Goal: Task Accomplishment & Management: Manage account settings

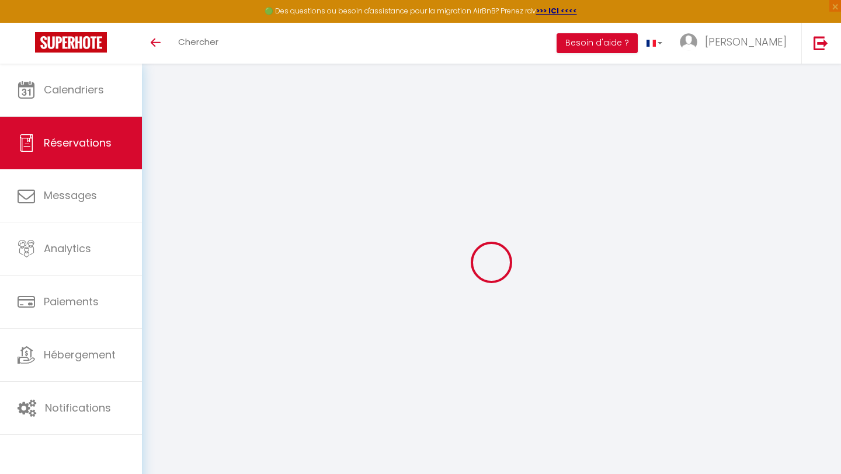
select select
checkbox input "false"
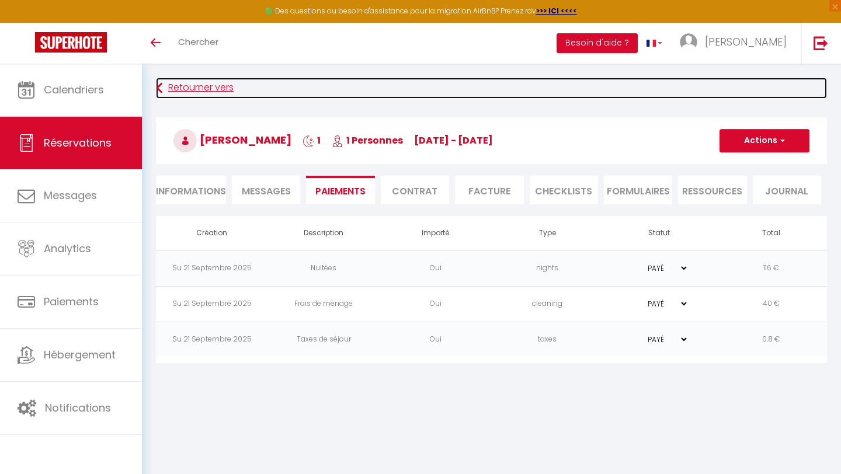
click at [173, 87] on link "Retourner vers" at bounding box center [491, 88] width 671 height 21
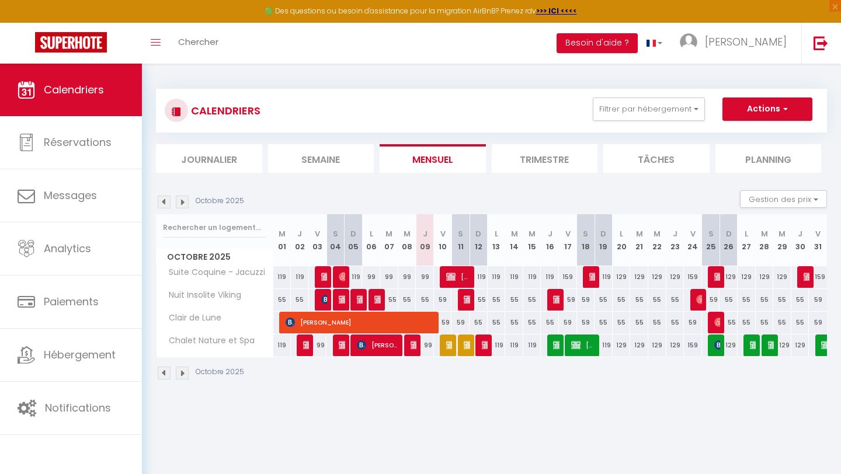
click at [163, 203] on img at bounding box center [164, 202] width 13 height 13
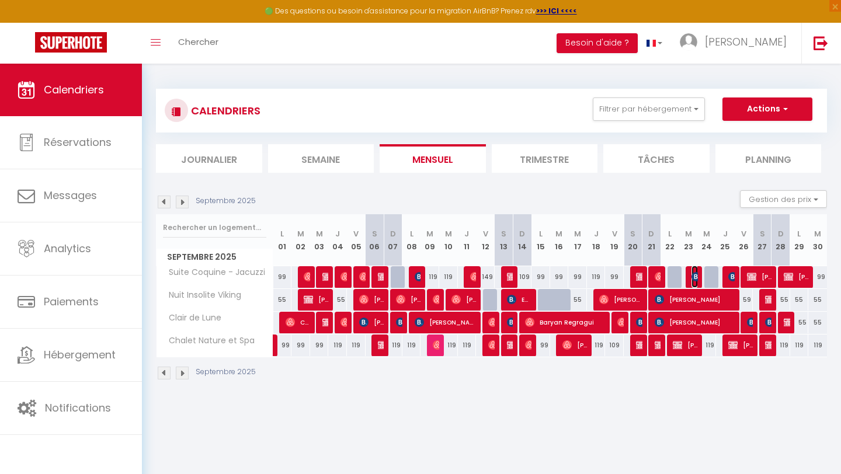
click at [696, 277] on img at bounding box center [695, 276] width 9 height 9
select select "OK"
select select "0"
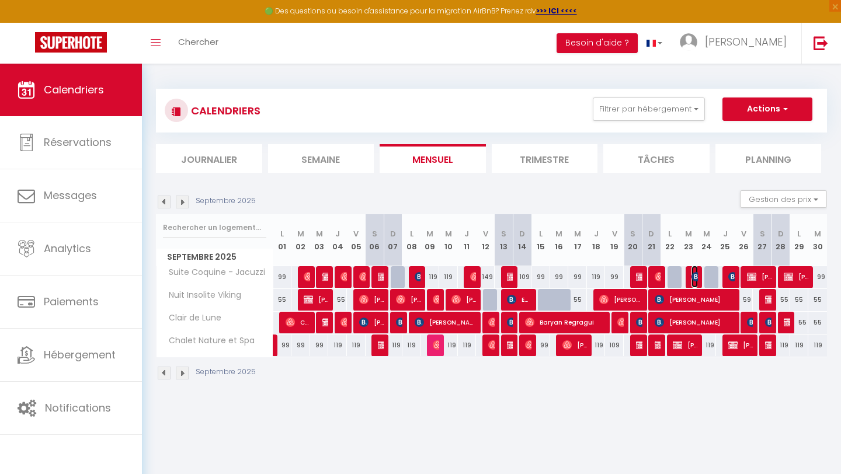
select select "1"
select select
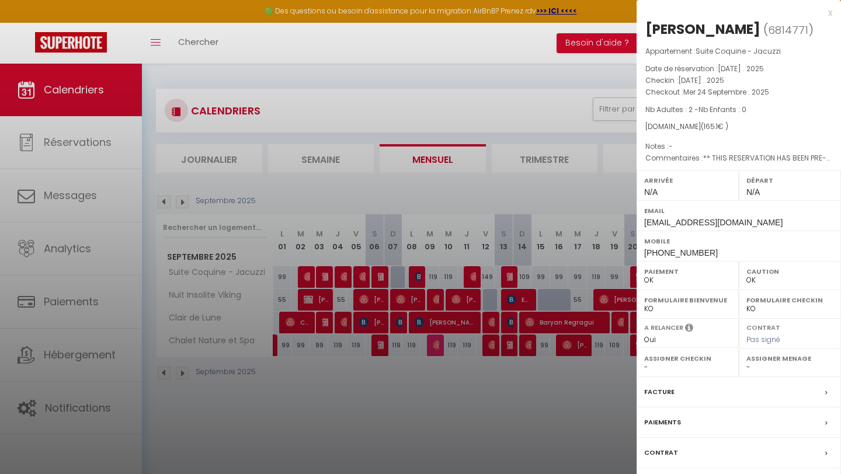
click at [696, 423] on div "Paiements" at bounding box center [738, 422] width 204 height 30
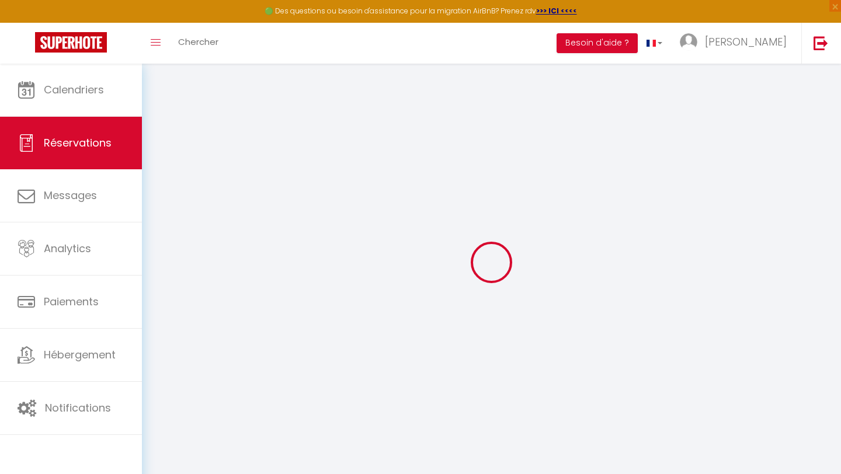
select select
checkbox input "false"
select select
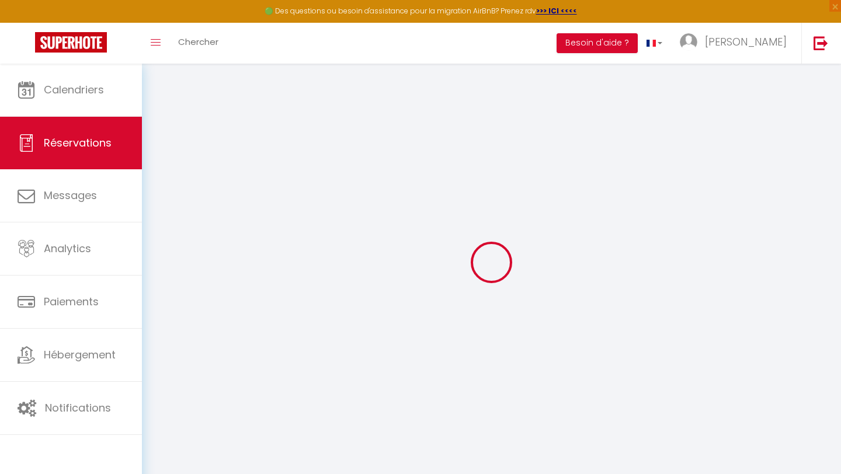
checkbox input "false"
type textarea "** THIS RESERVATION HAS BEEN PRE-PAID ** BOOKING NOTE : Payment charge is EUR 2…"
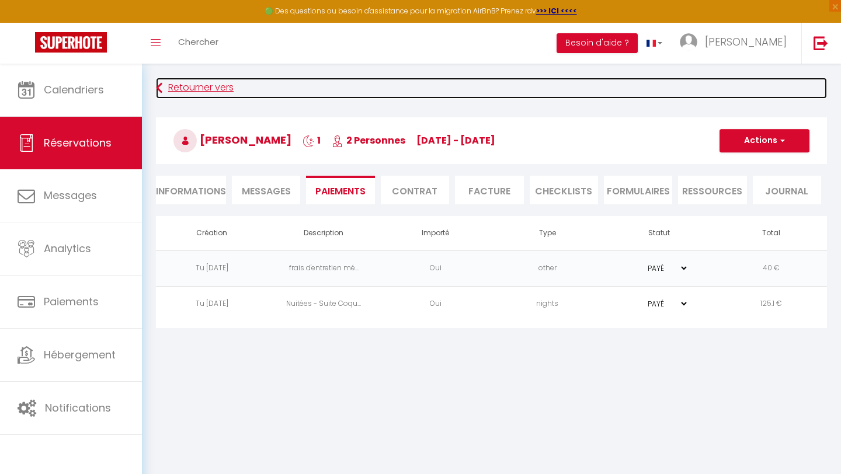
click at [191, 87] on link "Retourner vers" at bounding box center [491, 88] width 671 height 21
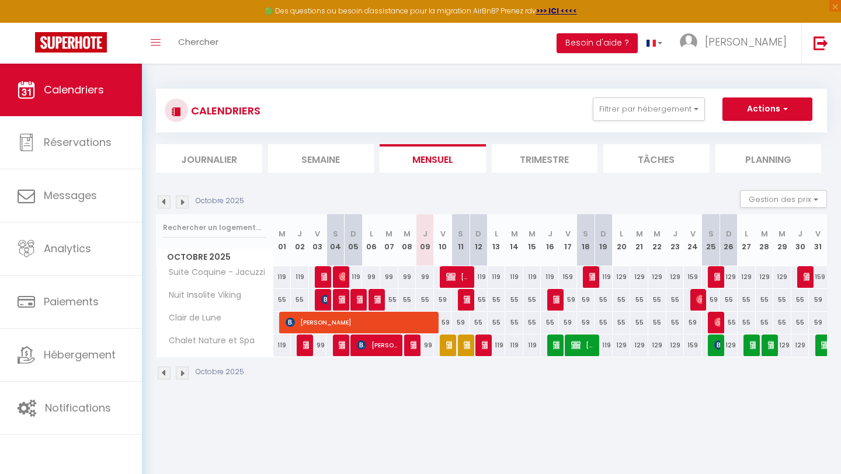
click at [164, 201] on img at bounding box center [164, 202] width 13 height 13
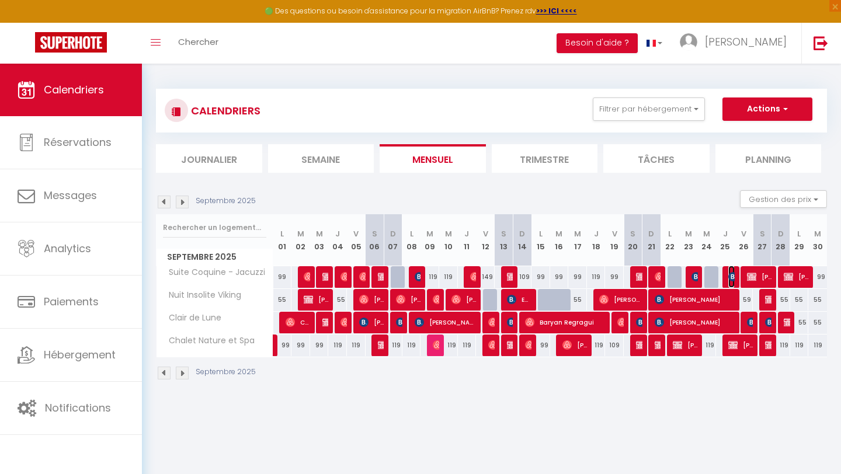
click at [731, 276] on img at bounding box center [732, 276] width 9 height 9
select select "OK"
select select "0"
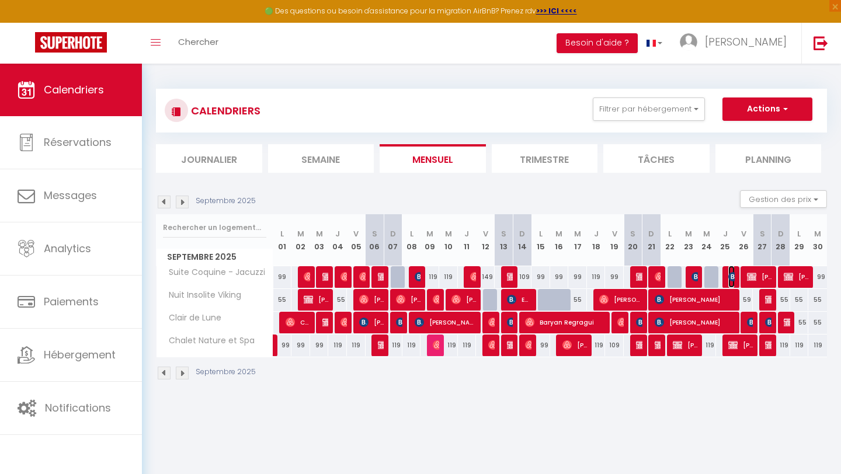
select select "1"
select select
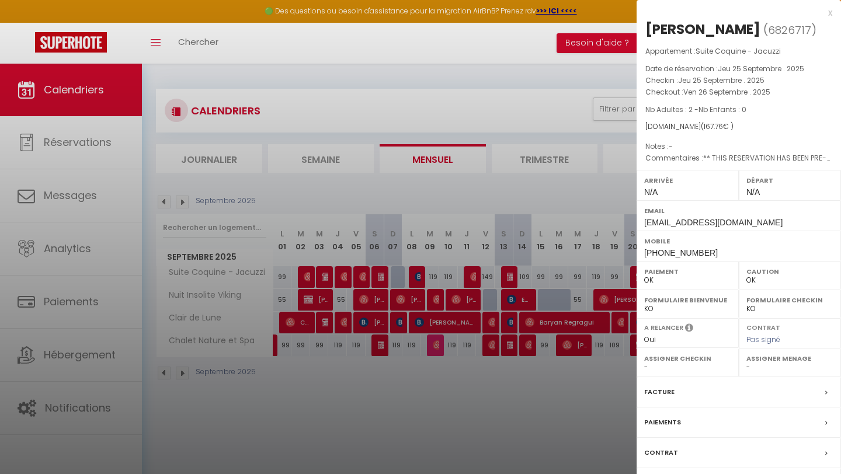
click at [715, 419] on div "Paiements" at bounding box center [738, 422] width 204 height 30
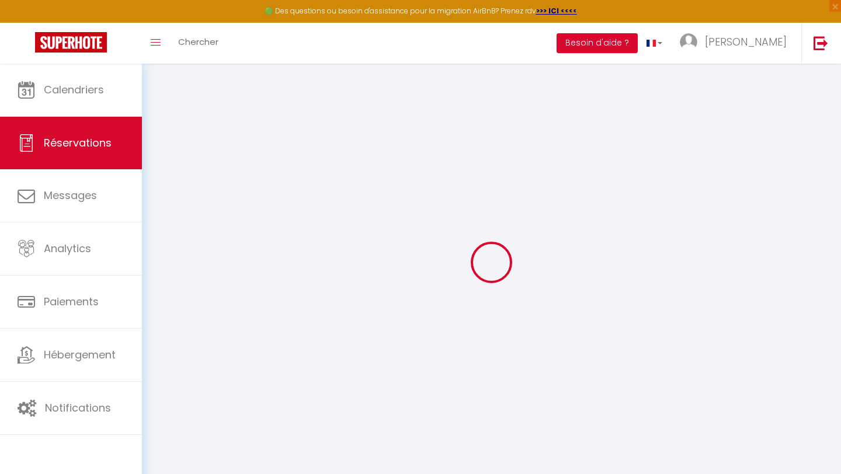
select select
checkbox input "false"
type textarea "** THIS RESERVATION HAS BEEN PRE-PAID ** BOOKING NOTE : Payment charge is EUR 2…"
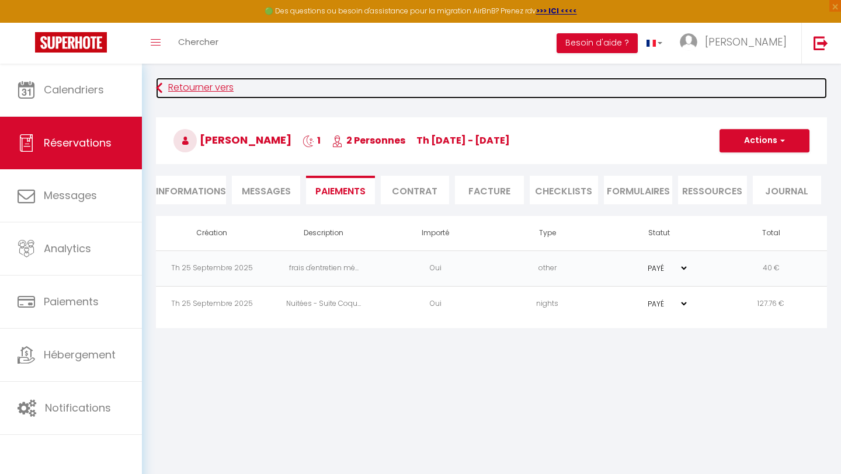
click at [210, 86] on link "Retourner vers" at bounding box center [491, 88] width 671 height 21
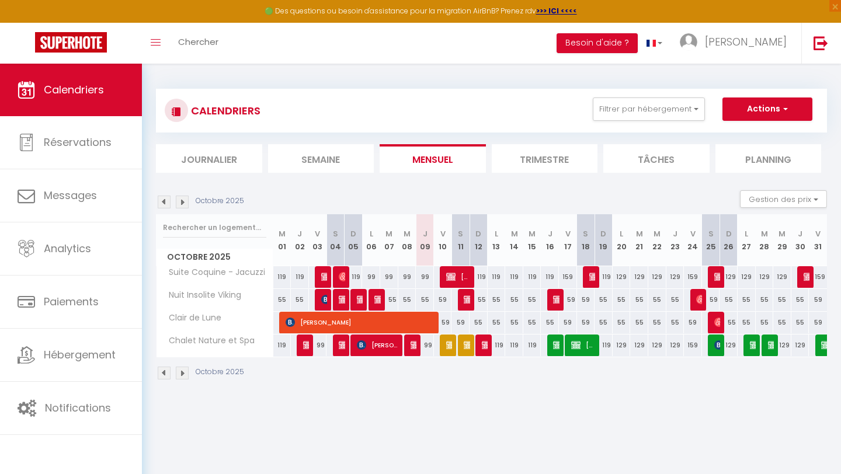
click at [164, 203] on img at bounding box center [164, 202] width 13 height 13
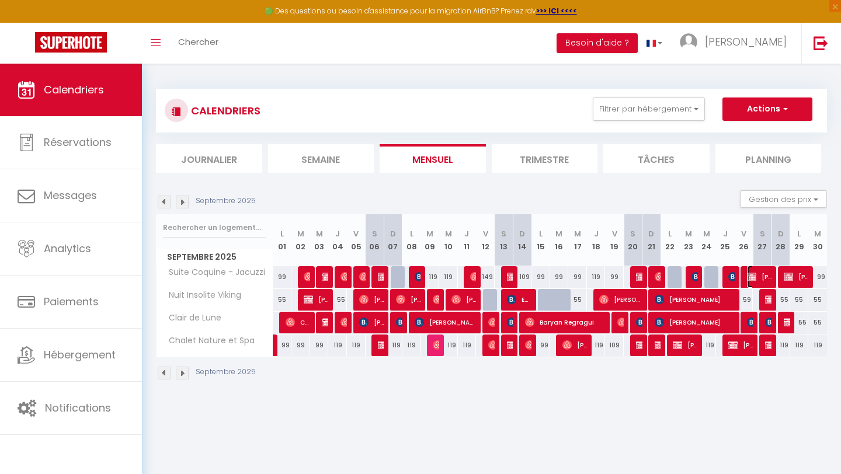
click at [761, 278] on span "[PERSON_NAME]" at bounding box center [759, 277] width 25 height 22
select select "OK"
select select "0"
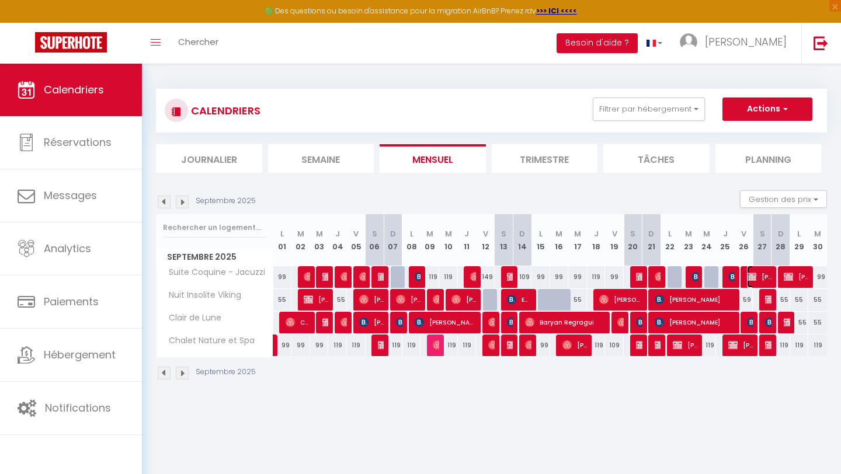
select select "1"
select select
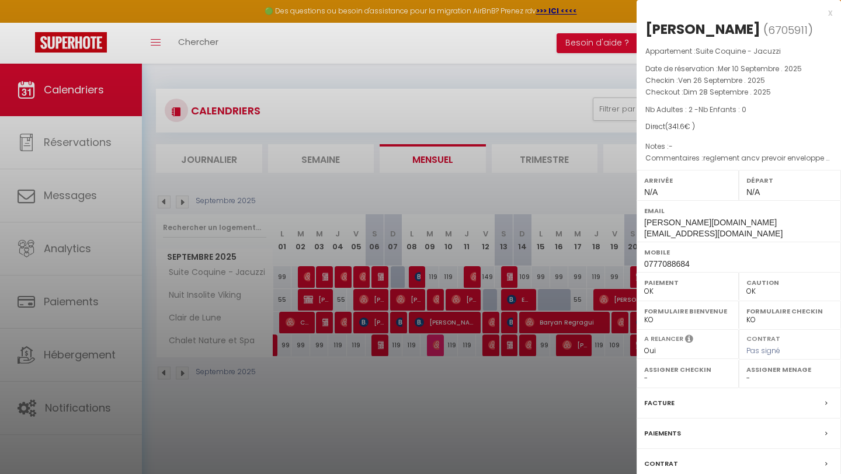
click at [700, 425] on div "Paiements" at bounding box center [738, 434] width 204 height 30
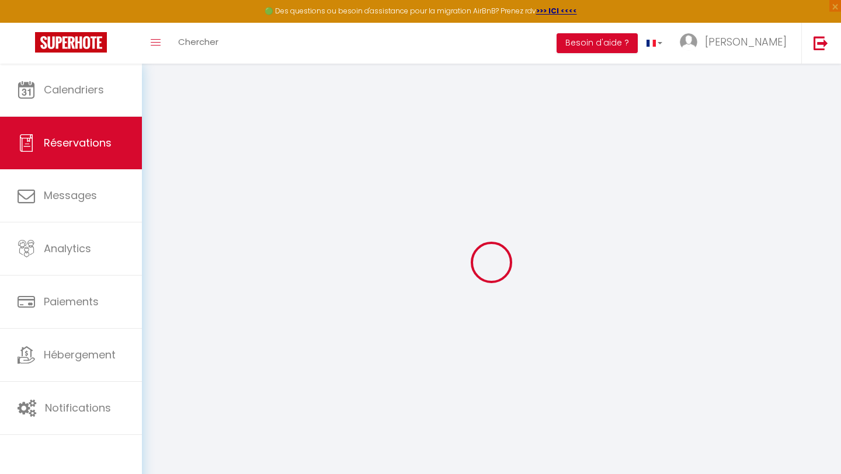
select select
checkbox input "false"
type textarea "reglement ancv prevoir enveloppe pour 338€"
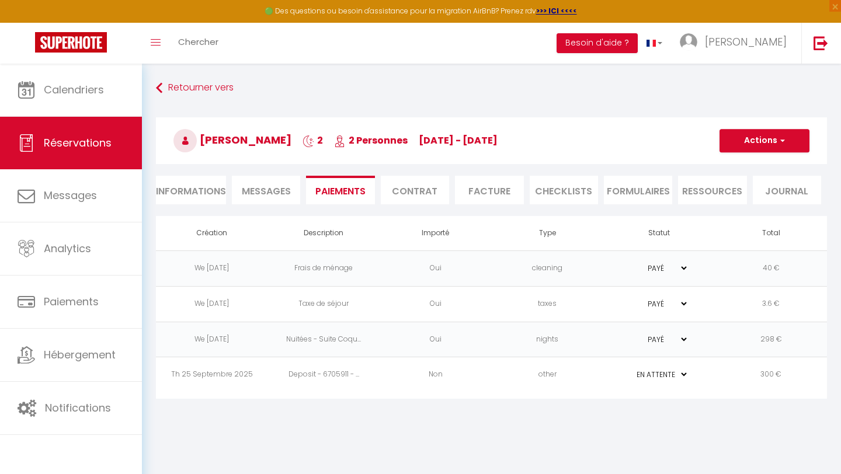
click at [261, 190] on span "Messages" at bounding box center [266, 190] width 49 height 13
select select
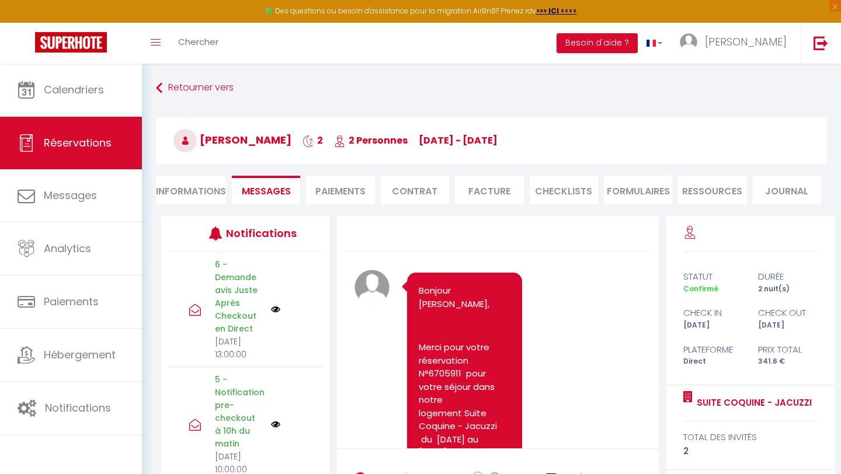
select select
click at [194, 189] on li "Informations" at bounding box center [191, 190] width 70 height 29
select select
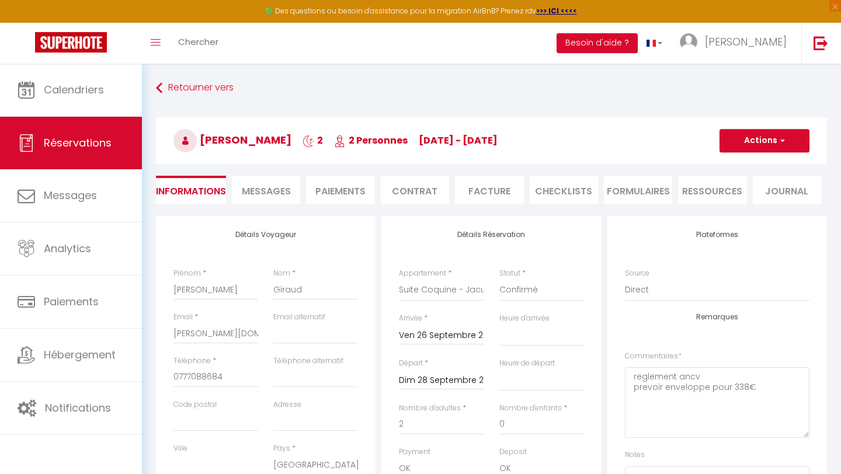
select select
checkbox input "false"
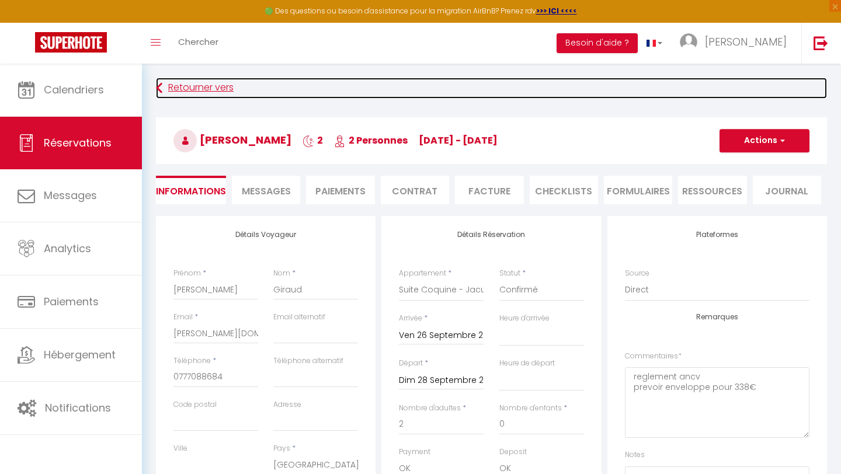
click at [192, 91] on link "Retourner vers" at bounding box center [491, 88] width 671 height 21
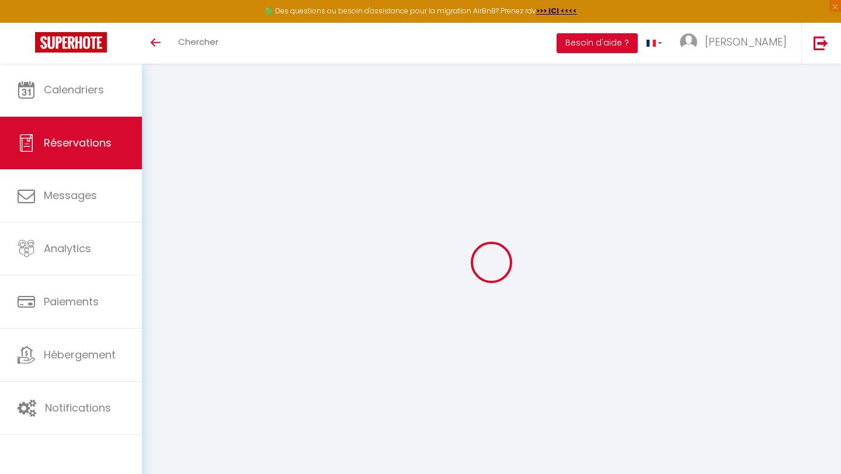
select select
checkbox input "false"
type textarea "reglement ancv prevoir enveloppe pour 338€"
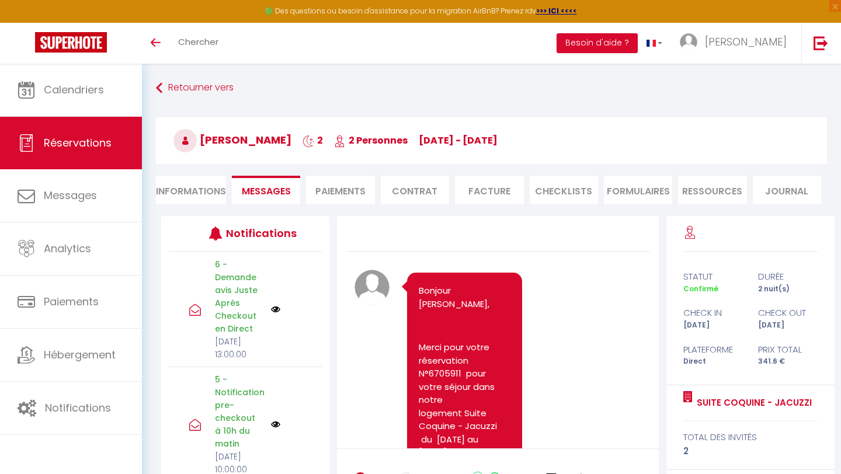
scroll to position [4805, 0]
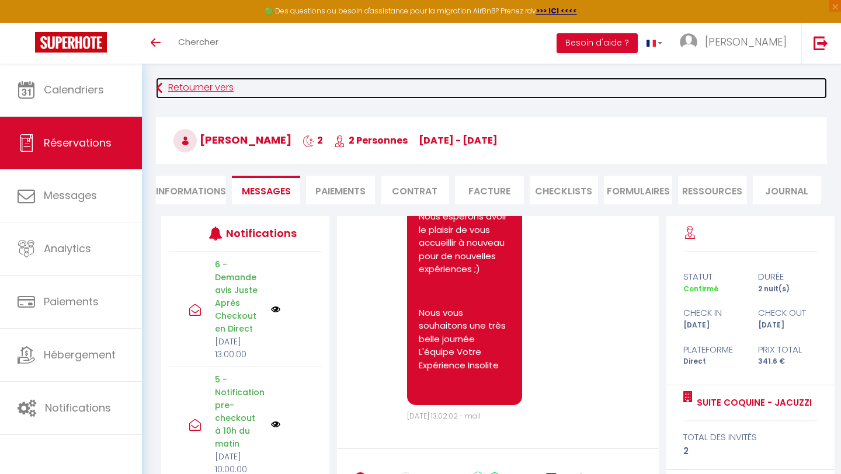
click at [197, 88] on link "Retourner vers" at bounding box center [491, 88] width 671 height 21
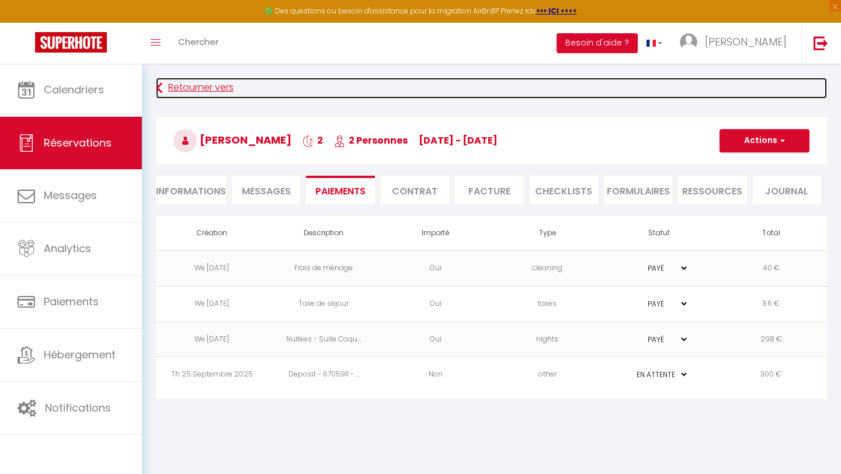
click at [197, 88] on link "Retourner vers" at bounding box center [491, 88] width 671 height 21
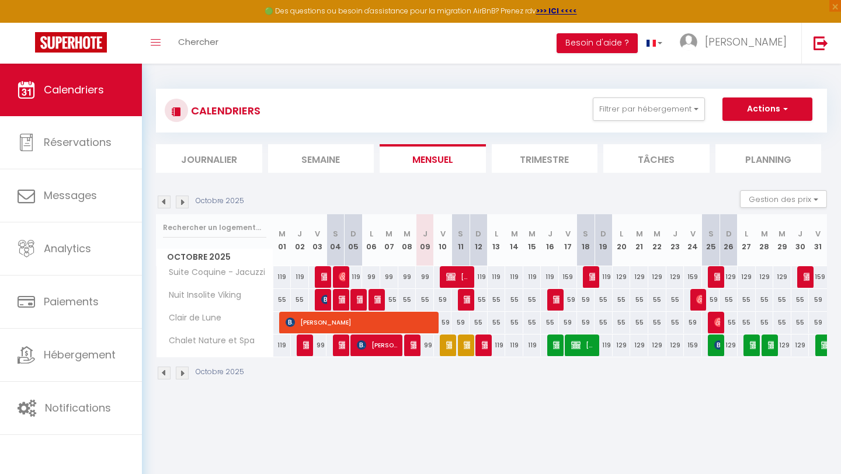
click at [165, 201] on img at bounding box center [164, 202] width 13 height 13
select select
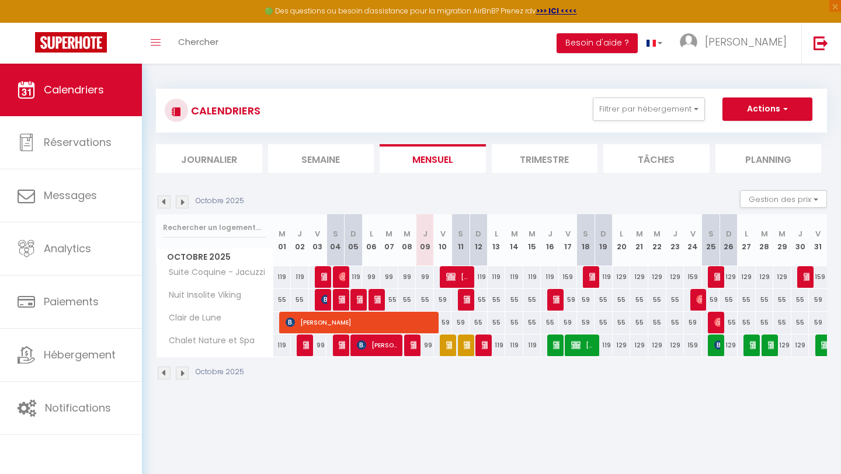
select select
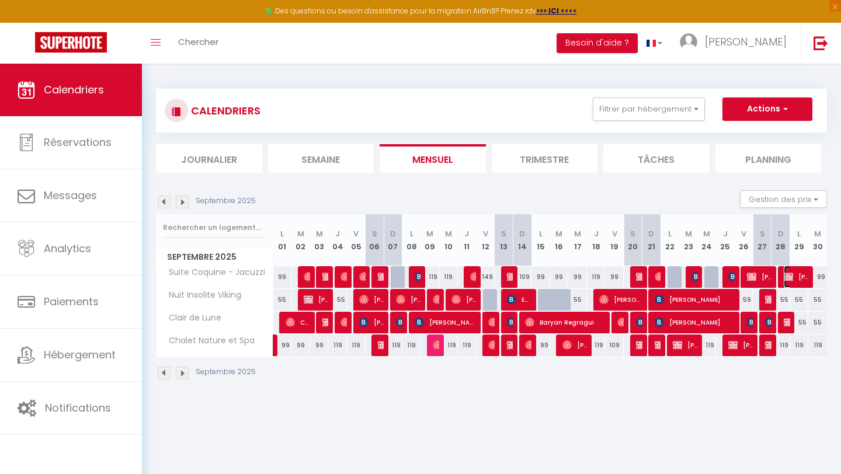
click at [790, 278] on img at bounding box center [787, 276] width 9 height 9
select select "OK"
select select "0"
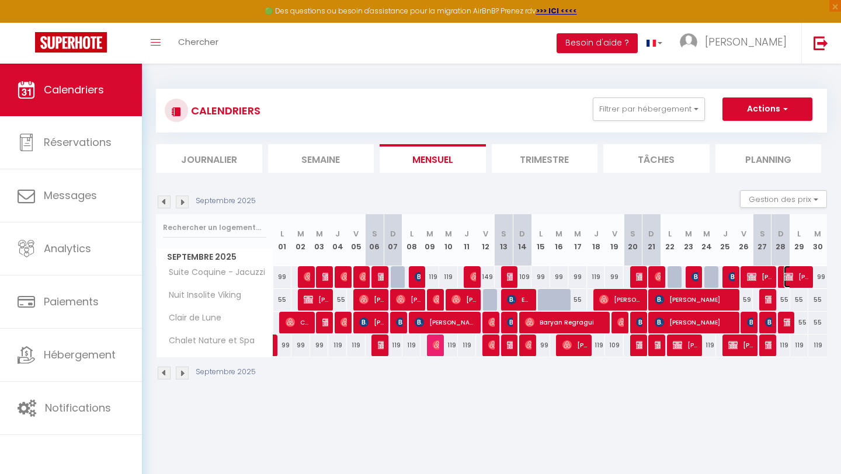
select select "1"
select select
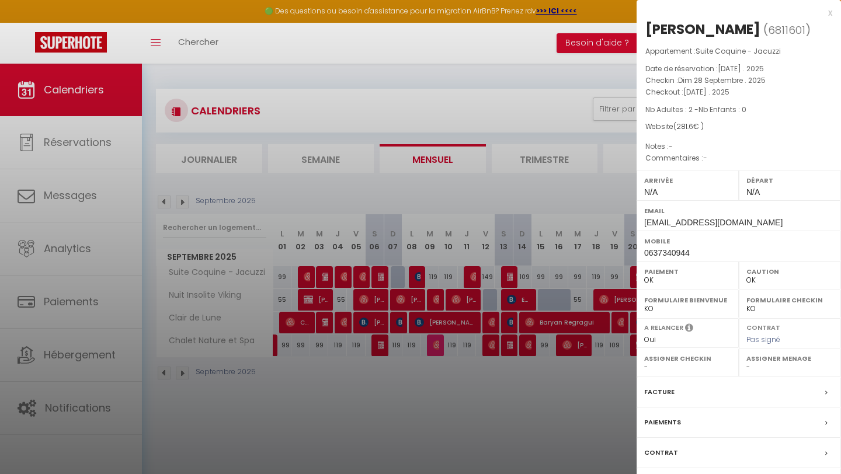
click at [731, 426] on div "Paiements" at bounding box center [738, 422] width 204 height 30
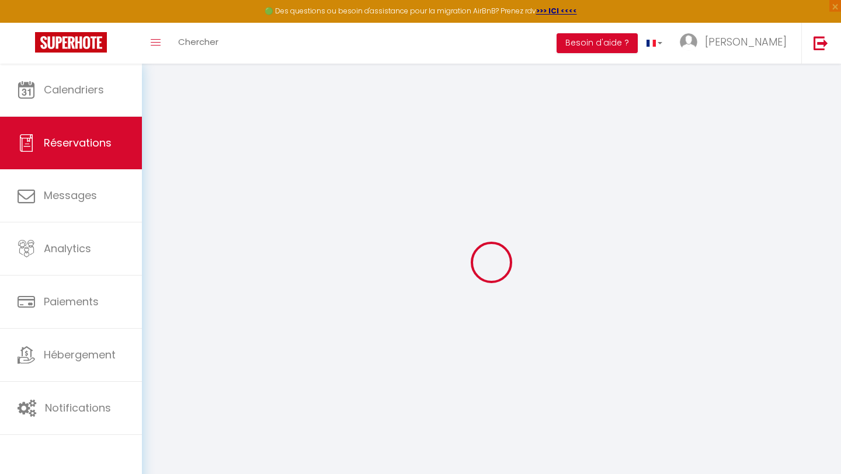
select select
checkbox input "false"
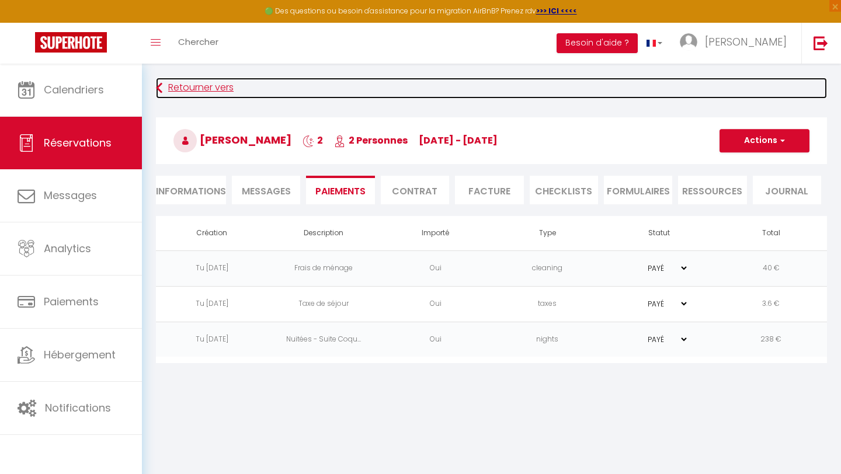
click at [184, 89] on link "Retourner vers" at bounding box center [491, 88] width 671 height 21
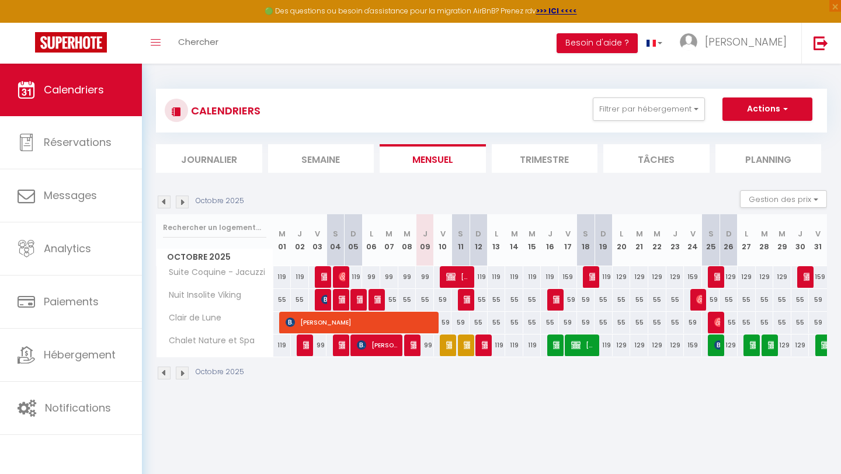
click at [164, 201] on img at bounding box center [164, 202] width 13 height 13
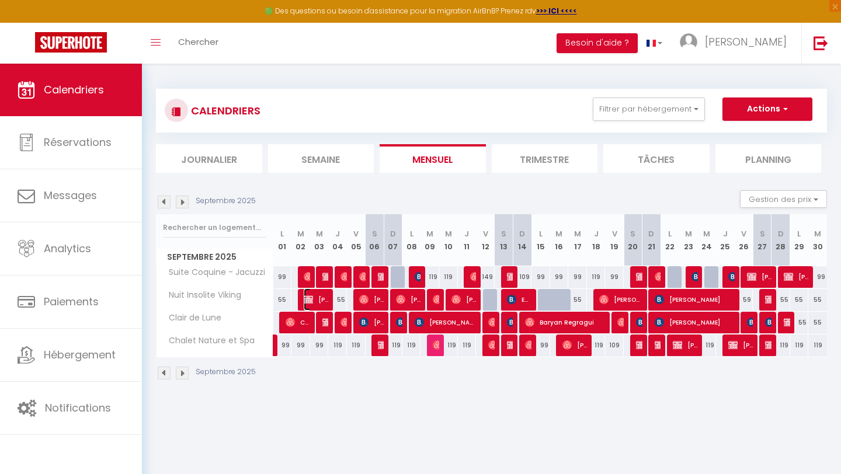
click at [315, 299] on span "[PERSON_NAME]" at bounding box center [316, 299] width 25 height 22
select select "OK"
select select "0"
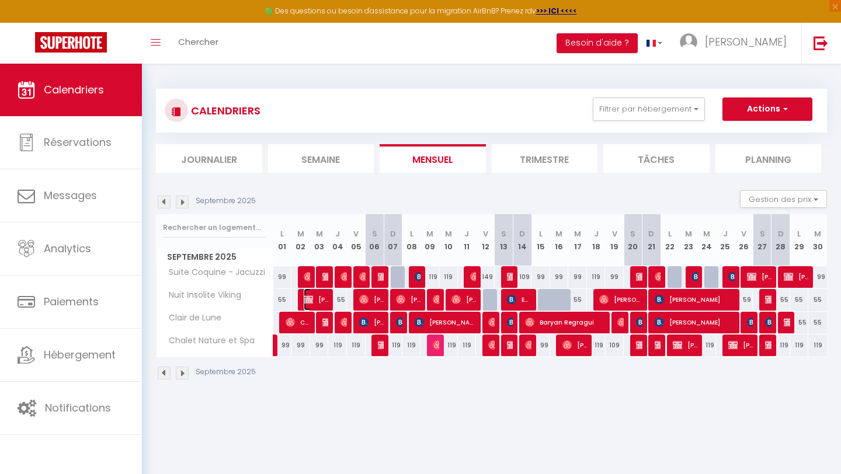
select select "1"
select select
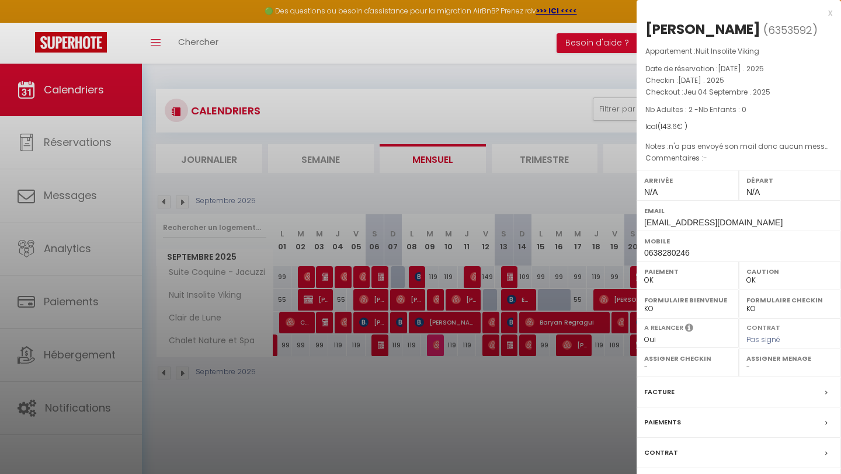
click at [735, 422] on div "Paiements" at bounding box center [738, 422] width 204 height 30
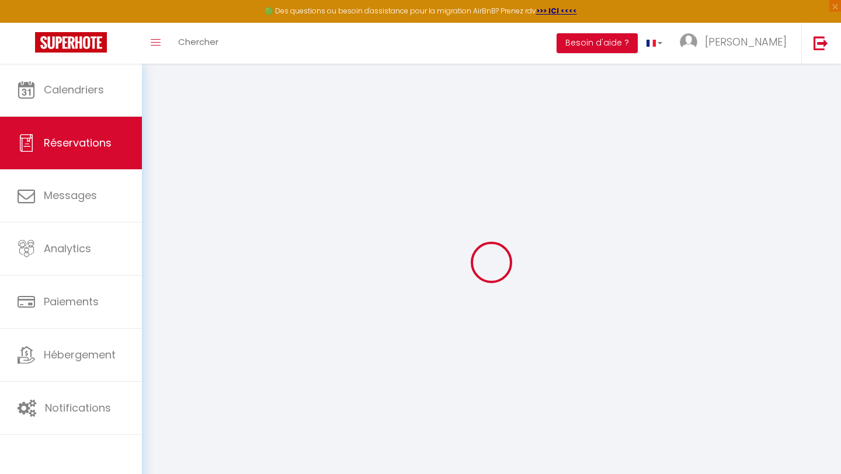
select select
checkbox input "false"
select select
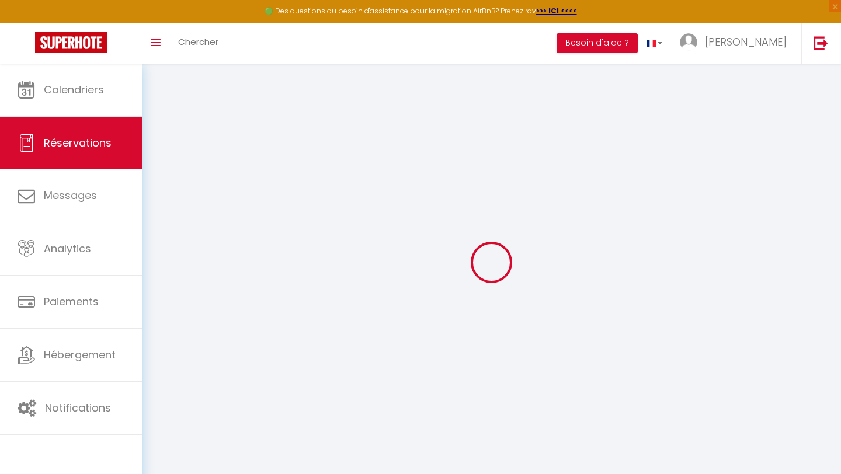
checkbox input "false"
type textarea "n'a pas envoyé son mail donc aucun message reçu pour l'instant"
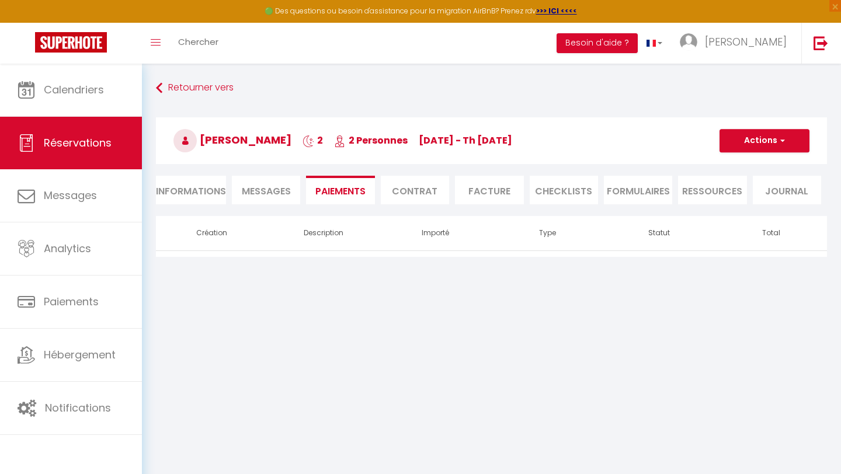
click at [196, 196] on li "Informations" at bounding box center [191, 190] width 70 height 29
select select
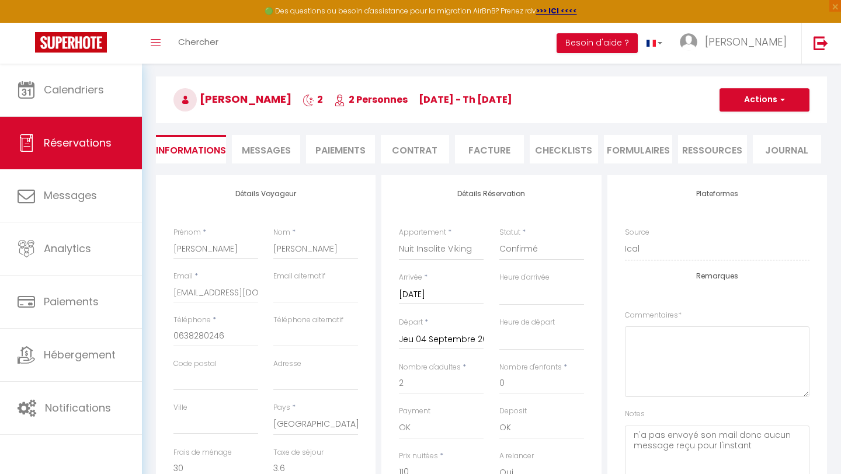
scroll to position [39, 0]
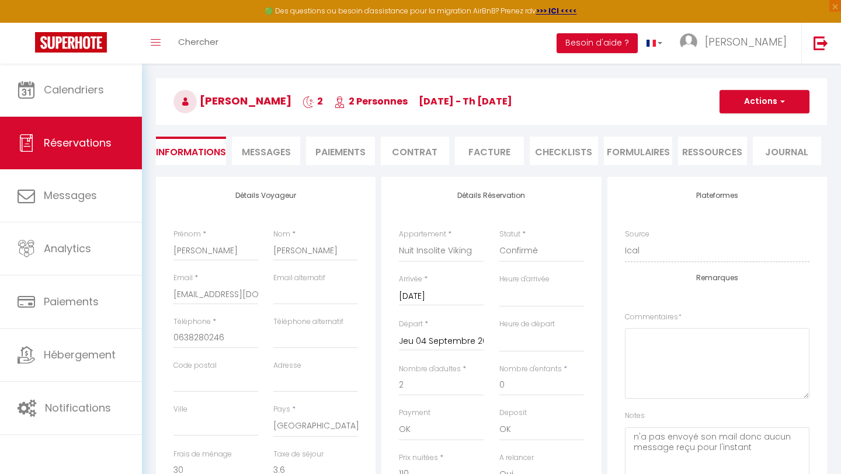
click at [340, 155] on li "Paiements" at bounding box center [340, 151] width 68 height 29
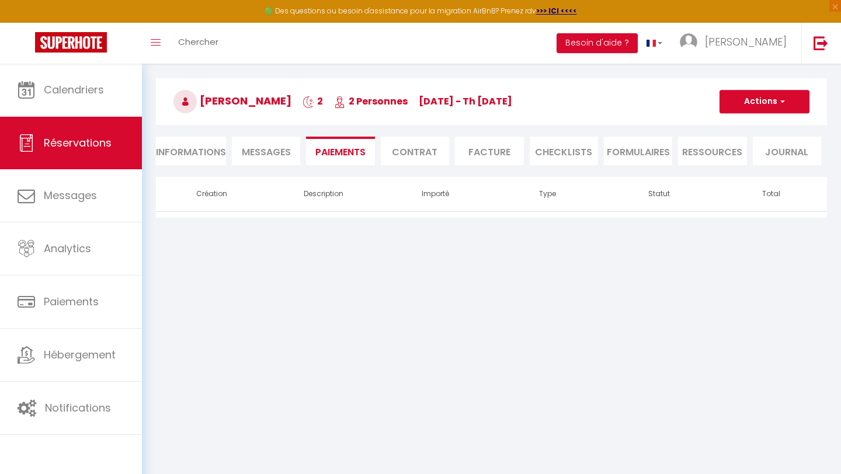
click at [493, 153] on li "Facture" at bounding box center [489, 151] width 68 height 29
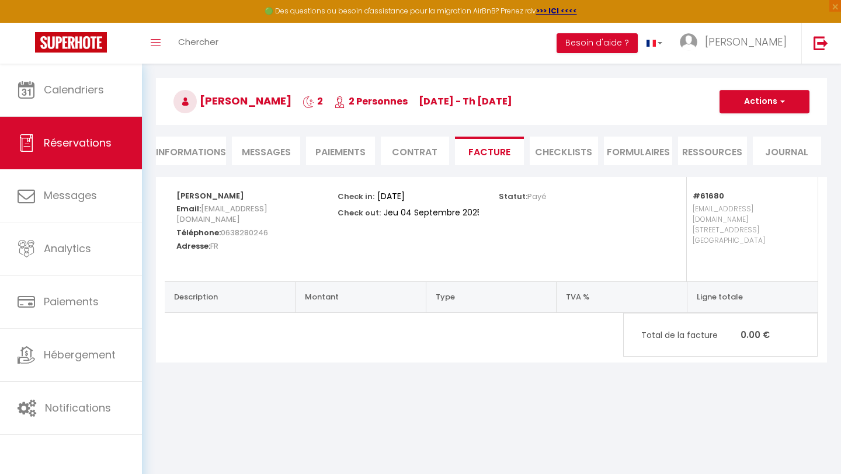
click at [197, 153] on li "Informations" at bounding box center [191, 151] width 70 height 29
select select
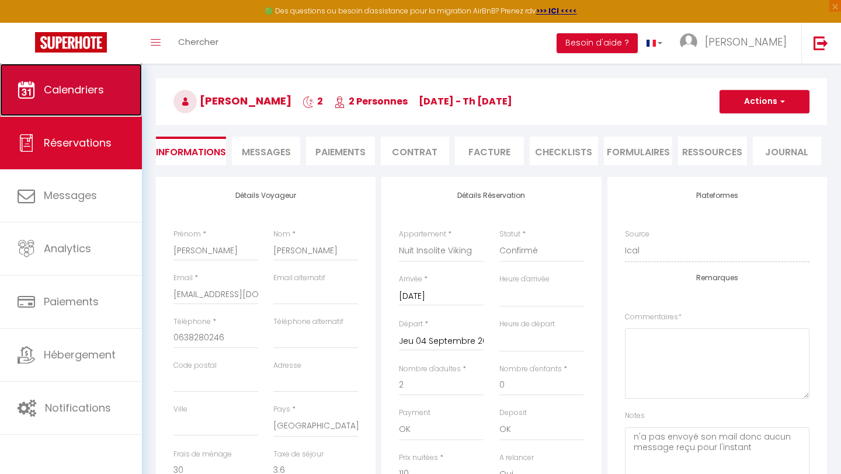
click at [83, 97] on link "Calendriers" at bounding box center [71, 90] width 142 height 53
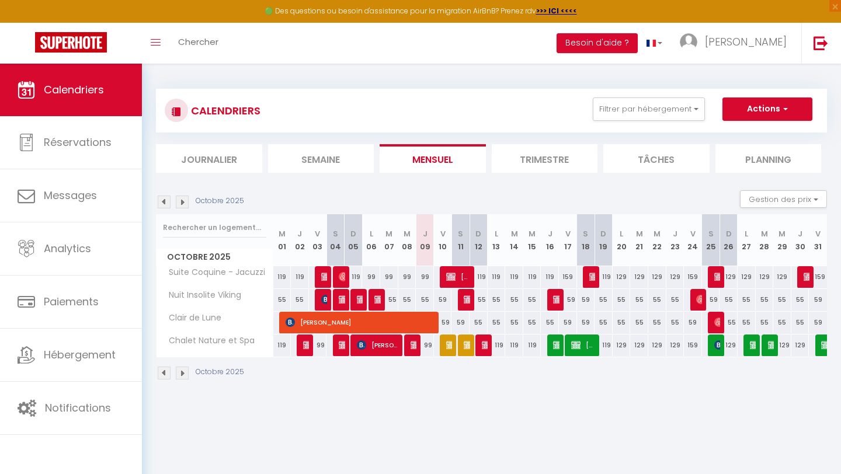
click at [165, 202] on img at bounding box center [164, 202] width 13 height 13
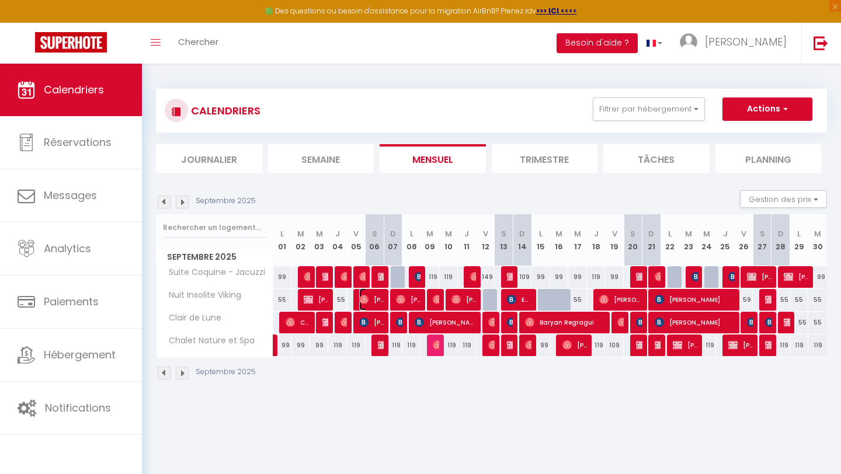
click at [376, 304] on span "[PERSON_NAME]" at bounding box center [371, 299] width 25 height 22
select select "OK"
select select "0"
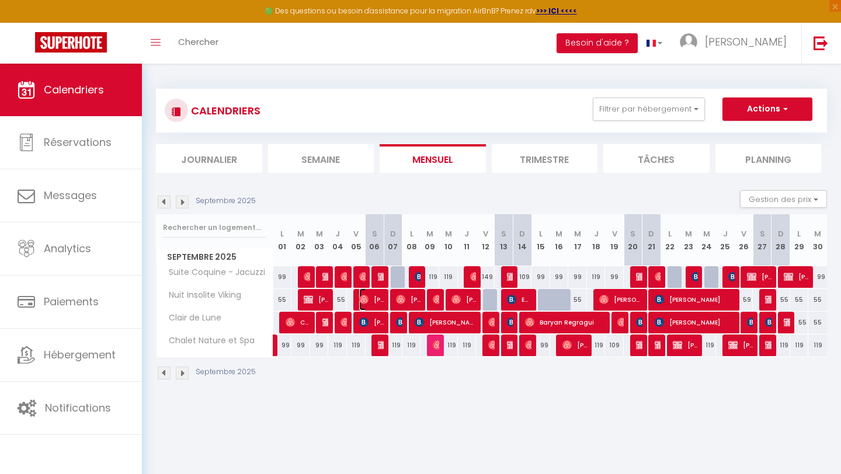
select select "1"
select select
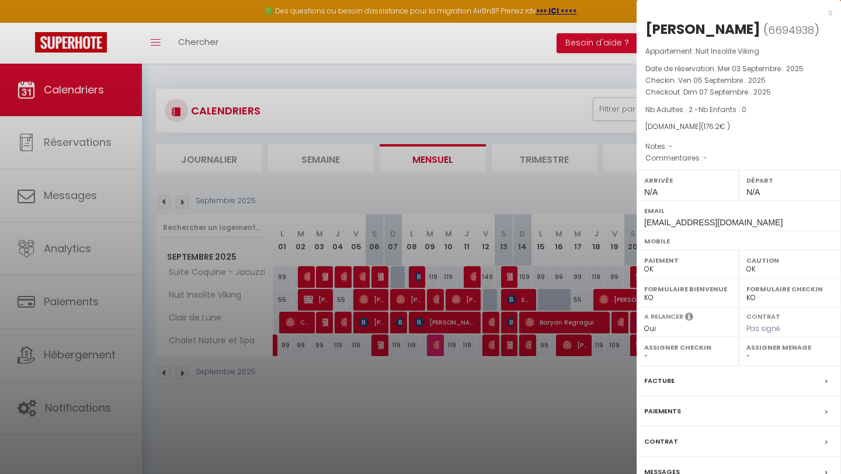
click at [689, 409] on div "Paiements" at bounding box center [738, 411] width 204 height 30
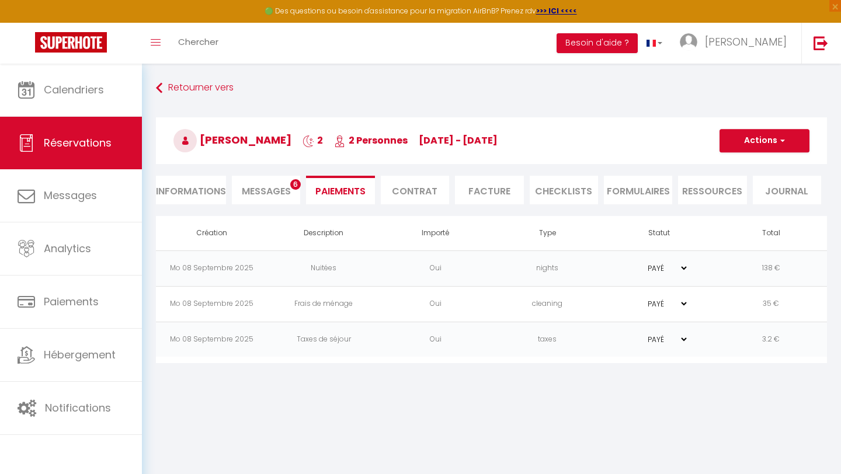
click at [268, 191] on span "Messages" at bounding box center [266, 190] width 49 height 13
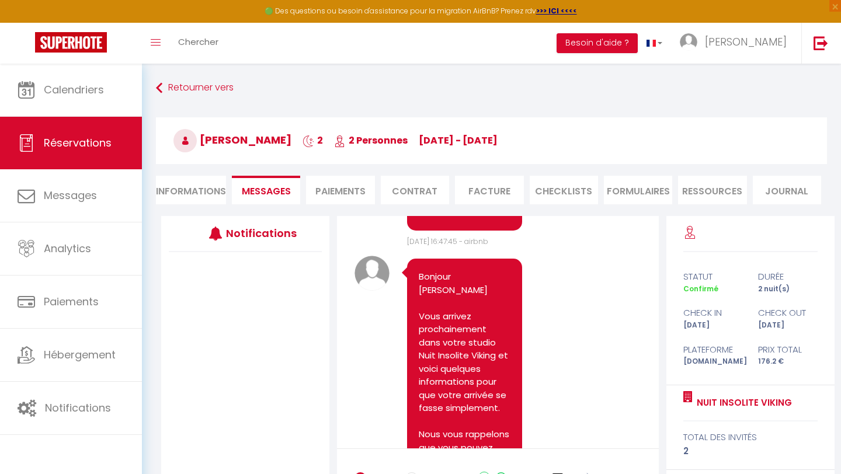
scroll to position [475, 0]
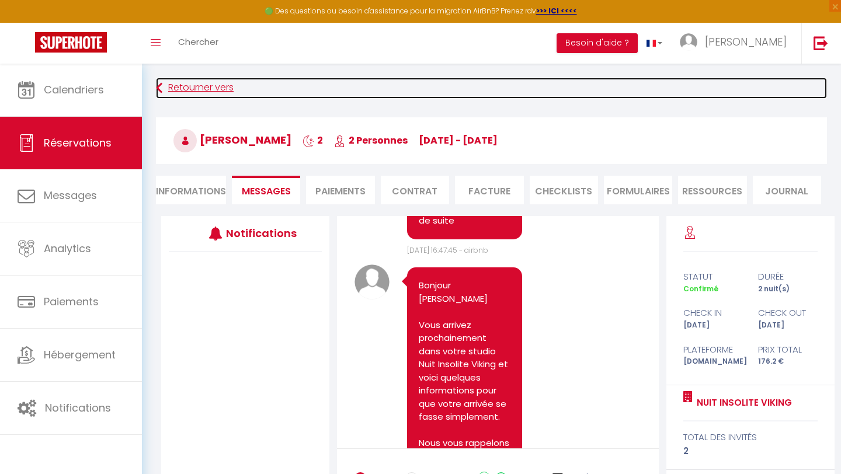
click at [185, 88] on link "Retourner vers" at bounding box center [491, 88] width 671 height 21
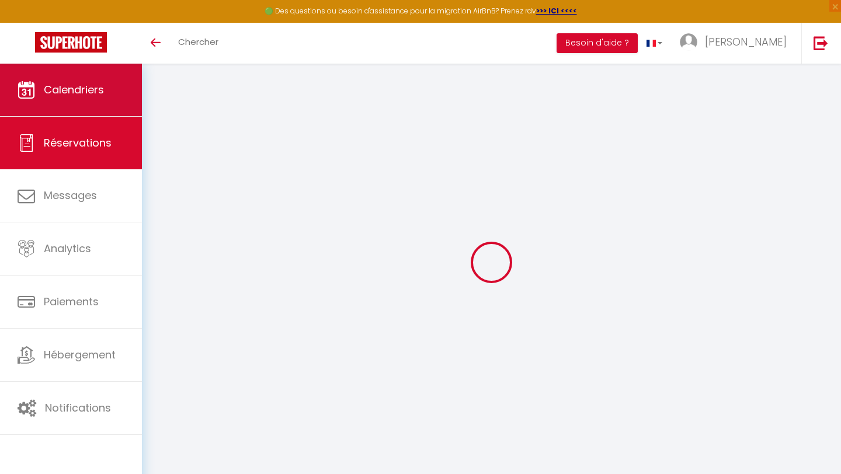
select select
checkbox input "false"
select select
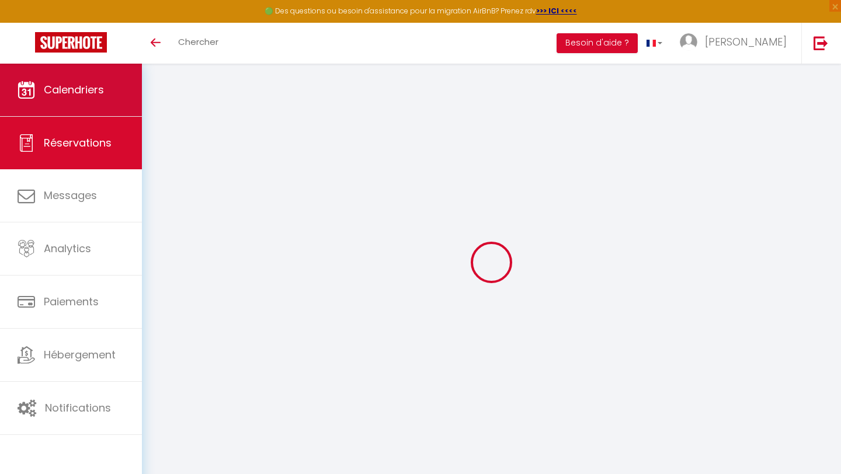
select select
checkbox input "false"
select select
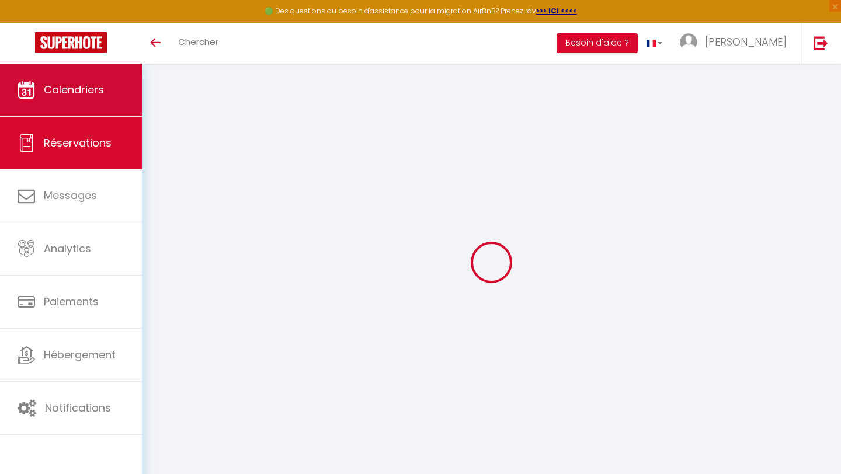
select select
checkbox input "false"
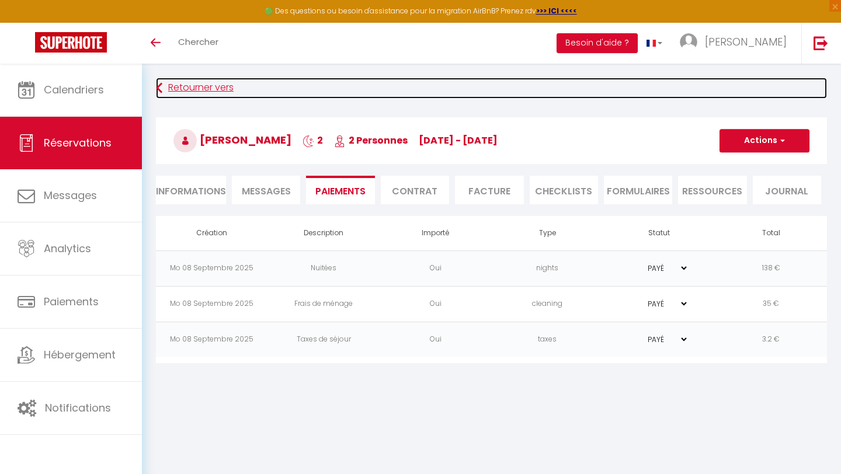
click at [190, 89] on link "Retourner vers" at bounding box center [491, 88] width 671 height 21
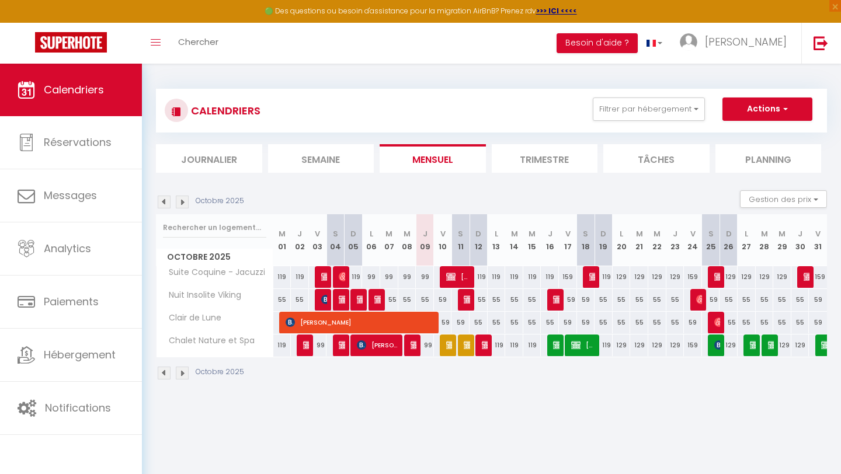
click at [163, 200] on img at bounding box center [164, 202] width 13 height 13
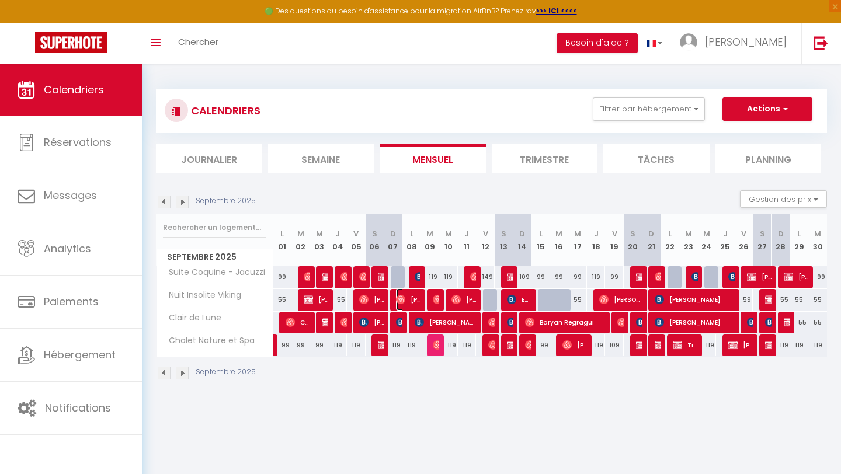
click at [412, 299] on span "[PERSON_NAME]" at bounding box center [408, 299] width 25 height 22
select select "OK"
select select "0"
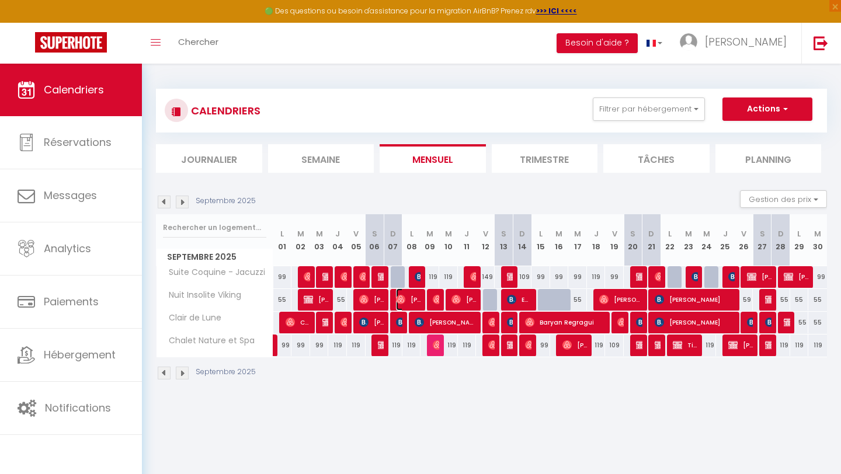
select select "1"
select select
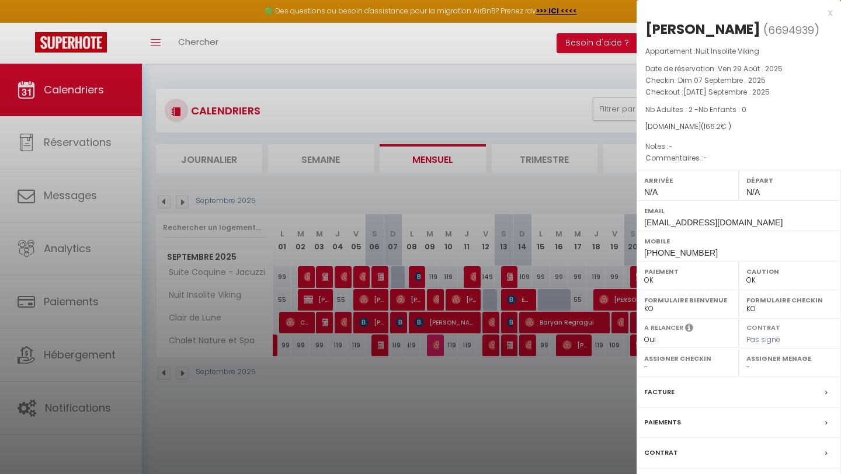
click at [703, 419] on div "Paiements" at bounding box center [738, 422] width 204 height 30
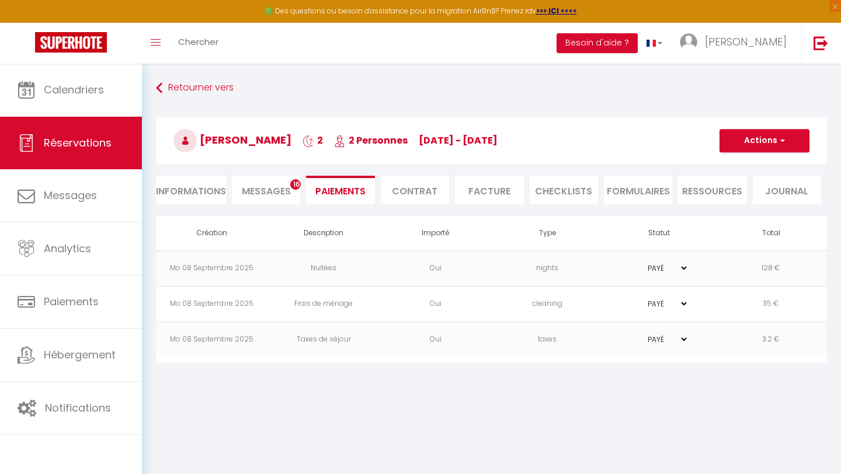
click at [268, 193] on span "Messages" at bounding box center [266, 190] width 49 height 13
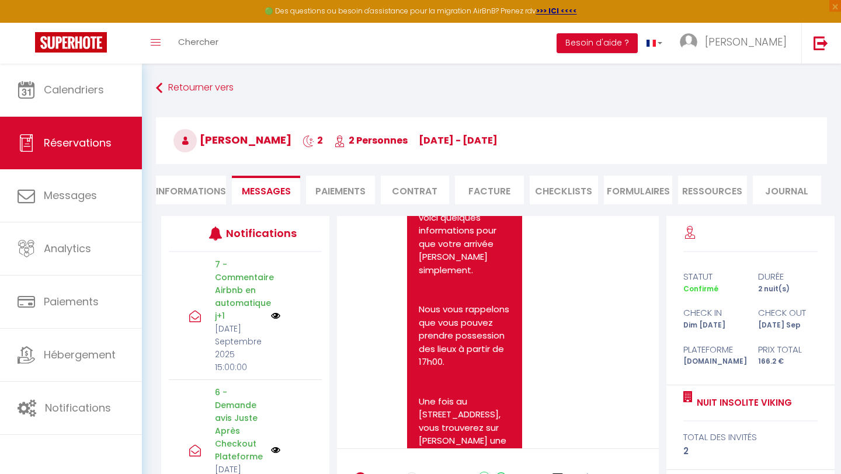
scroll to position [5780, 0]
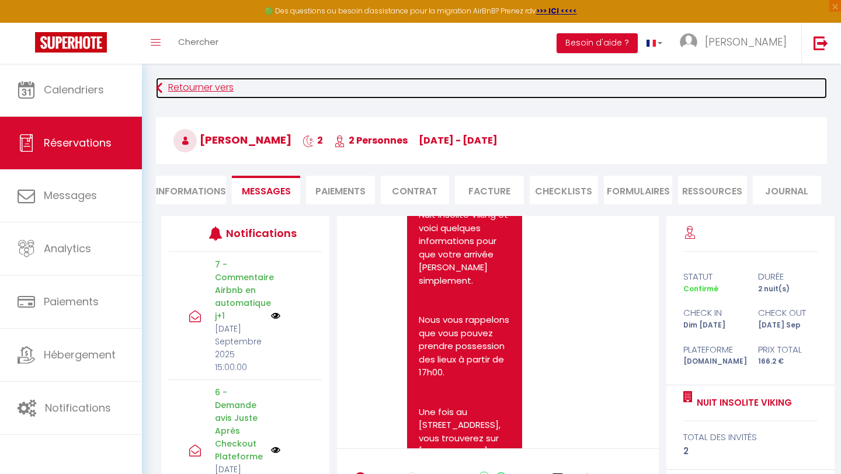
click at [175, 89] on link "Retourner vers" at bounding box center [491, 88] width 671 height 21
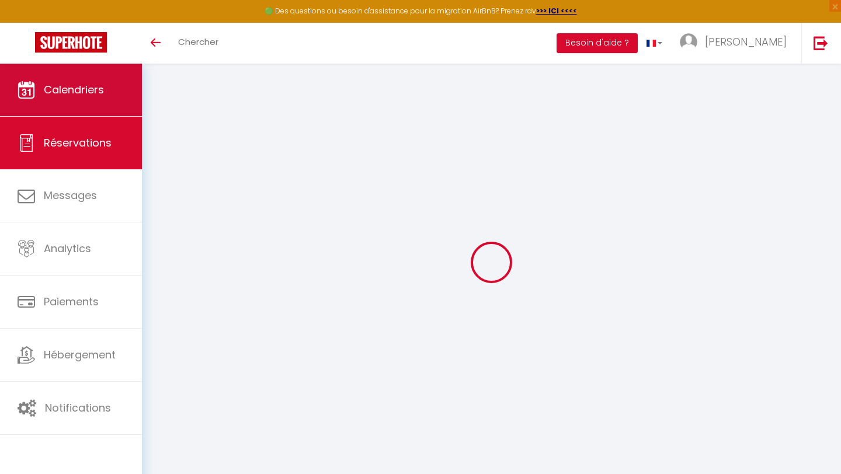
select select
checkbox input "false"
select select
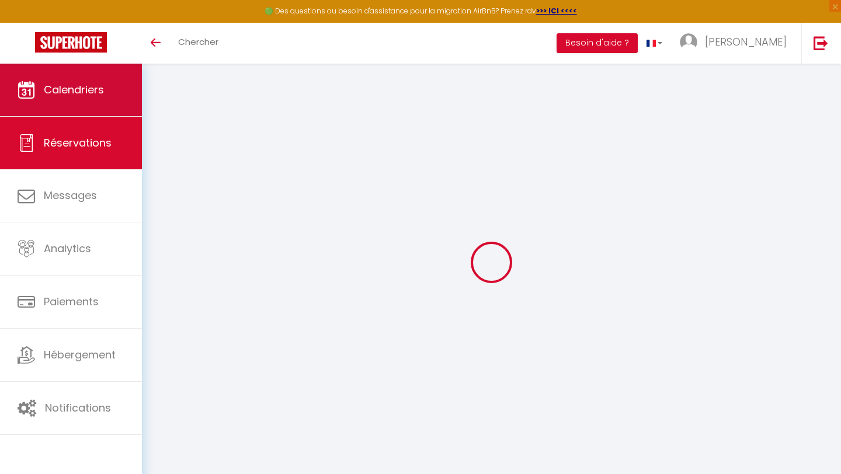
select select
checkbox input "false"
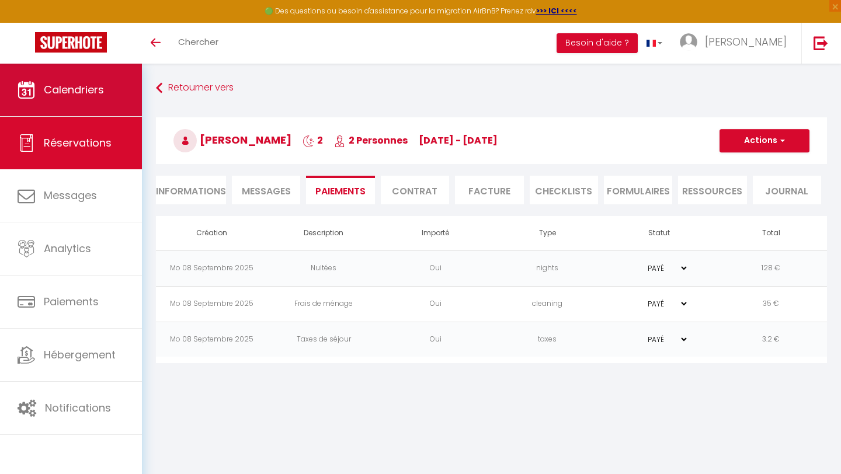
click at [90, 93] on span "Calendriers" at bounding box center [74, 89] width 60 height 15
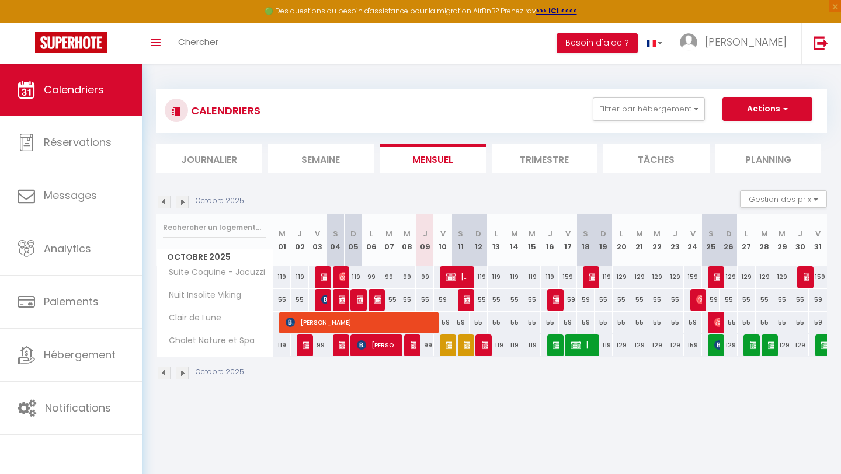
click at [163, 201] on img at bounding box center [164, 202] width 13 height 13
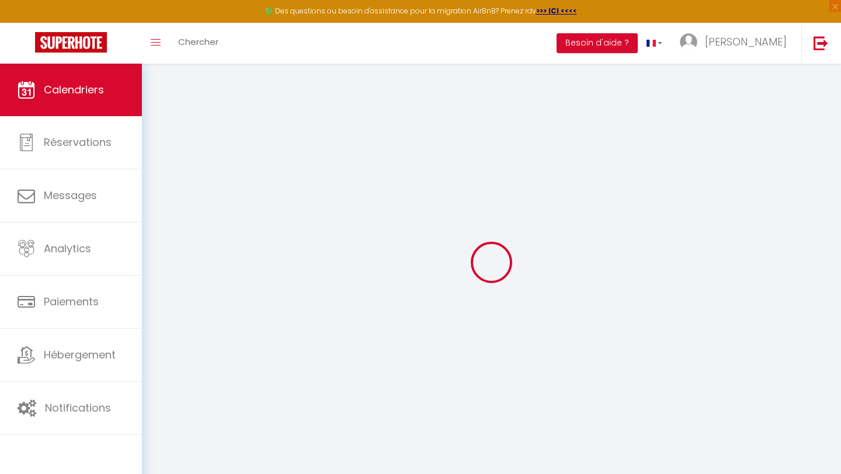
select select
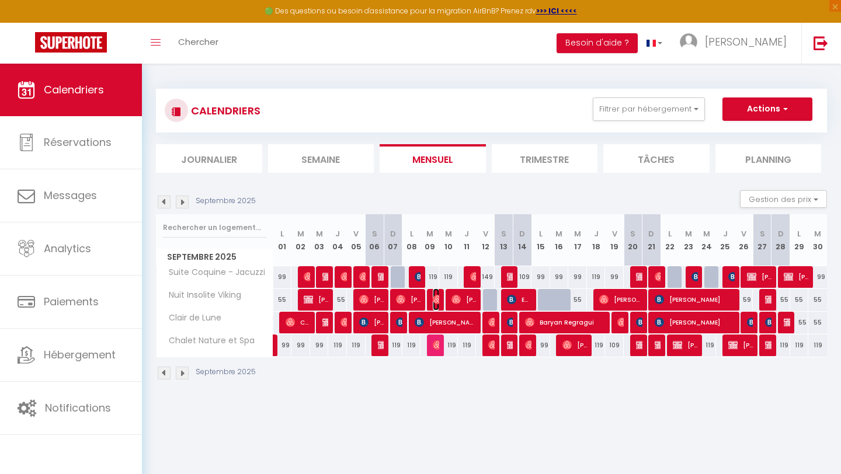
click at [436, 300] on img at bounding box center [437, 299] width 9 height 9
select select "OK"
select select "0"
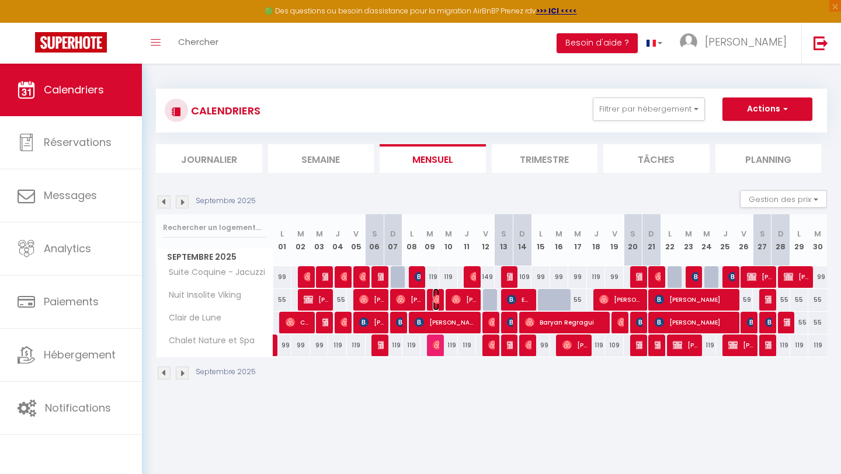
select select "1"
select select
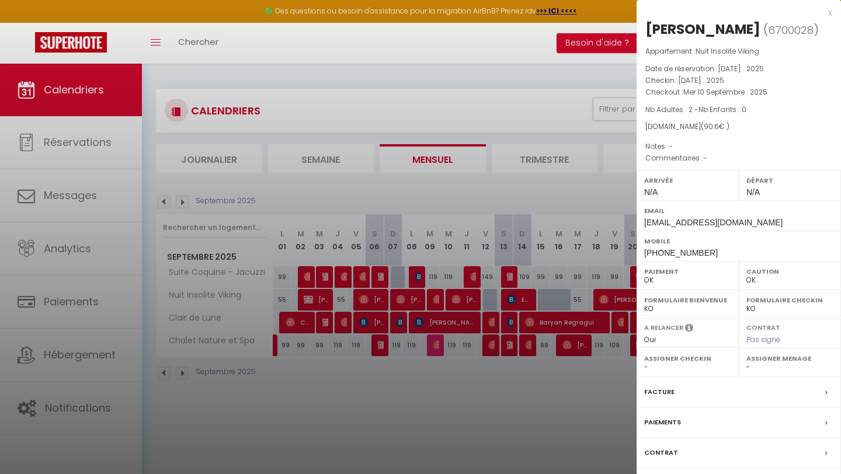
click at [706, 425] on div "Paiements" at bounding box center [738, 422] width 204 height 30
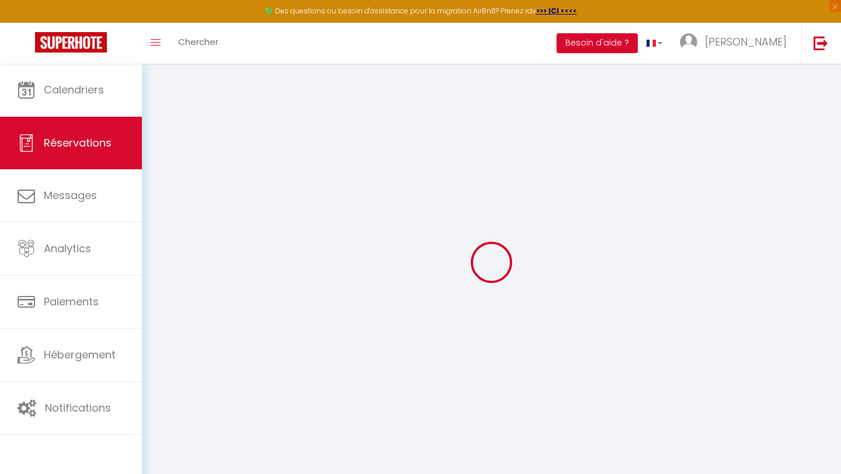
select select
checkbox input "false"
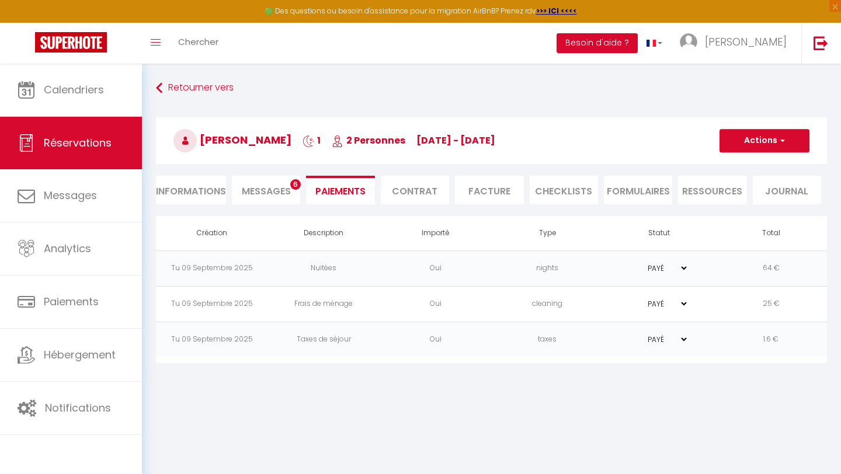
click at [270, 191] on span "Messages" at bounding box center [266, 190] width 49 height 13
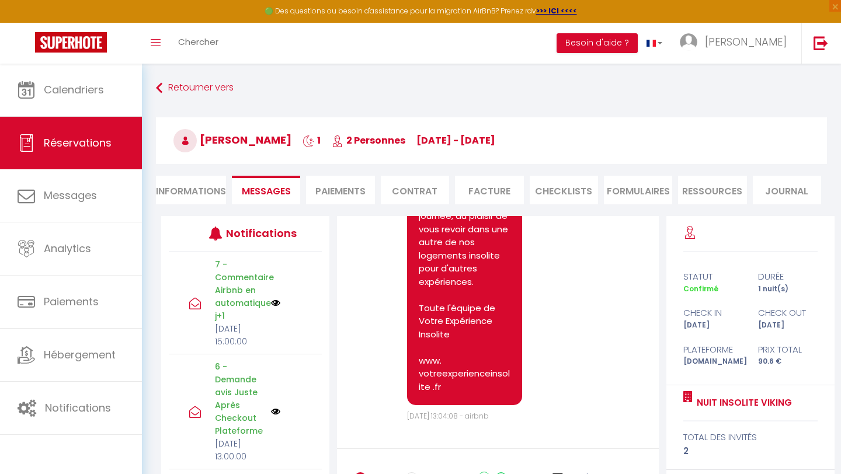
click at [204, 194] on li "Informations" at bounding box center [191, 190] width 70 height 29
select select
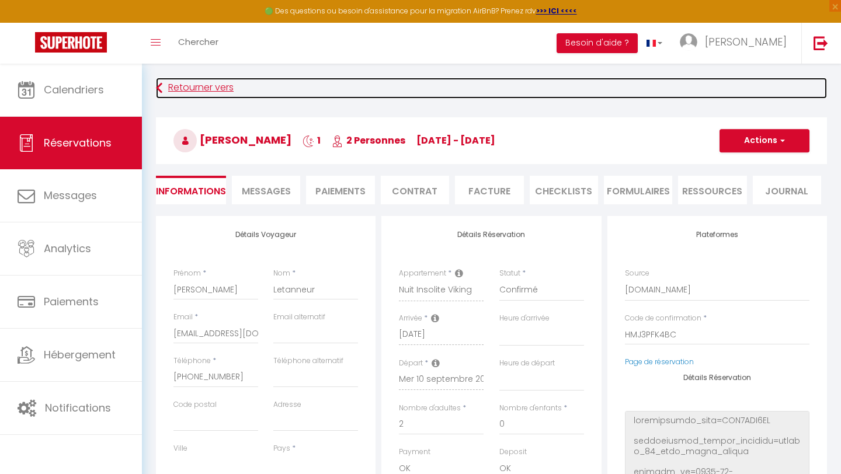
click at [184, 89] on link "Retourner vers" at bounding box center [491, 88] width 671 height 21
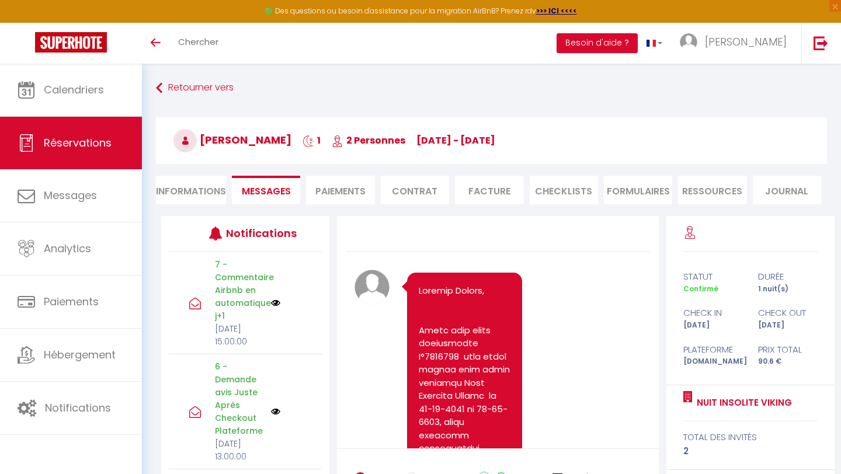
scroll to position [4116, 0]
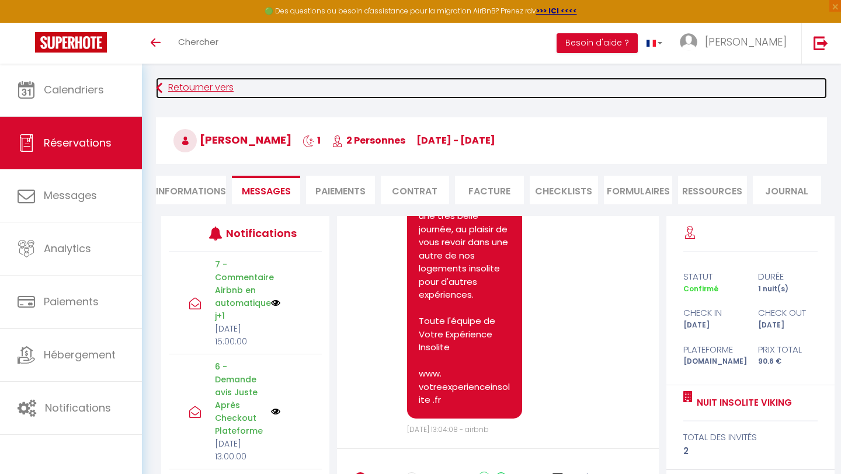
click at [176, 88] on link "Retourner vers" at bounding box center [491, 88] width 671 height 21
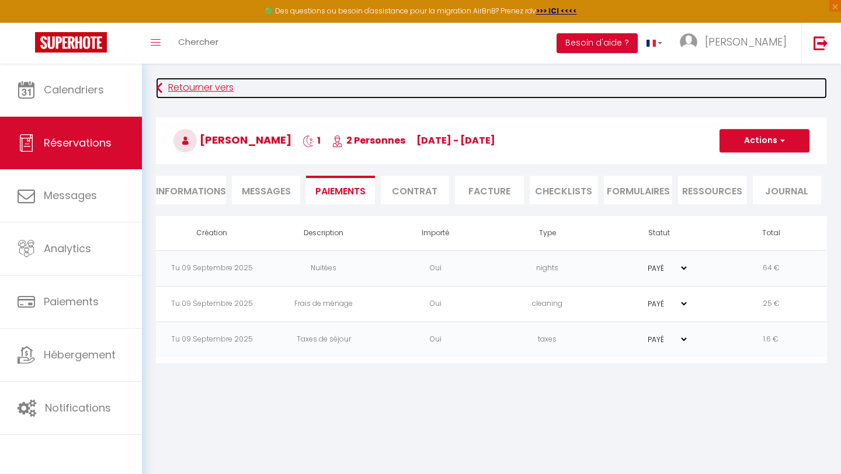
click at [176, 88] on link "Retourner vers" at bounding box center [491, 88] width 671 height 21
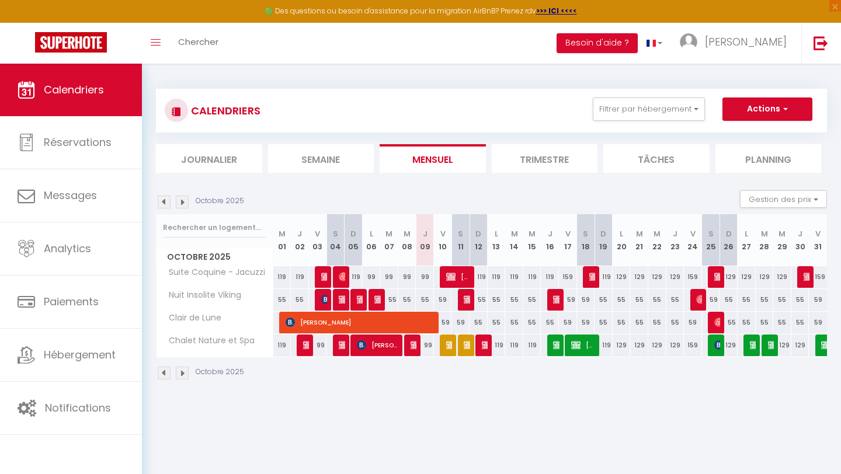
click at [163, 202] on img at bounding box center [164, 202] width 13 height 13
select select
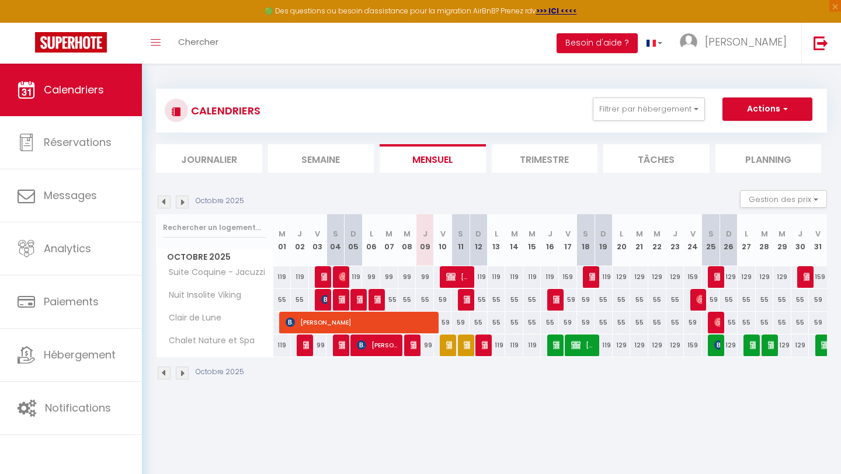
select select
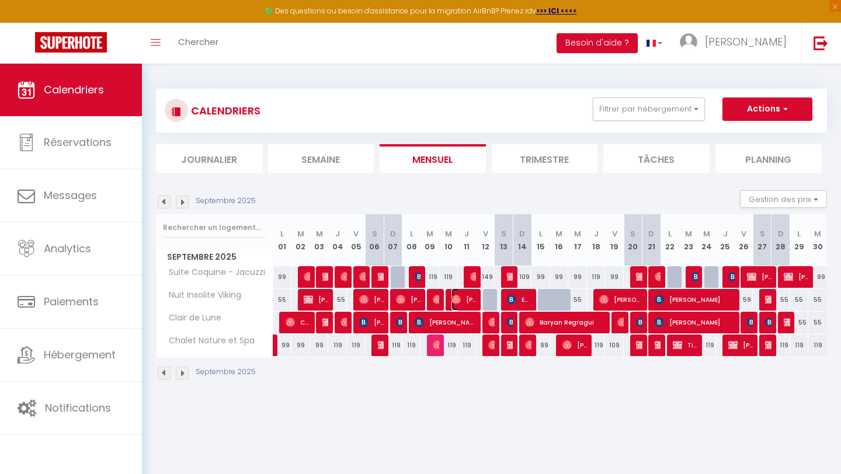
click at [462, 299] on span "[PERSON_NAME]" at bounding box center [463, 299] width 25 height 22
select select "OK"
select select "0"
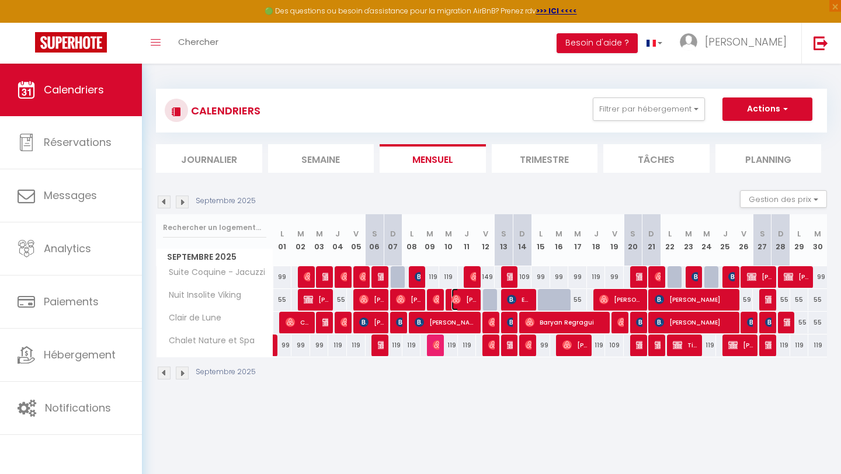
select select "1"
select select
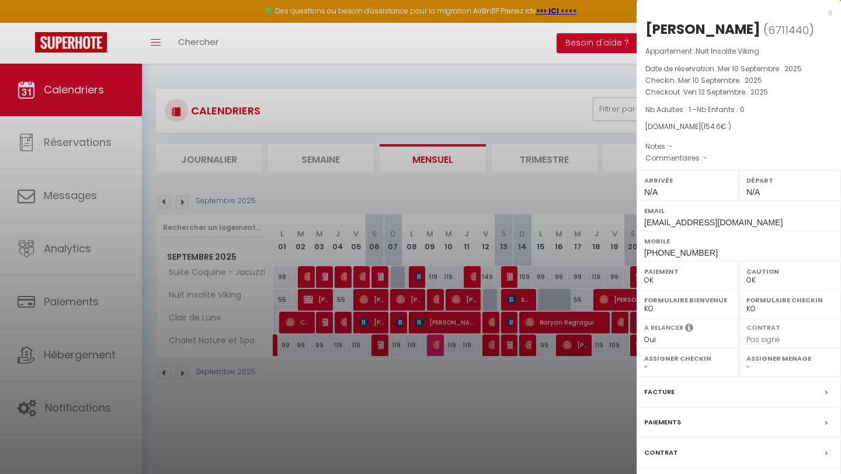
click at [715, 425] on div "Paiements" at bounding box center [738, 422] width 204 height 30
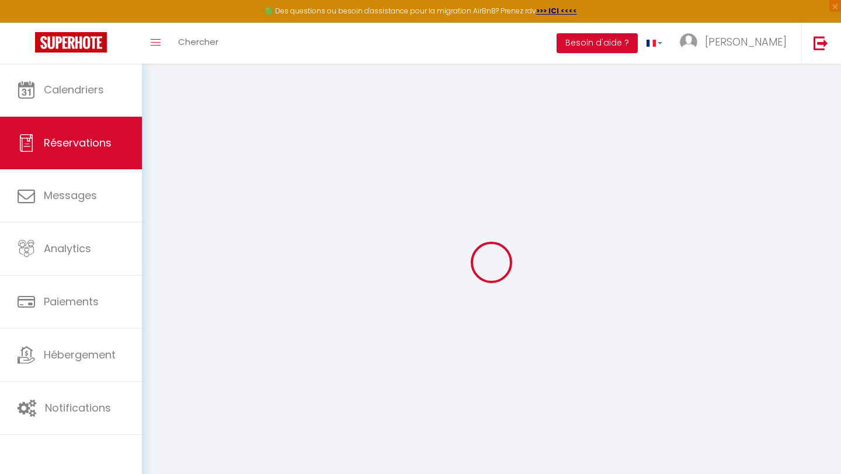
select select
checkbox input "false"
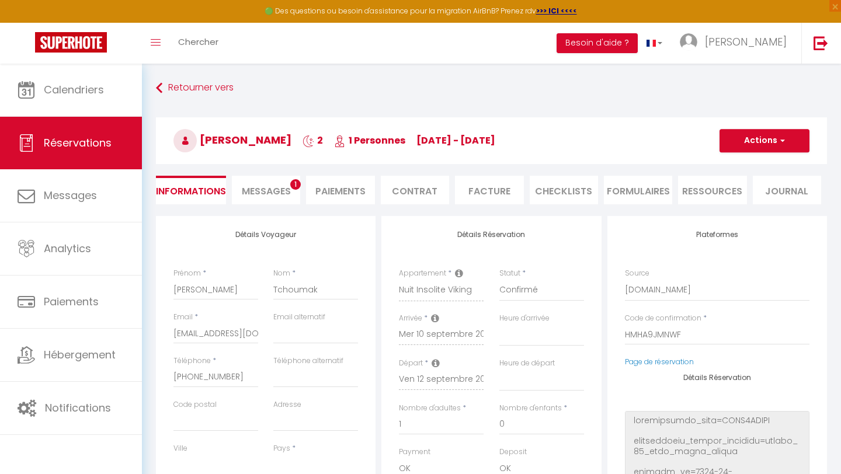
select select
checkbox input "false"
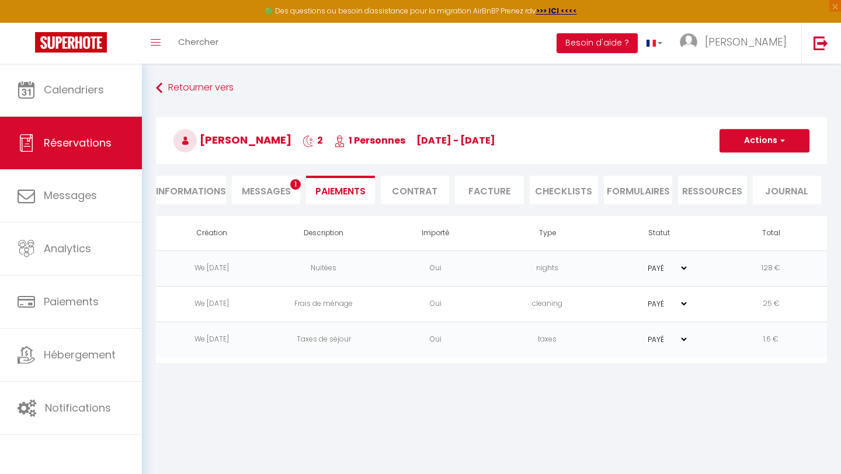
click at [256, 187] on span "Messages" at bounding box center [266, 190] width 49 height 13
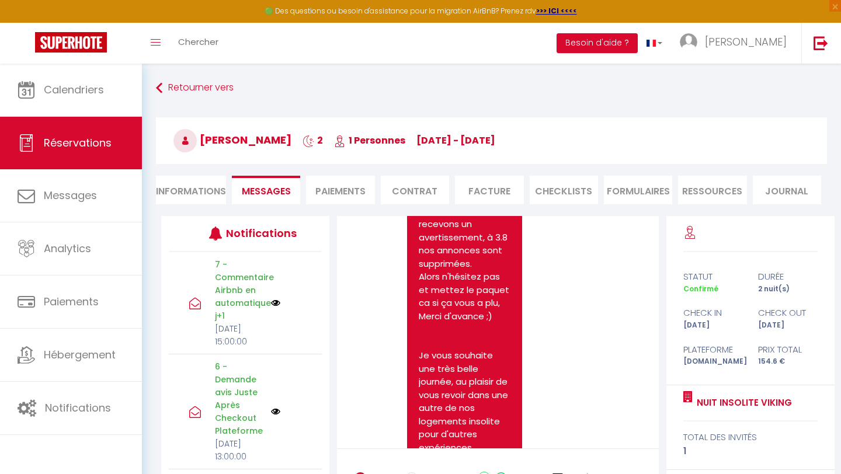
scroll to position [5288, 0]
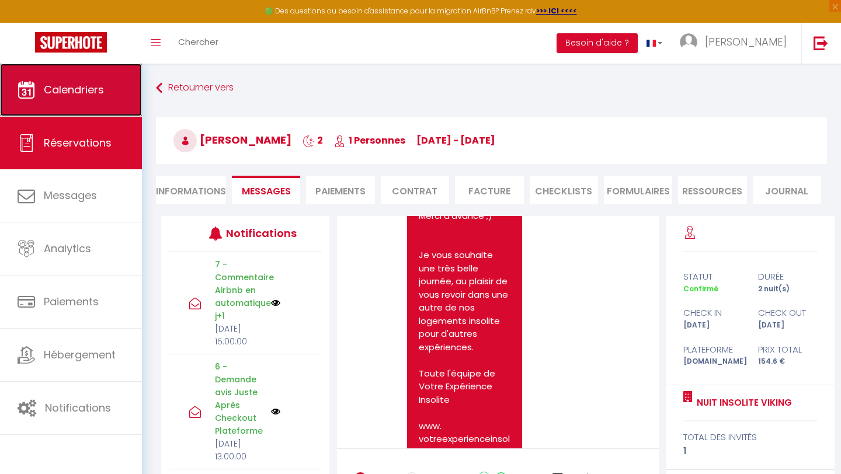
click at [71, 97] on span "Calendriers" at bounding box center [74, 89] width 60 height 15
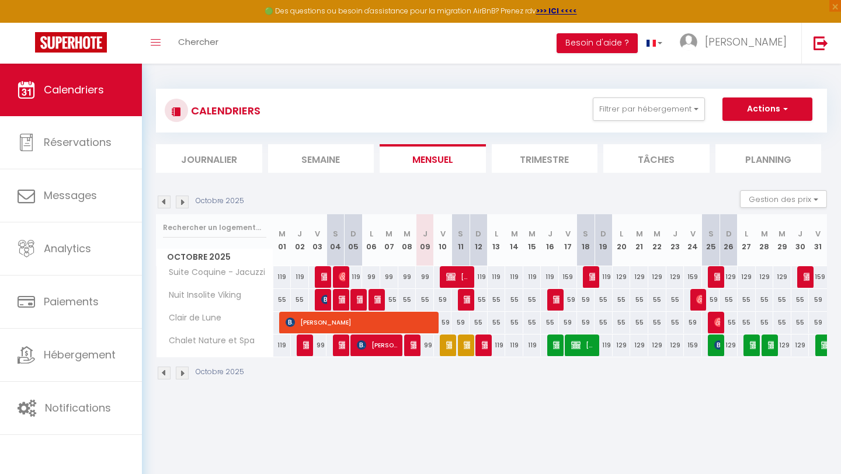
click at [165, 204] on img at bounding box center [164, 202] width 13 height 13
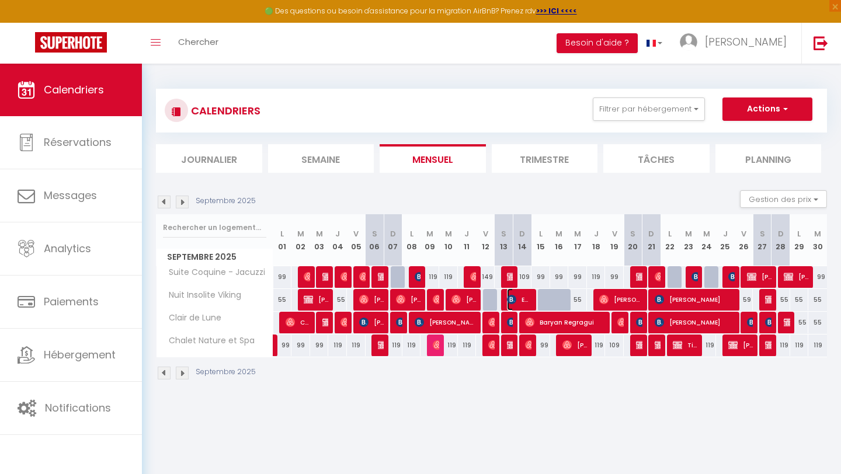
click at [524, 298] on span "Emerique Grente" at bounding box center [519, 299] width 25 height 22
select select "OK"
select select "0"
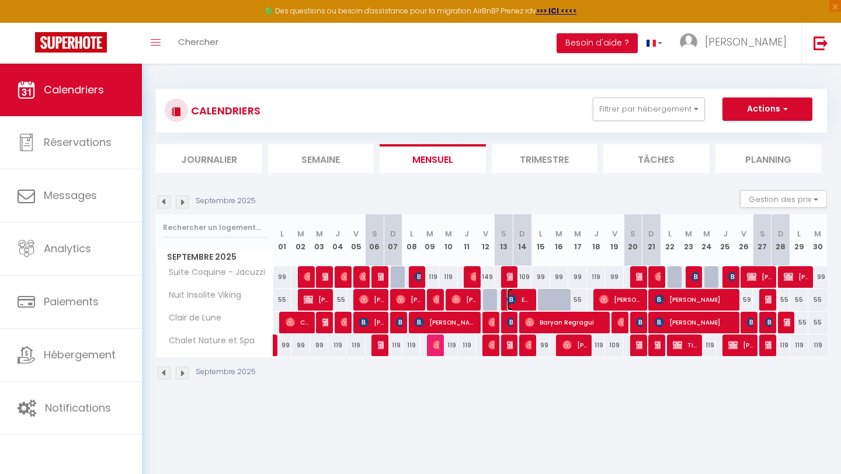
select select "1"
select select
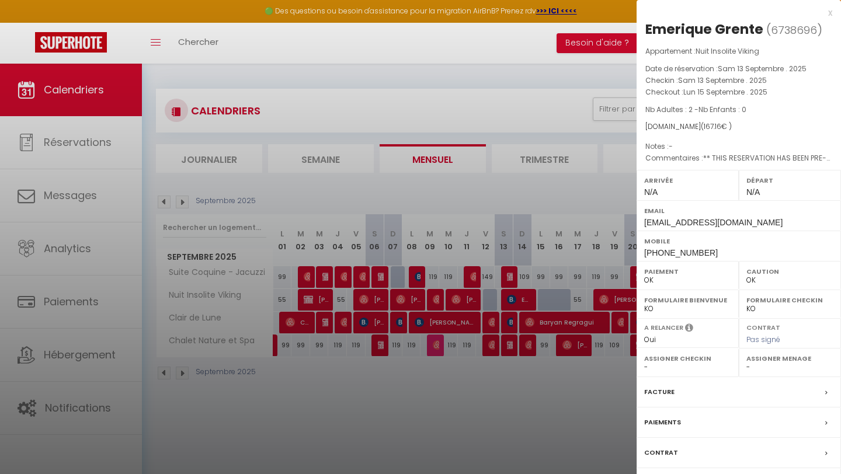
click at [714, 418] on div "Paiements" at bounding box center [738, 422] width 204 height 30
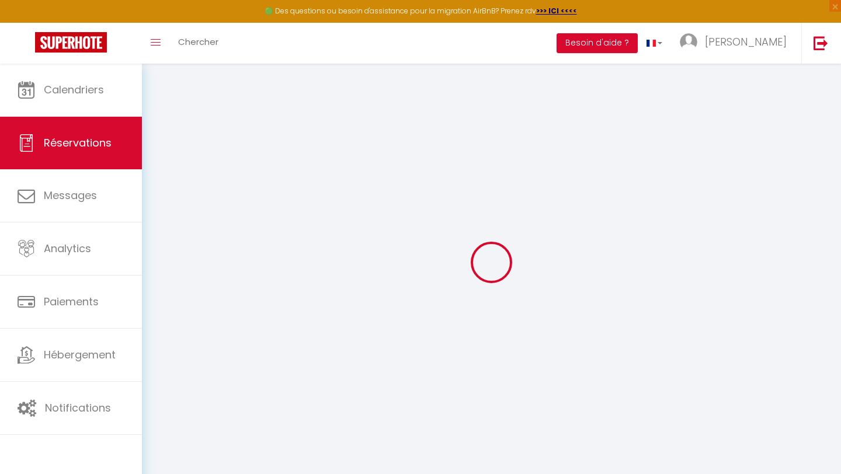
select select "0"
select select
checkbox input "false"
type textarea "** THIS RESERVATION HAS BEEN PRE-PAID ** BOOKING NOTE : Payment charge is EUR 2…"
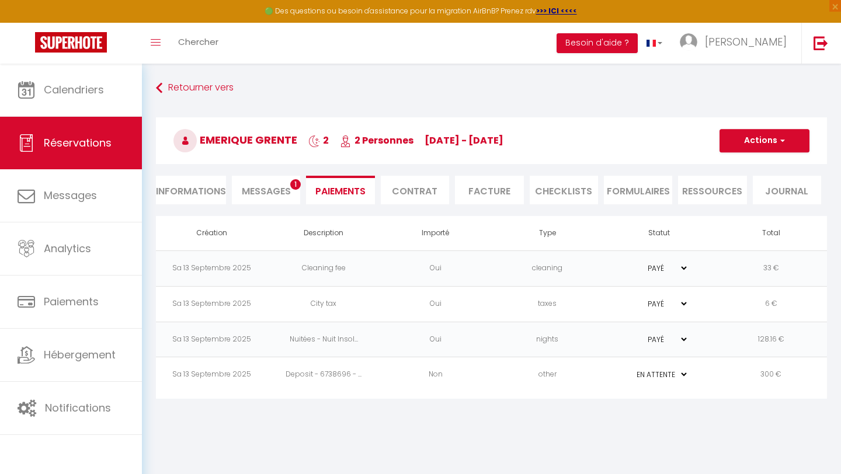
click at [259, 191] on span "Messages" at bounding box center [266, 190] width 49 height 13
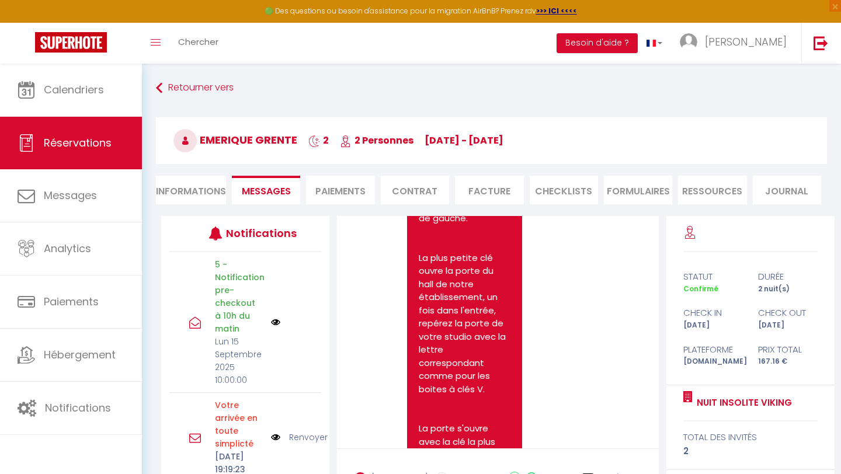
scroll to position [4096, 0]
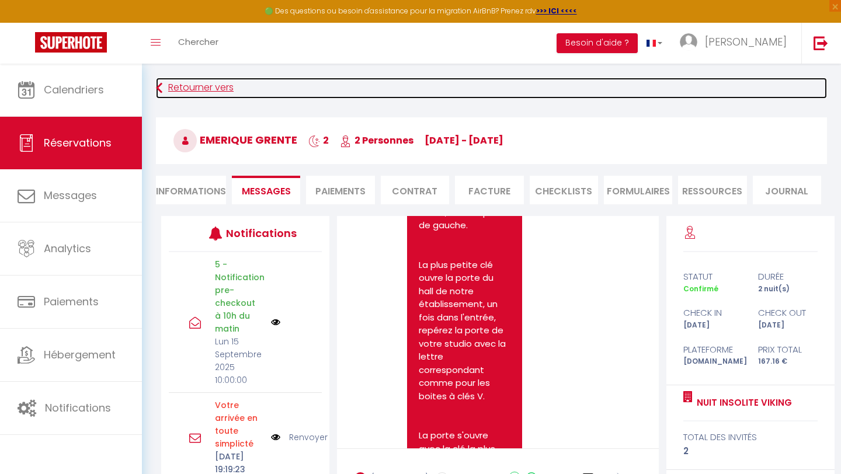
click at [187, 88] on link "Retourner vers" at bounding box center [491, 88] width 671 height 21
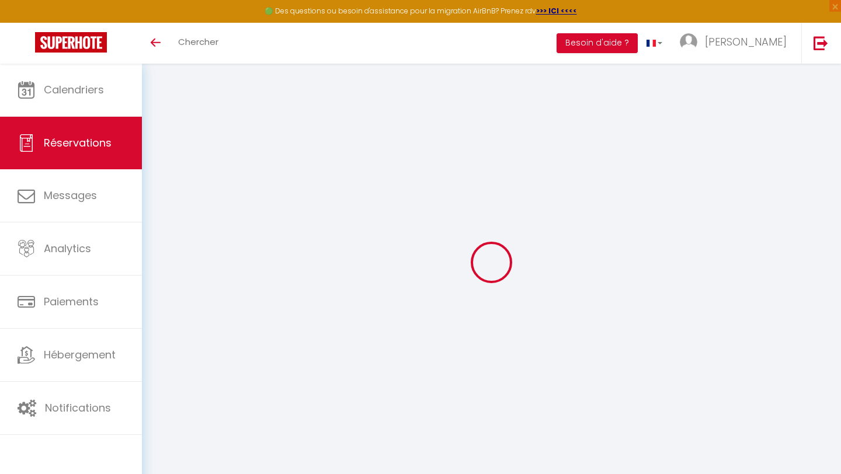
select select "0"
select select
checkbox input "false"
type textarea "** THIS RESERVATION HAS BEEN PRE-PAID ** BOOKING NOTE : Payment charge is EUR 2…"
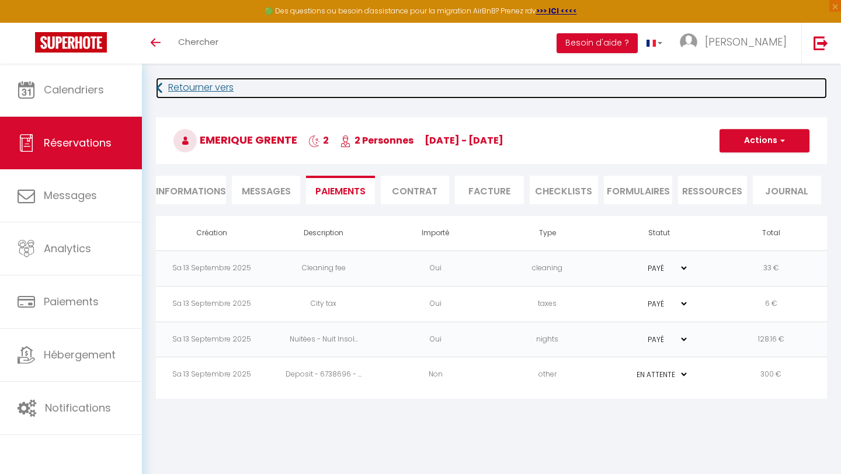
click at [187, 88] on link "Retourner vers" at bounding box center [491, 88] width 671 height 21
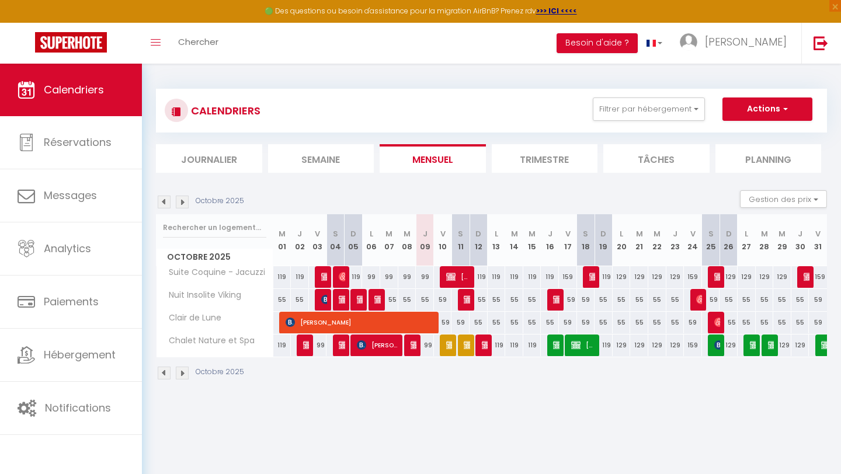
click at [163, 200] on img at bounding box center [164, 202] width 13 height 13
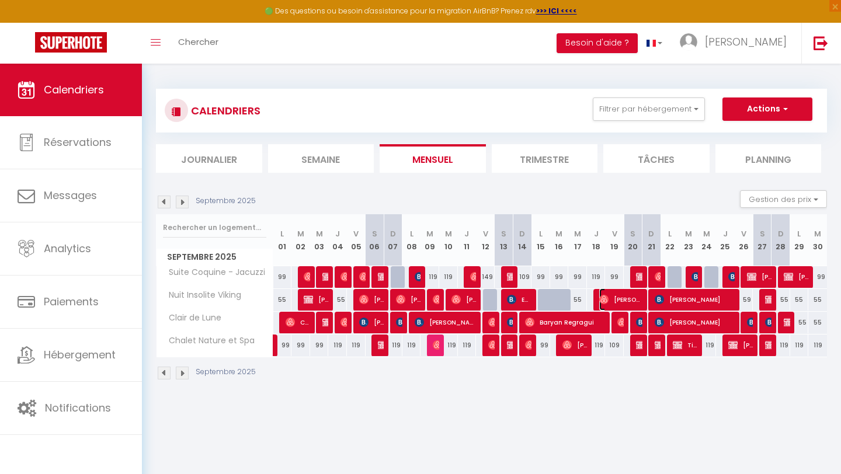
click at [627, 302] on span "[PERSON_NAME]" at bounding box center [621, 299] width 44 height 22
select select "OK"
select select "0"
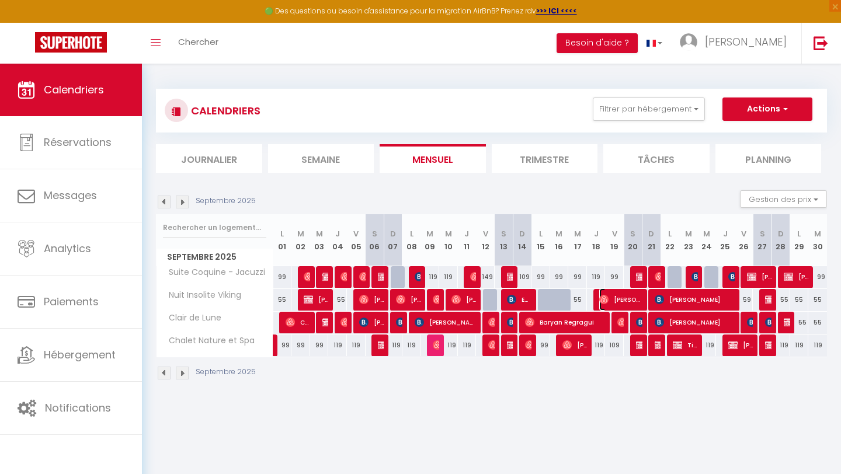
select select "1"
select select
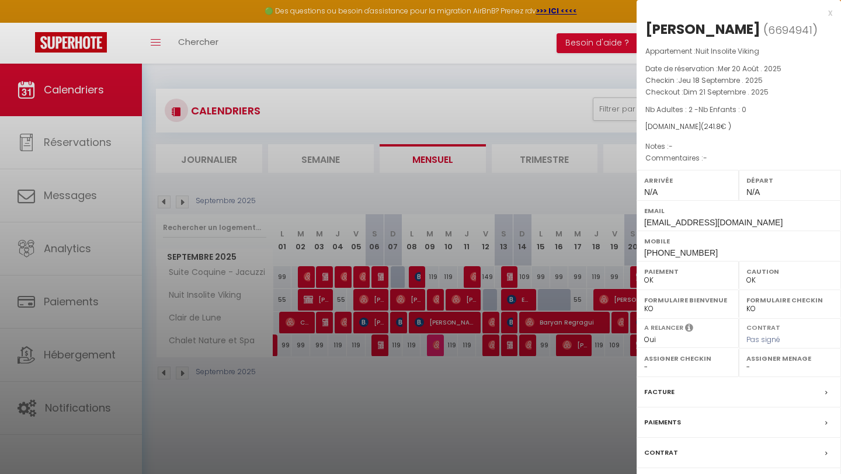
click at [701, 424] on div "Paiements" at bounding box center [738, 422] width 204 height 30
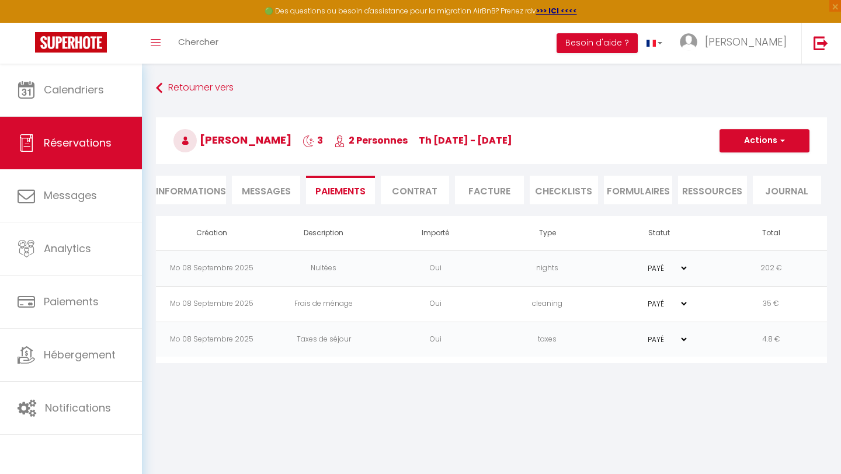
click at [195, 192] on li "Informations" at bounding box center [191, 190] width 70 height 29
select select
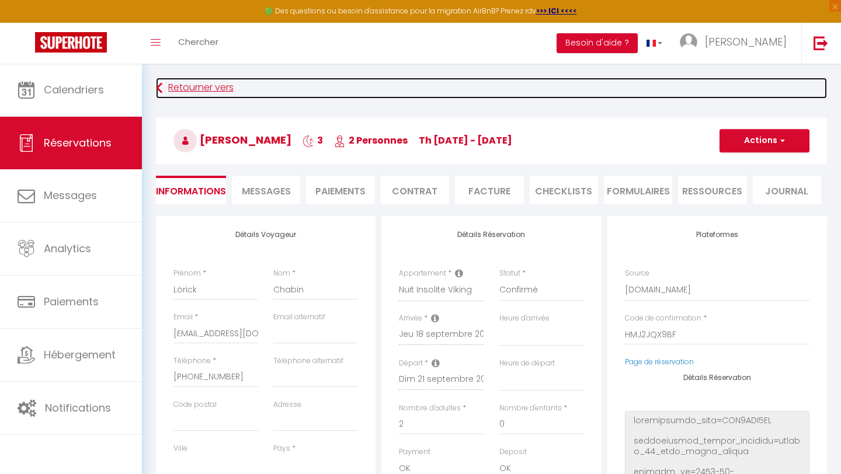
click at [196, 89] on link "Retourner vers" at bounding box center [491, 88] width 671 height 21
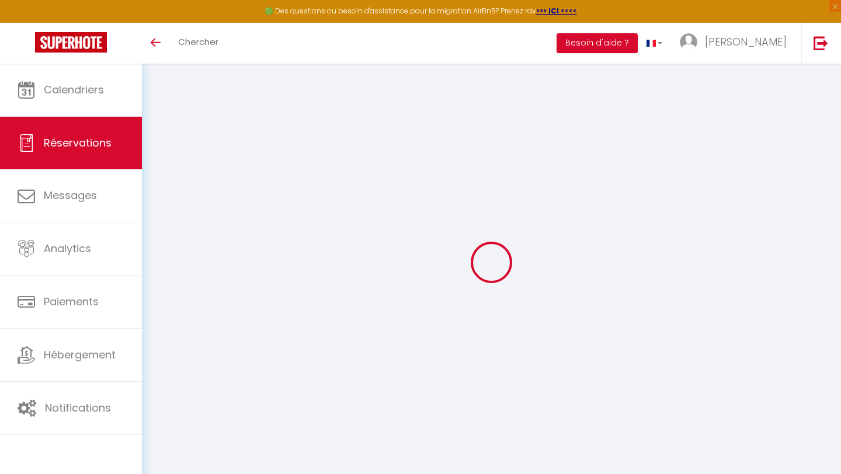
select select
checkbox input "false"
select select
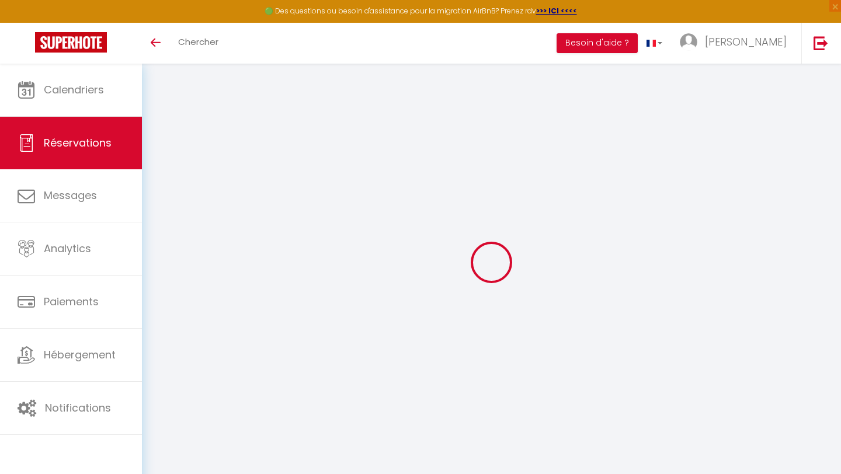
select select
checkbox input "false"
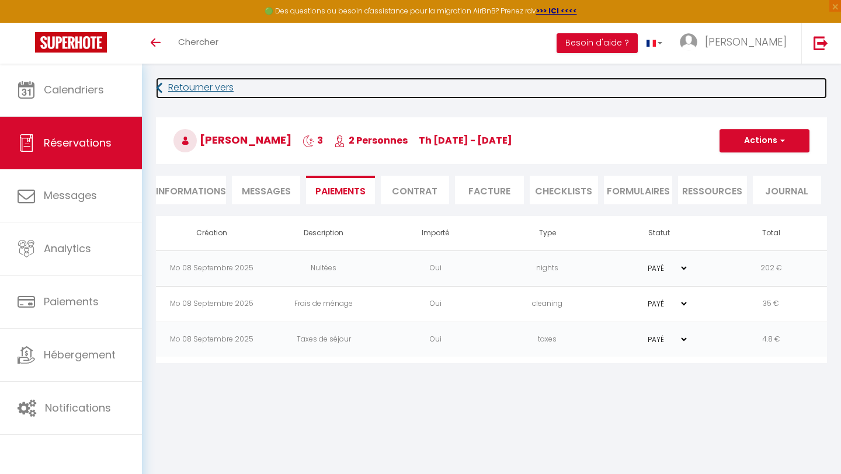
click at [196, 89] on link "Retourner vers" at bounding box center [491, 88] width 671 height 21
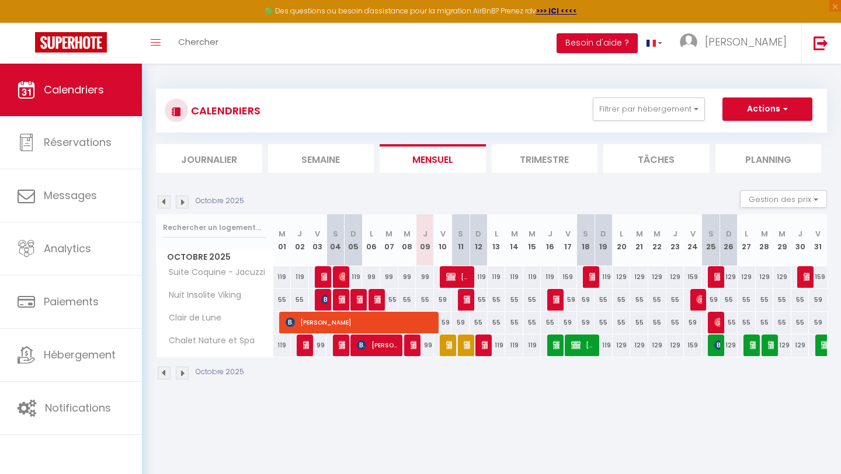
click at [165, 200] on img at bounding box center [164, 202] width 13 height 13
select select
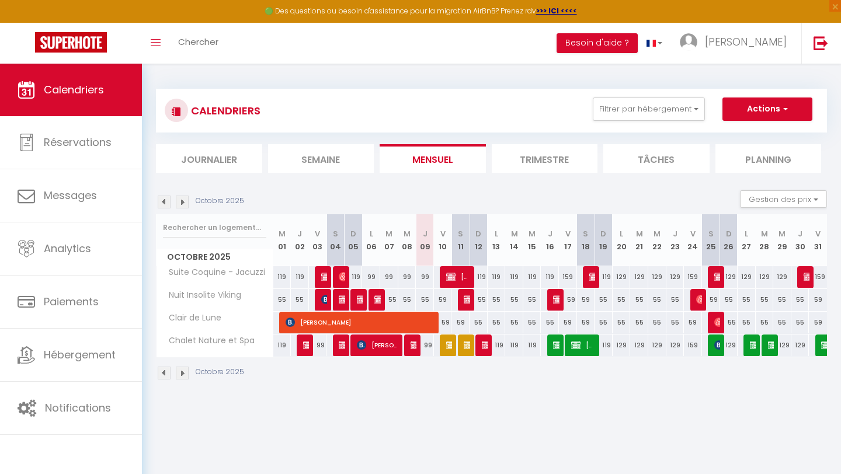
select select
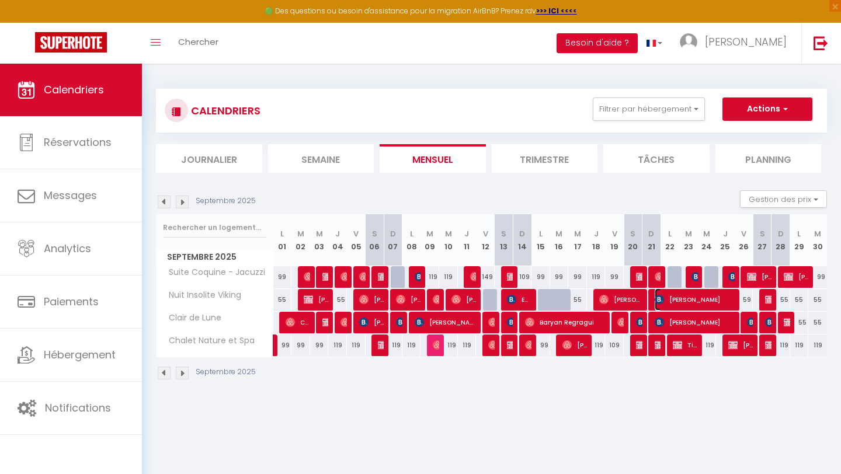
click at [696, 300] on span "[PERSON_NAME]" at bounding box center [694, 299] width 81 height 22
select select "OK"
select select "0"
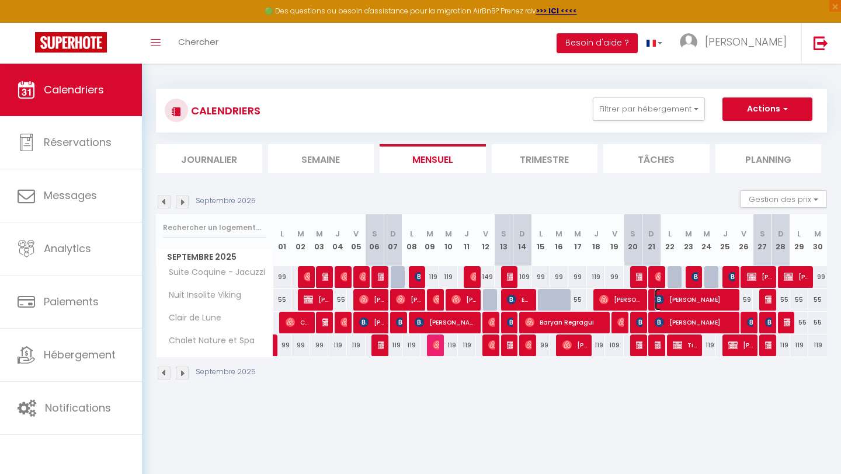
select select "1"
select select
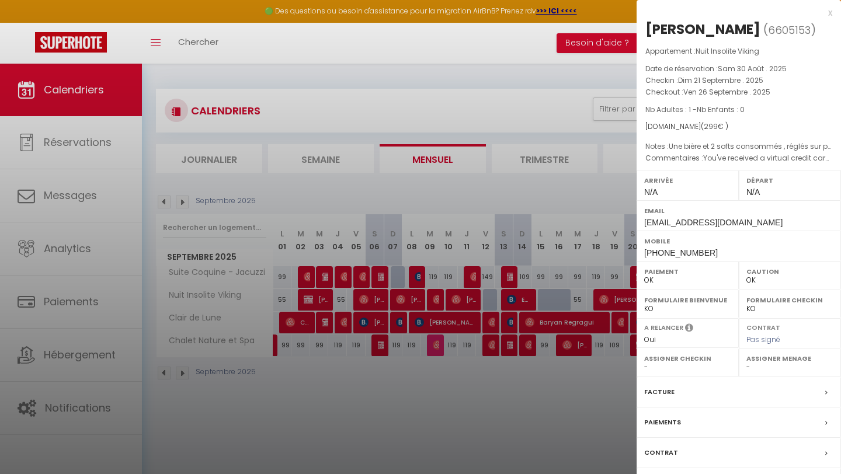
click at [689, 420] on div "Paiements" at bounding box center [738, 422] width 204 height 30
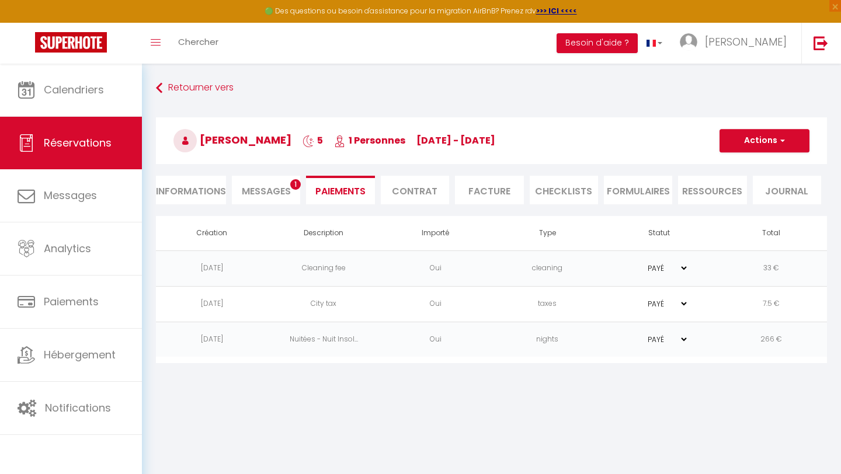
click at [191, 194] on li "Informations" at bounding box center [191, 190] width 70 height 29
select select
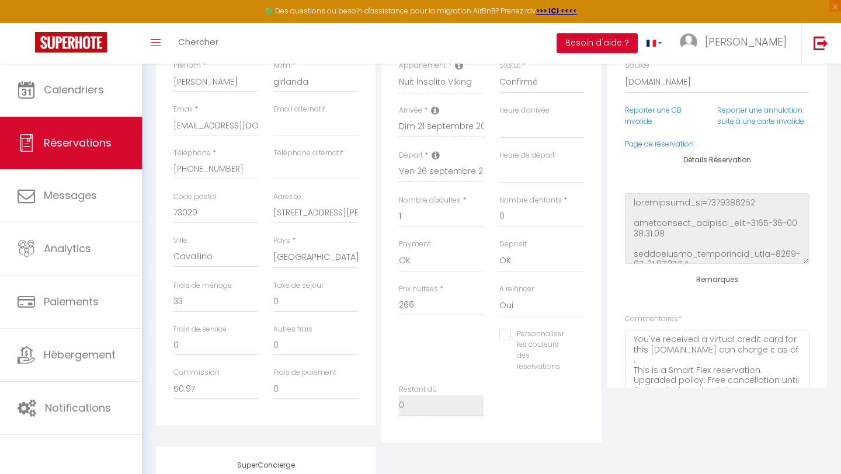
scroll to position [212, 0]
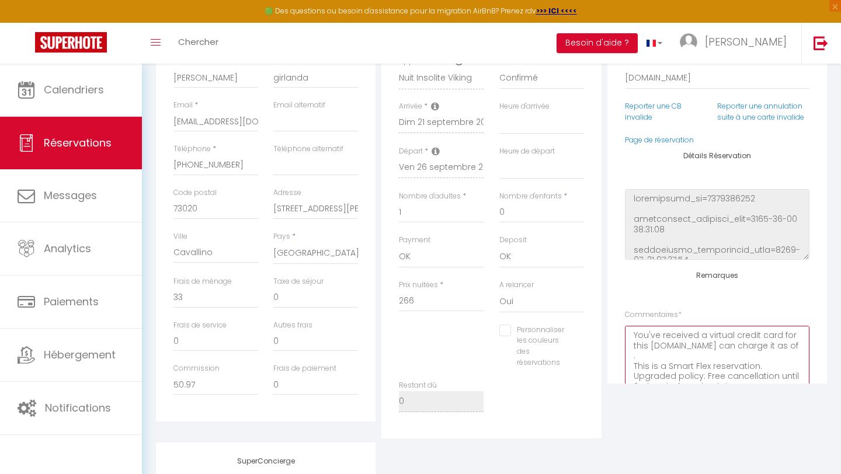
click at [803, 368] on textarea "You've received a virtual credit card for this reservation.You can charge it as…" at bounding box center [717, 361] width 184 height 71
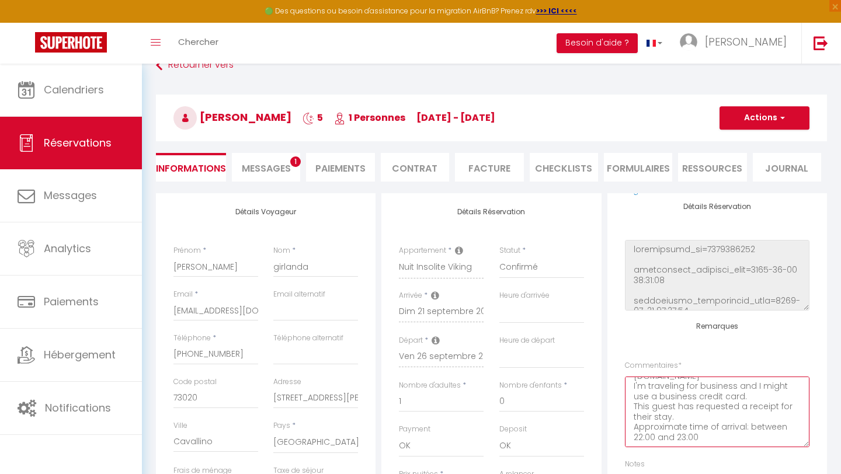
scroll to position [22, 0]
click at [271, 170] on span "Messages" at bounding box center [266, 168] width 49 height 13
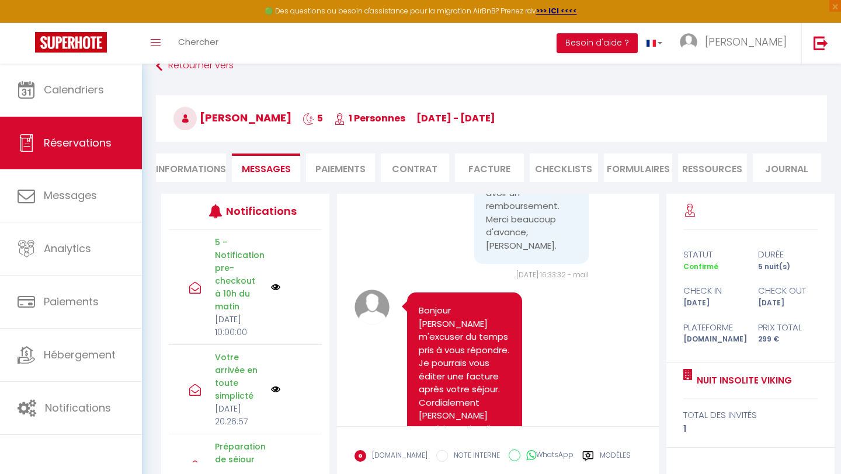
scroll to position [1696, 0]
click at [346, 172] on li "Paiements" at bounding box center [340, 168] width 68 height 29
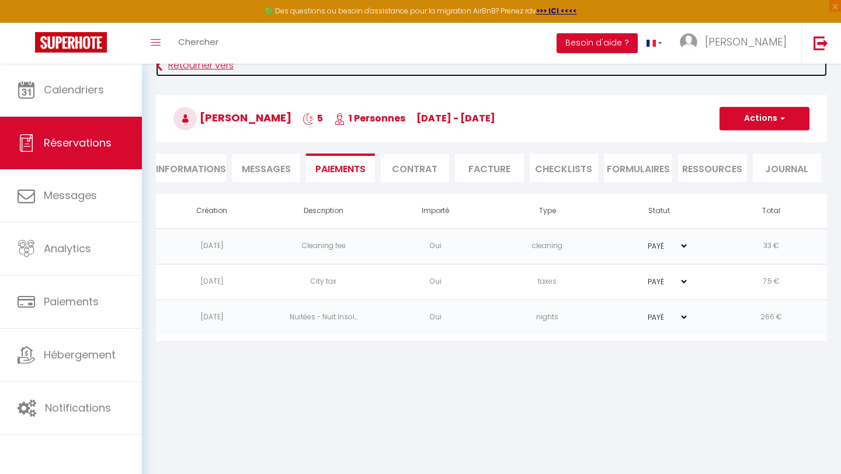
click at [182, 68] on link "Retourner vers" at bounding box center [491, 65] width 671 height 21
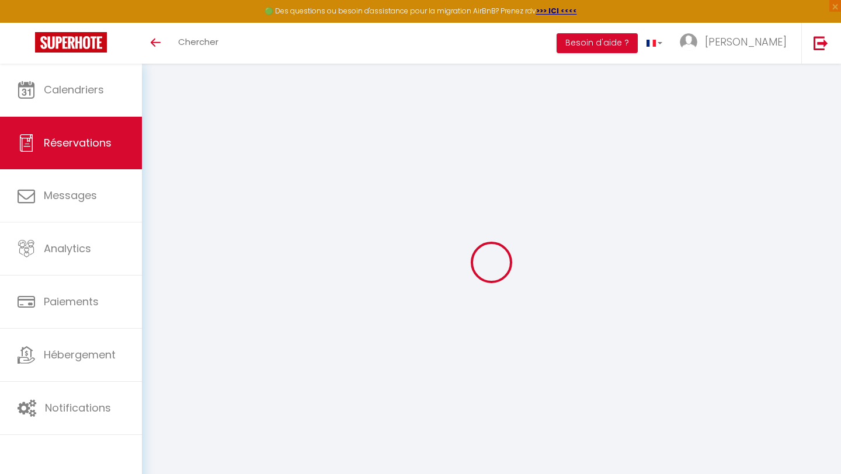
select select
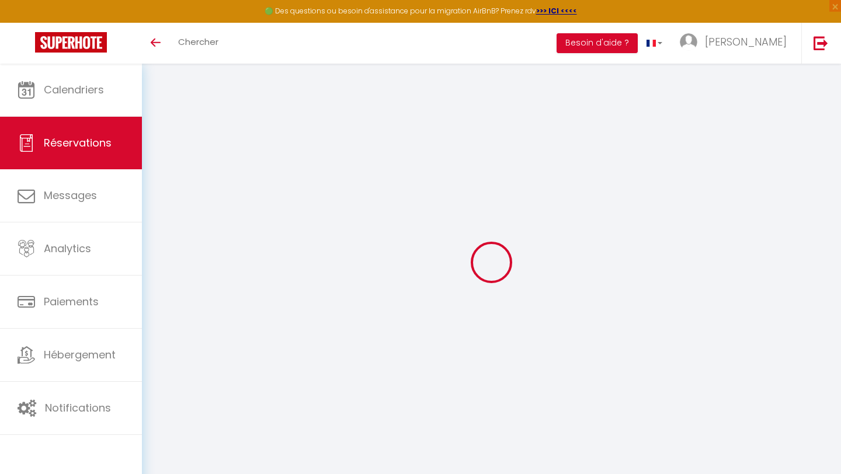
scroll to position [22, 0]
type input "luca"
type input "girlanda"
type input "lgirla.543777@guest.booking.com"
type input "+393403403017"
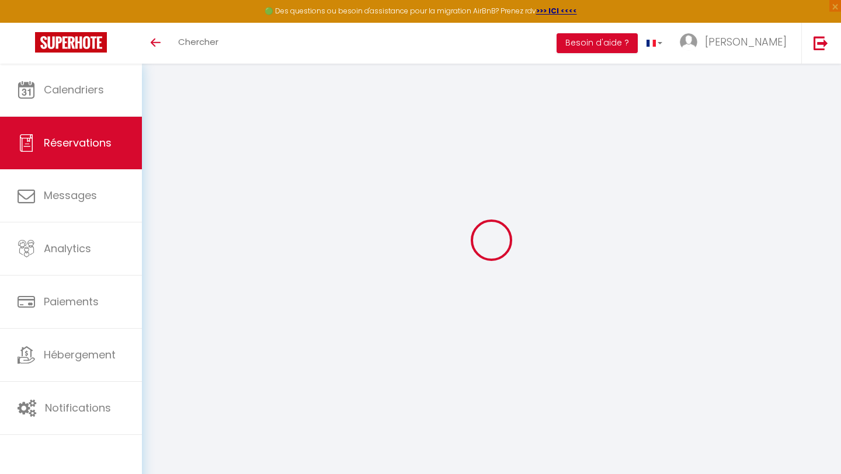
type input "73020"
type input "Via Cesare Battisti 34"
type input "Cavallino"
select select "IT"
type input "50.97"
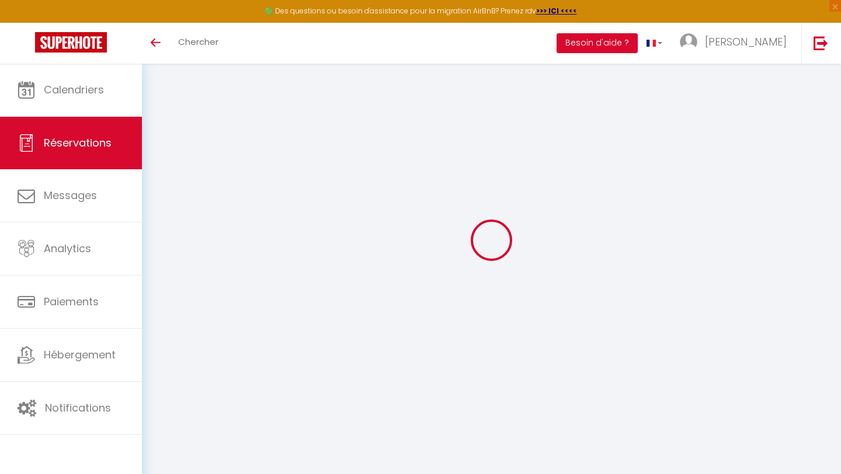
select select "61680"
select select "1"
select select
type input "1"
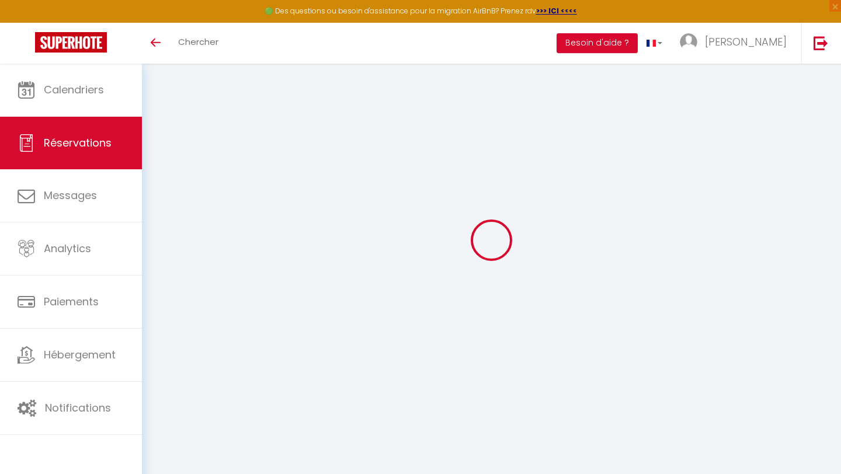
select select "12"
select select "15"
select select "2"
type input "0"
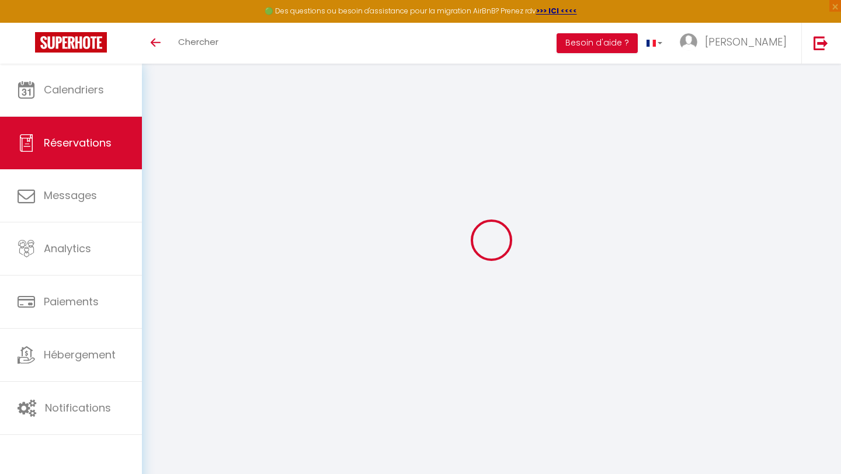
type input "0"
select select
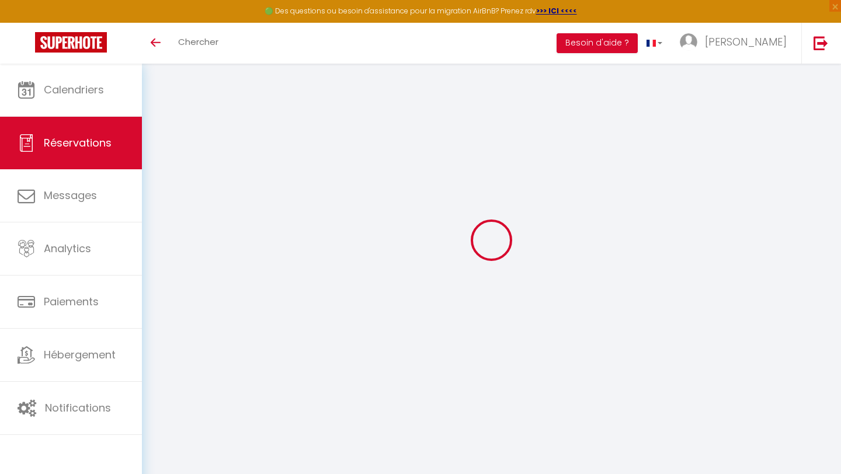
select select
checkbox input "false"
type textarea "You've received a virtual credit card for this reservation.You can charge it as…"
type textarea "Une bière et 2 softs consommés , réglés sur place"
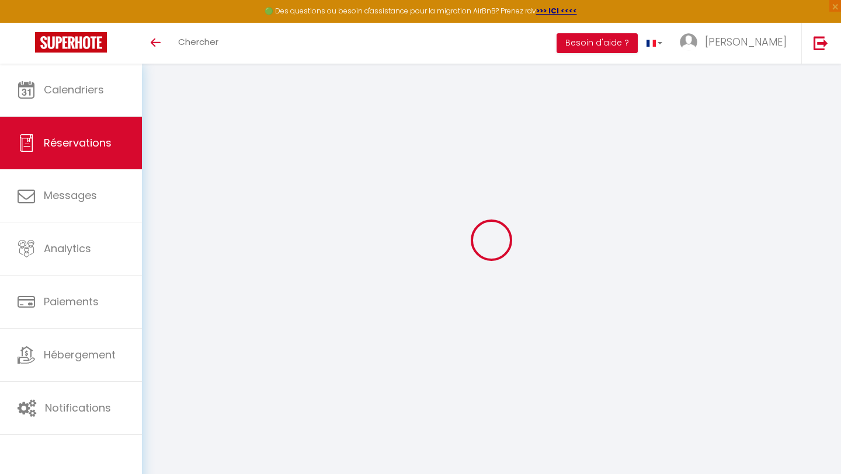
type input "33"
select select
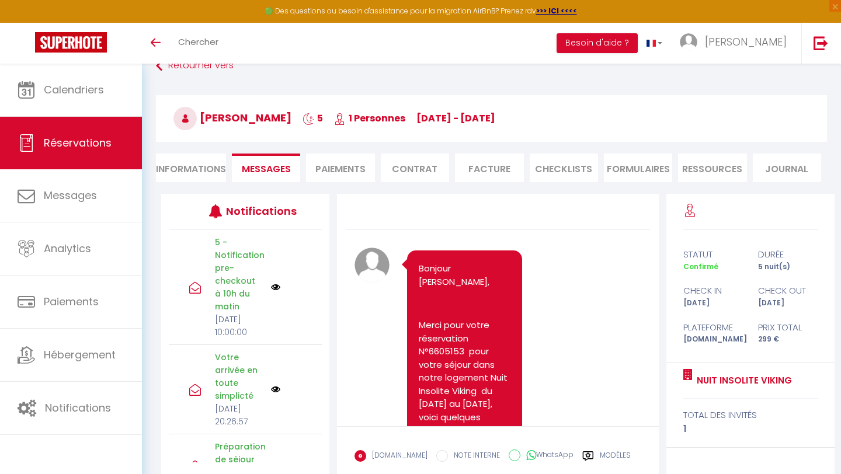
scroll to position [6625, 0]
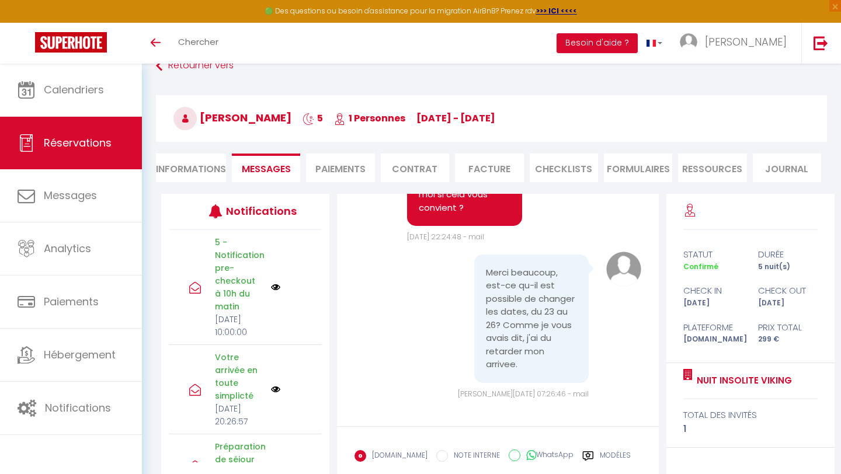
select select
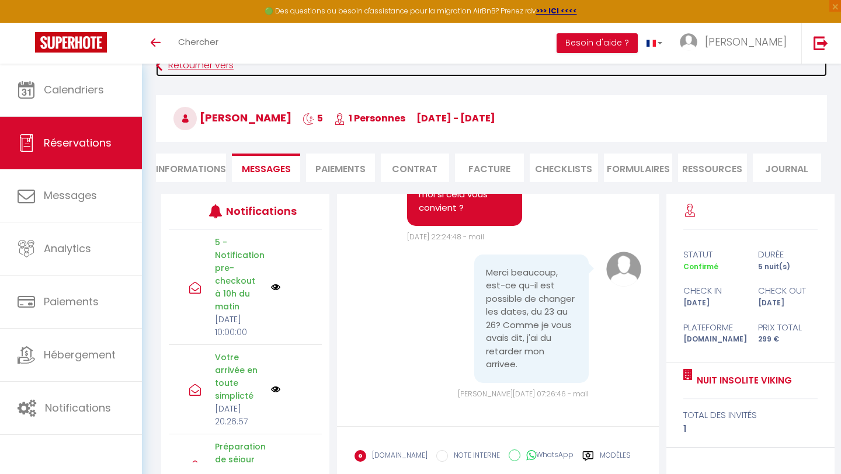
click at [173, 67] on link "Retourner vers" at bounding box center [491, 65] width 671 height 21
select select
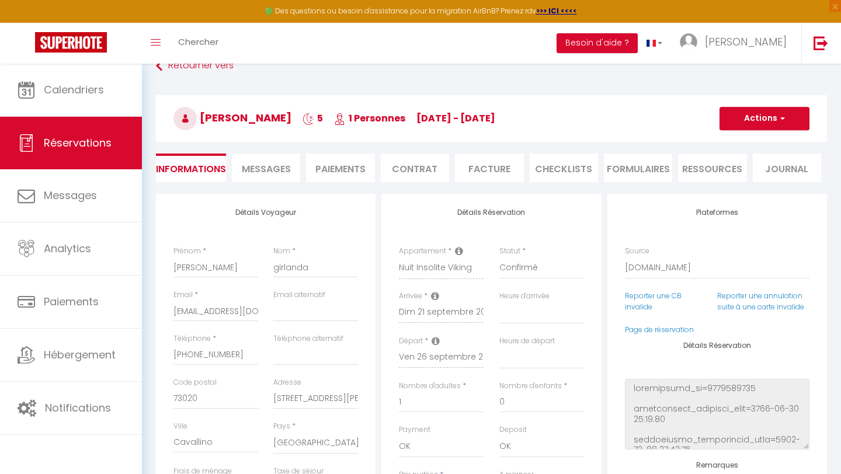
select select
checkbox input "false"
click at [341, 171] on li "Paiements" at bounding box center [340, 168] width 68 height 29
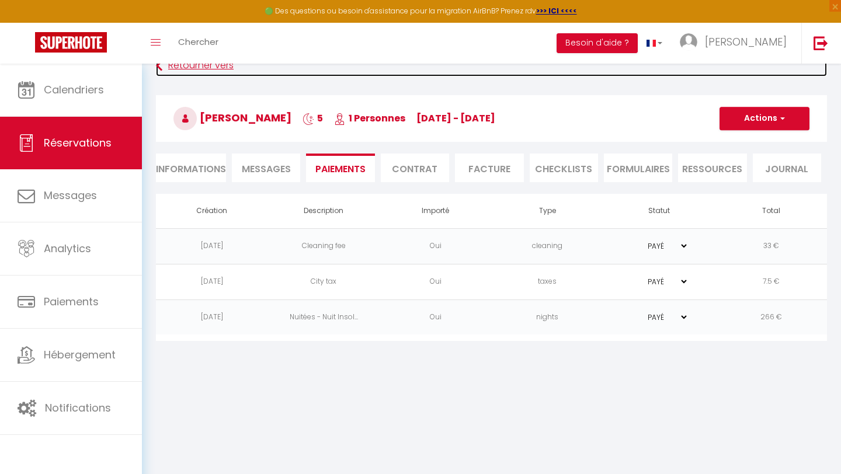
click at [192, 68] on link "Retourner vers" at bounding box center [491, 65] width 671 height 21
select select
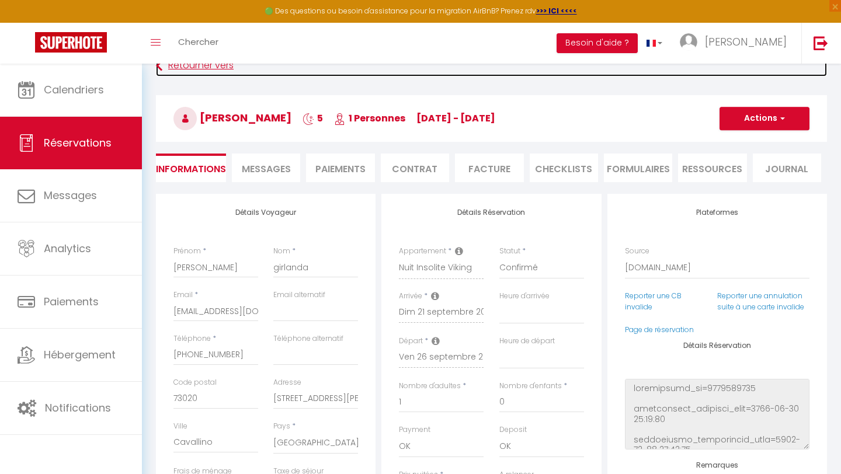
select select
checkbox input "false"
click at [192, 68] on link "Retourner vers" at bounding box center [491, 65] width 671 height 21
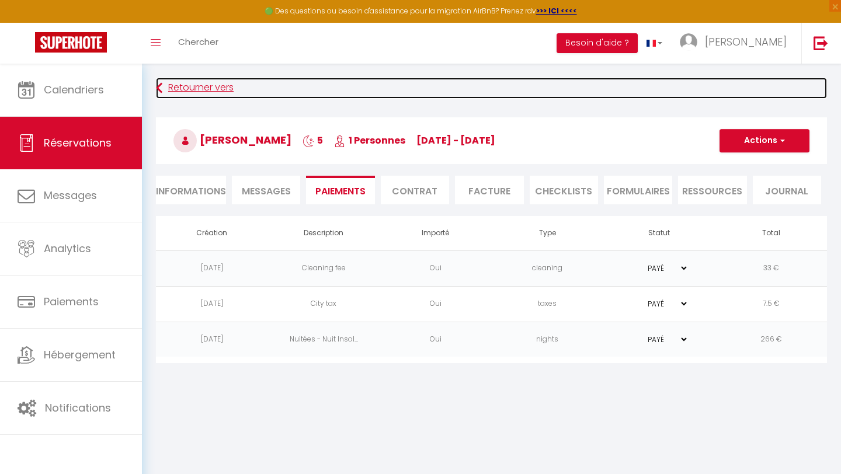
click at [184, 92] on link "Retourner vers" at bounding box center [491, 88] width 671 height 21
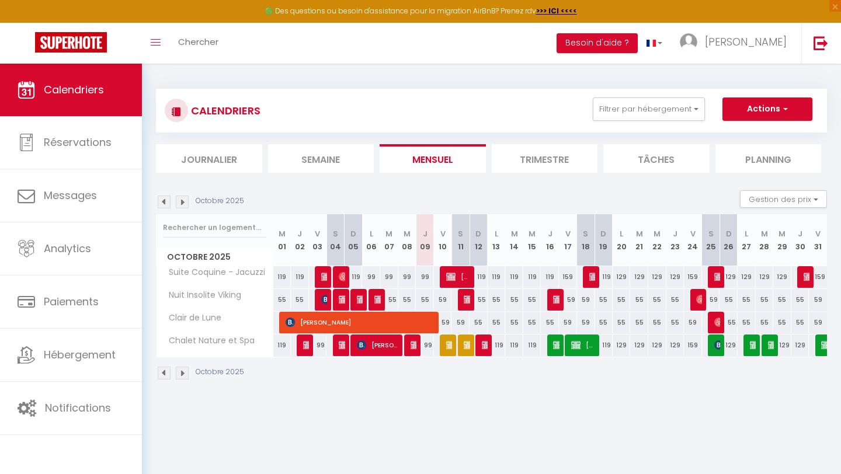
click at [165, 198] on img at bounding box center [164, 202] width 13 height 13
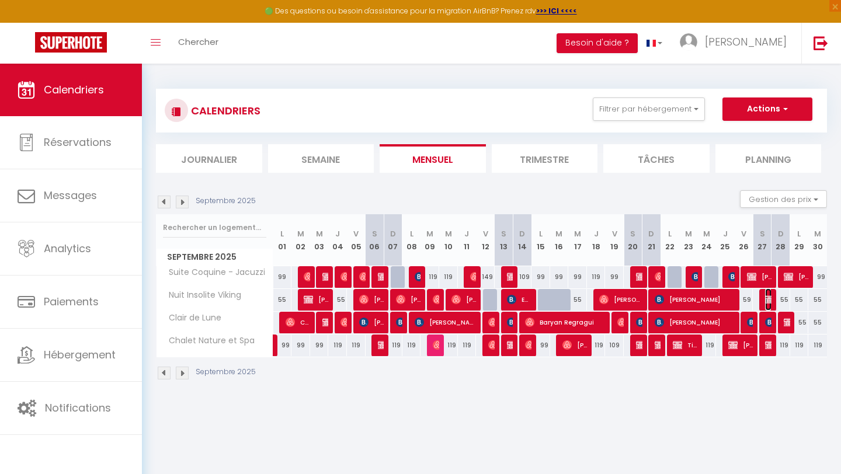
click at [767, 298] on img at bounding box center [769, 299] width 9 height 9
select select "OK"
select select "0"
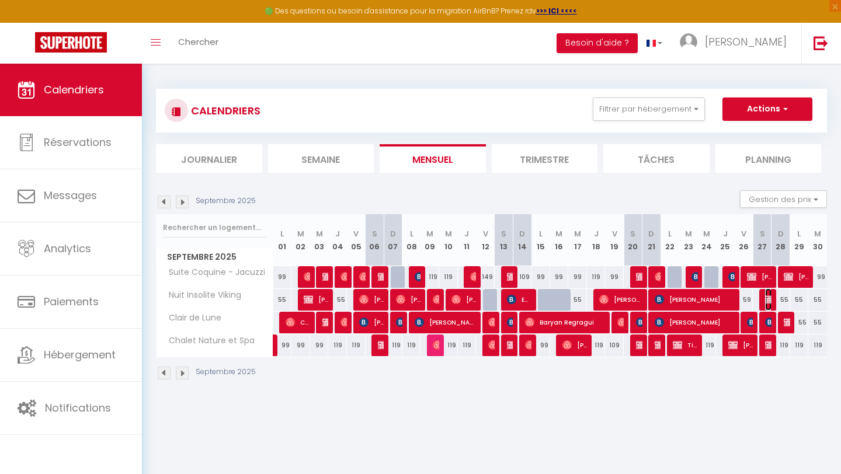
select select "1"
select select
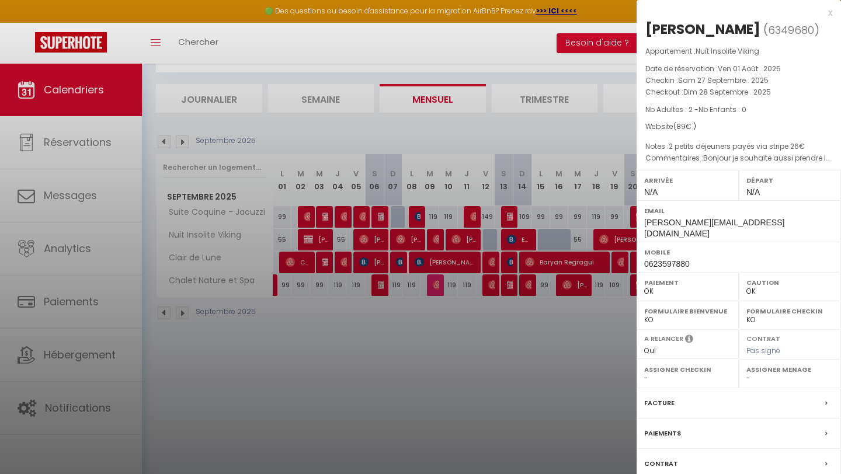
scroll to position [59, 0]
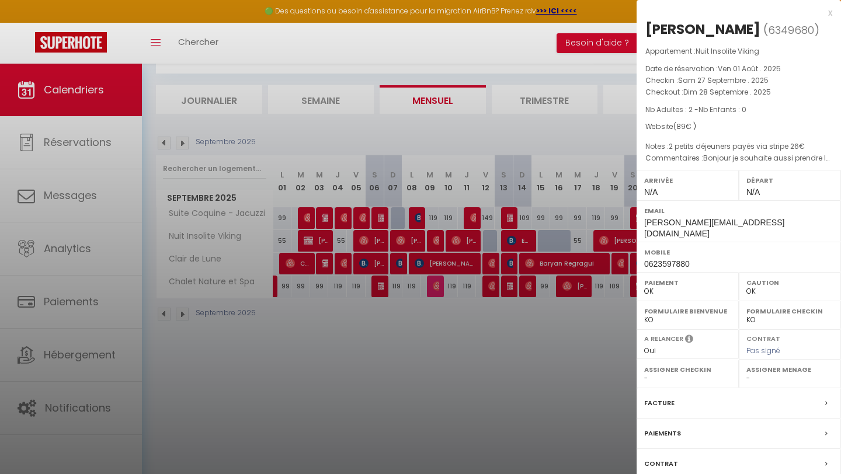
click at [700, 441] on div "Paiements" at bounding box center [738, 434] width 204 height 30
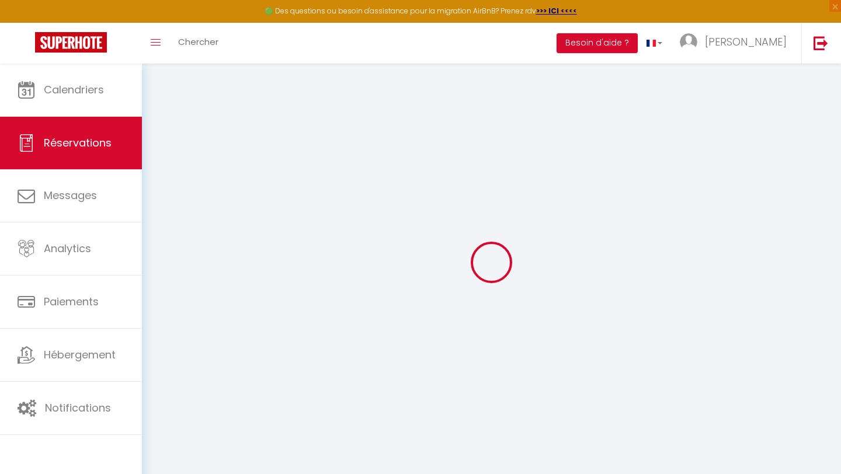
select select
checkbox input "false"
type textarea "Bonjour je souhaite aussi prendre loption brunch pour 2 et le repas fromage cha…"
type textarea "2 petits déjeuners payés via stripe 26€"
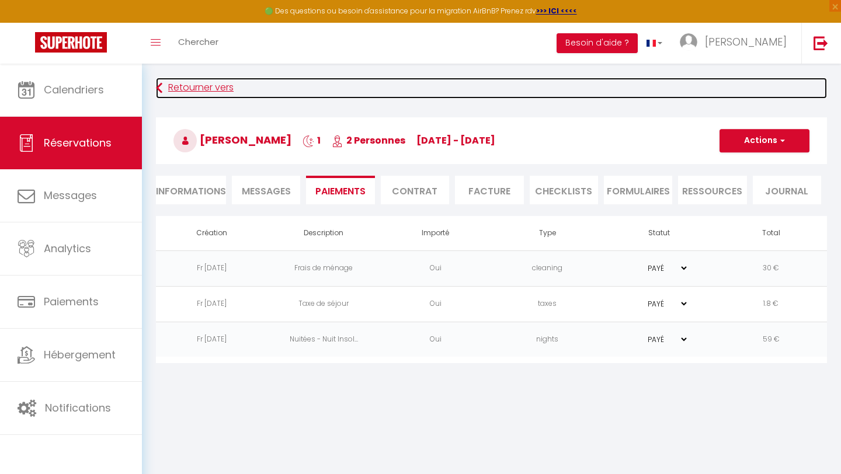
click at [181, 88] on link "Retourner vers" at bounding box center [491, 88] width 671 height 21
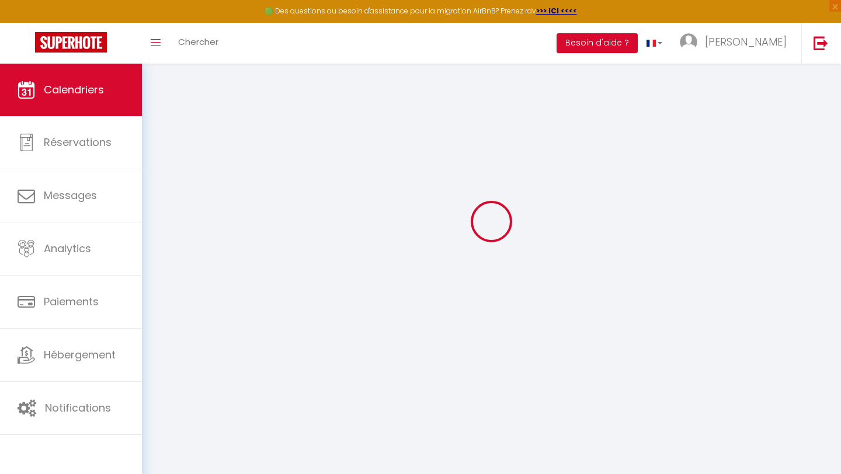
scroll to position [64, 0]
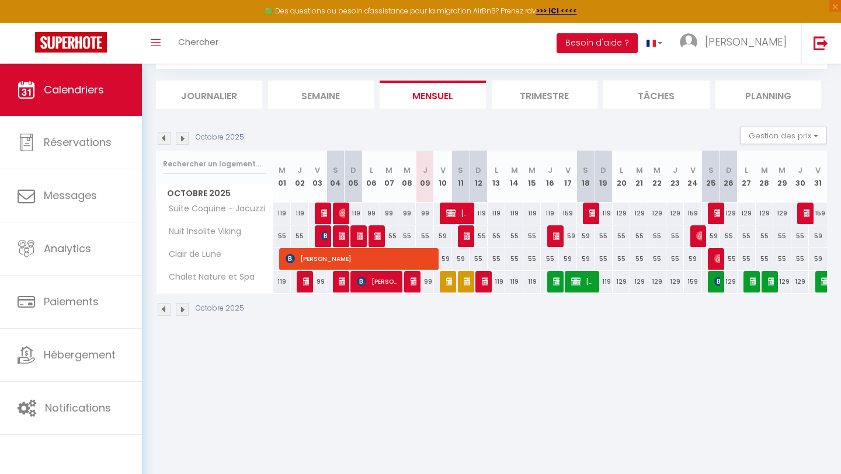
click at [165, 139] on img at bounding box center [164, 138] width 13 height 13
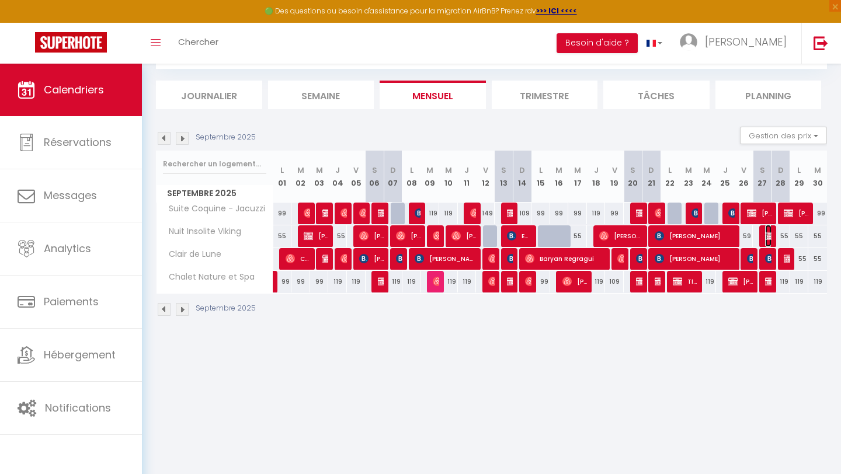
click at [770, 238] on img at bounding box center [769, 235] width 9 height 9
select select "OK"
select select "0"
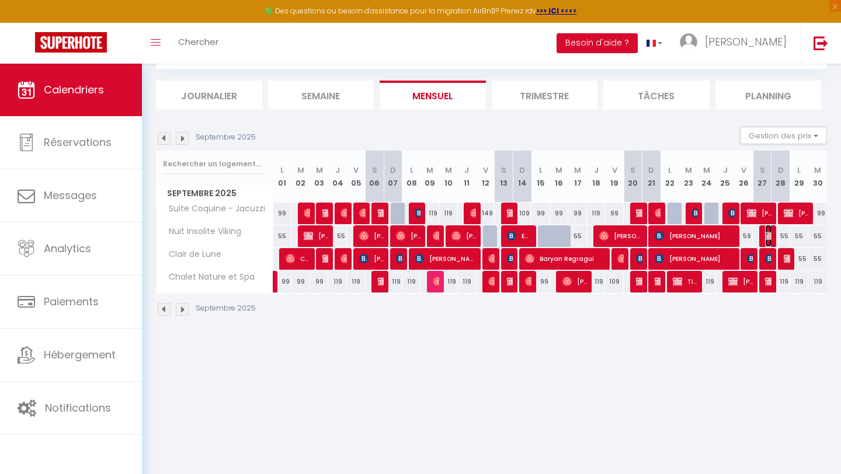
select select "1"
select select
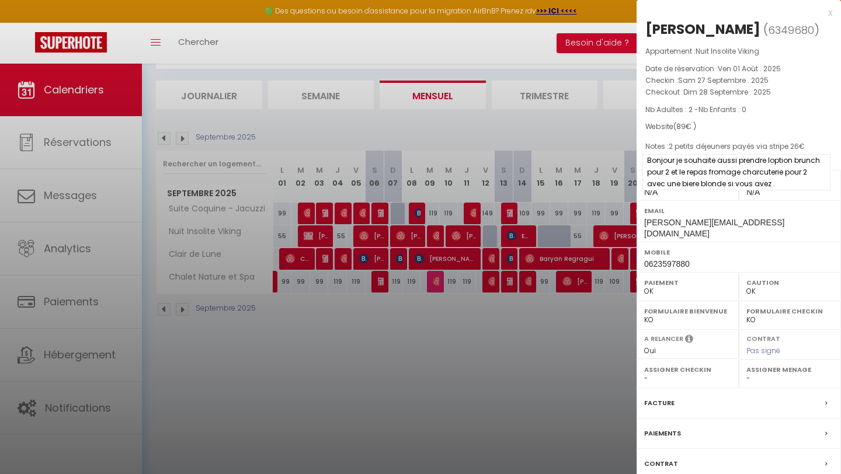
click at [774, 185] on span "Bonjour je souhaite aussi prendre loption brunch pour 2 et le repas fromage cha…" at bounding box center [736, 172] width 188 height 36
click at [554, 311] on div at bounding box center [420, 237] width 841 height 474
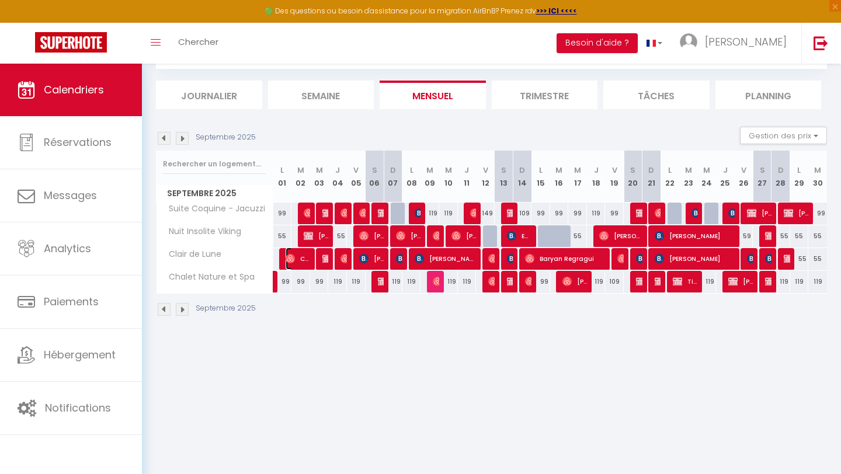
click at [304, 260] on span "Chloé" at bounding box center [297, 258] width 25 height 22
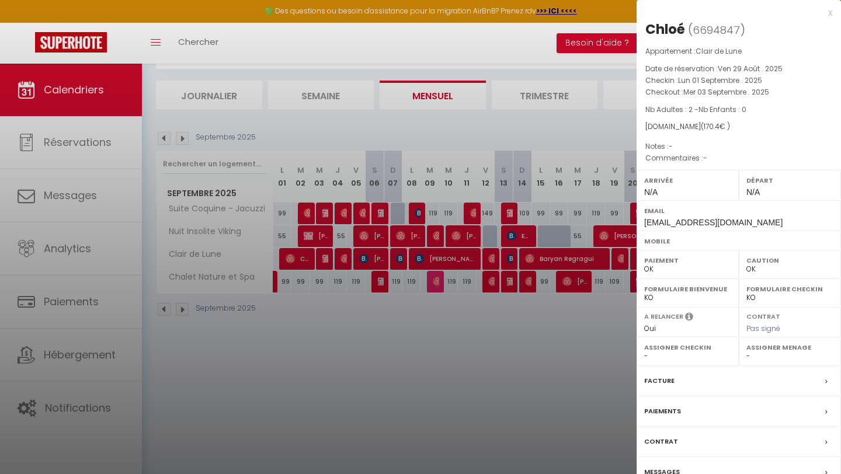
click at [699, 416] on div "Paiements" at bounding box center [738, 411] width 204 height 30
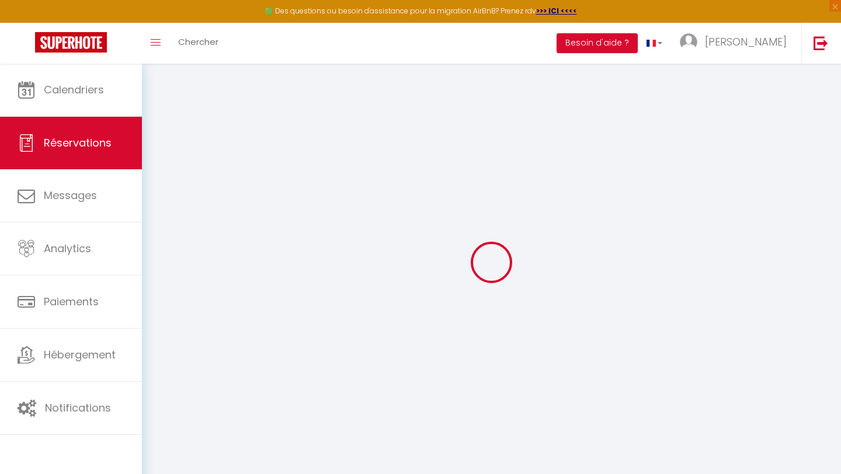
select select
checkbox input "false"
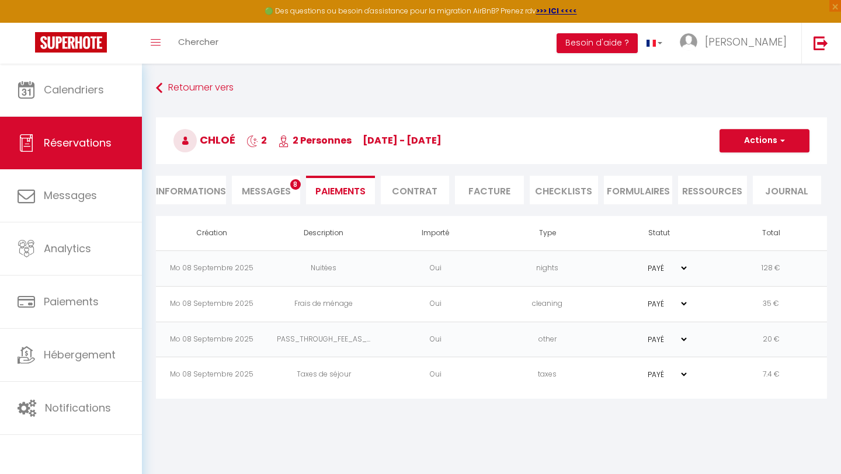
click at [683, 338] on select "PAYÉ EN ATTENTE" at bounding box center [659, 339] width 58 height 11
click at [630, 334] on select "PAYÉ EN ATTENTE" at bounding box center [659, 339] width 58 height 11
click at [258, 190] on span "Messages" at bounding box center [266, 190] width 49 height 13
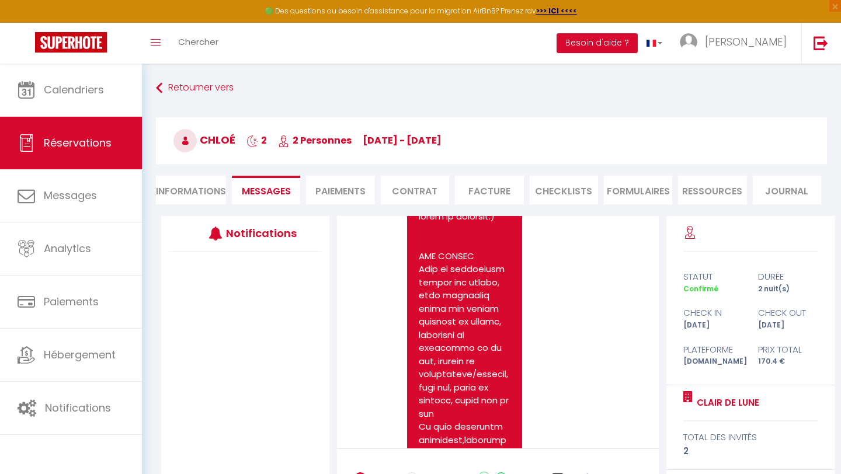
scroll to position [832, 0]
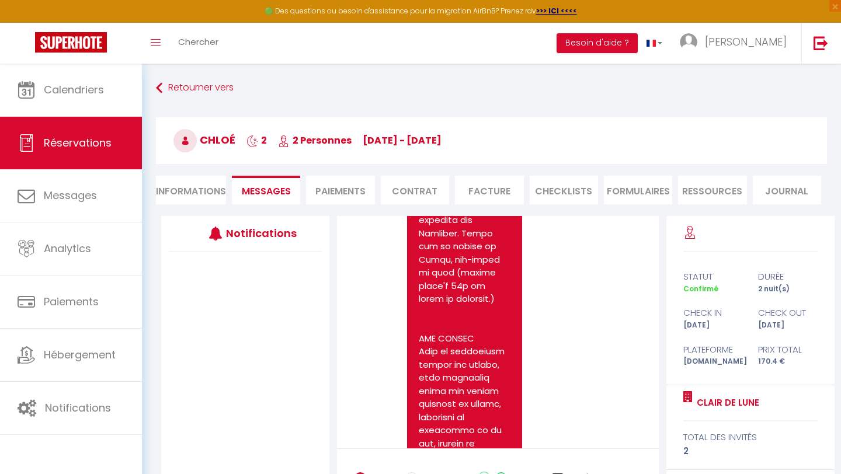
click at [200, 197] on li "Informations" at bounding box center [191, 190] width 70 height 29
select select
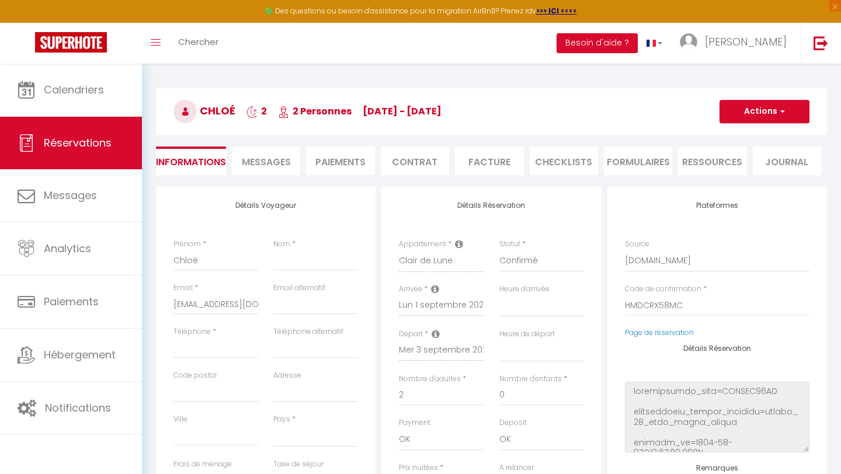
select select
checkbox input "false"
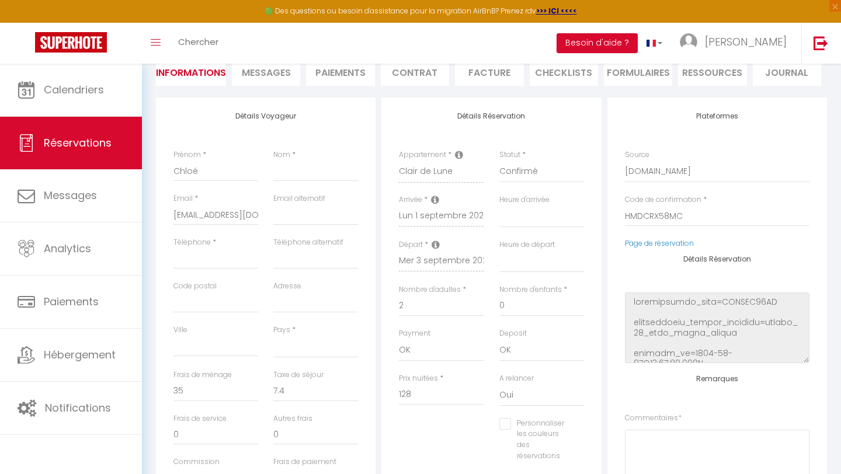
select select
checkbox input "false"
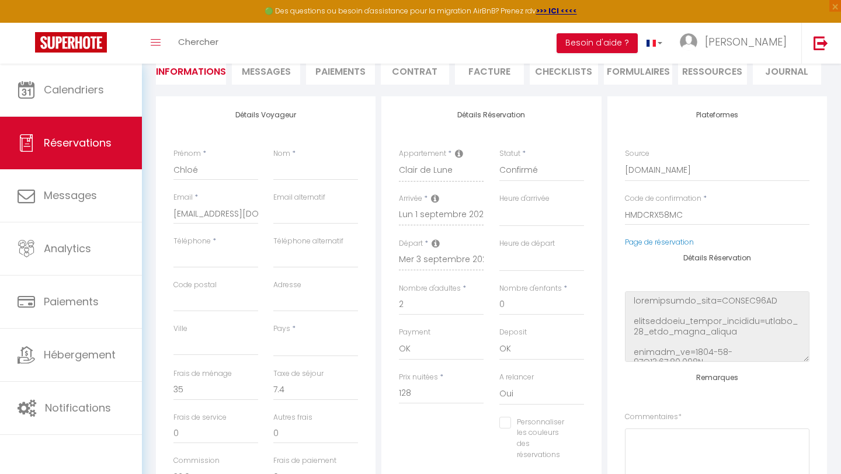
select select
checkbox input "false"
select select
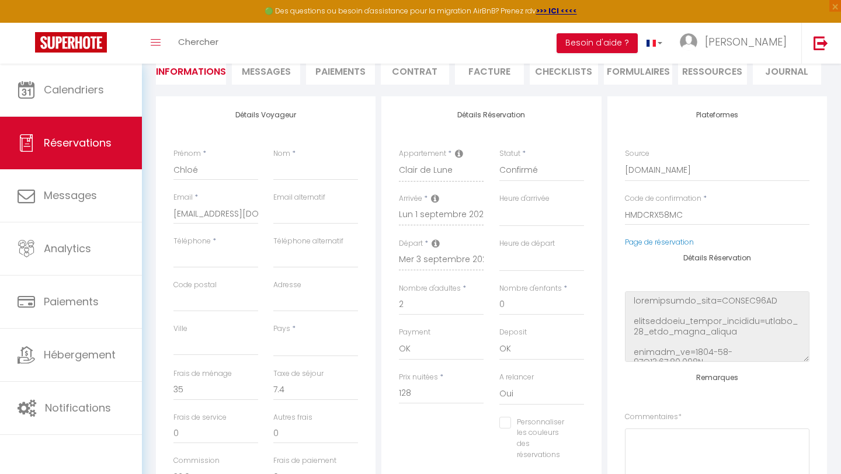
select select
checkbox input "false"
select select
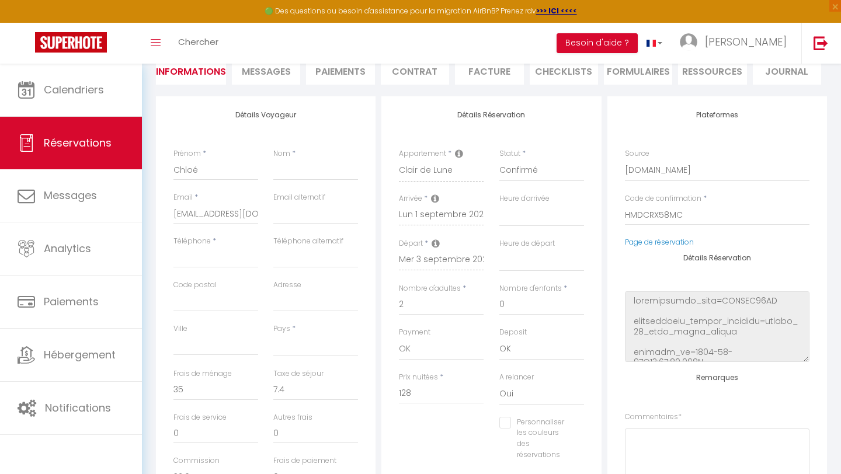
select select
checkbox input "false"
select select
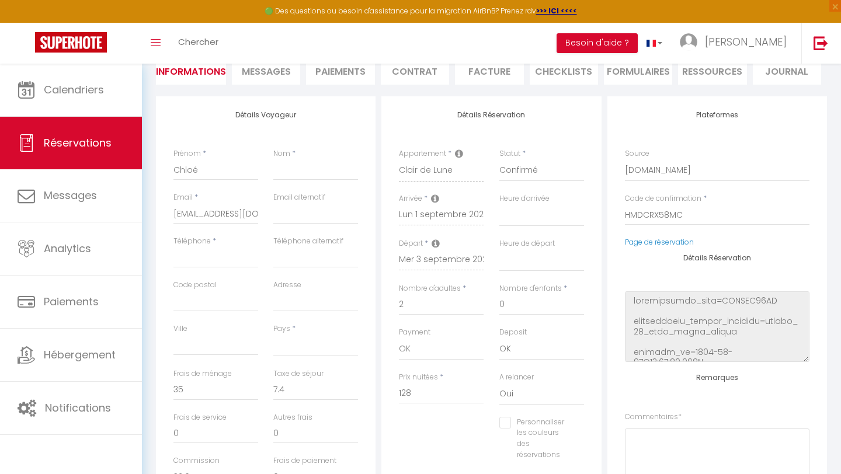
checkbox input "false"
select select
checkbox input "false"
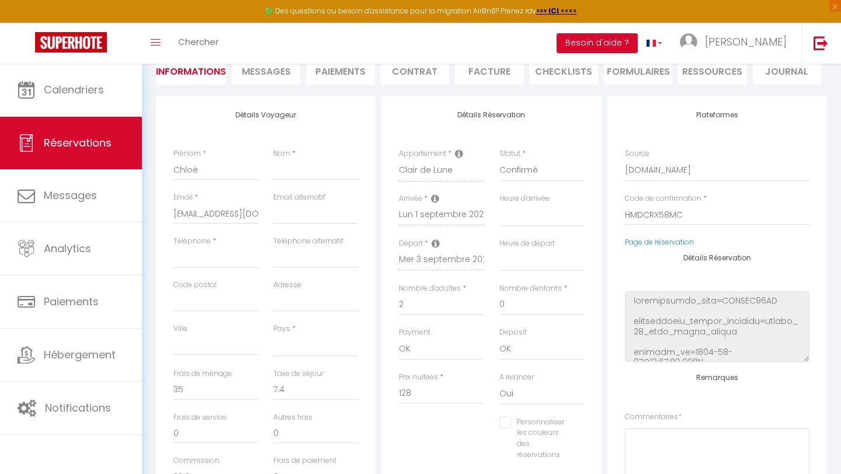
select select
checkbox input "false"
select select
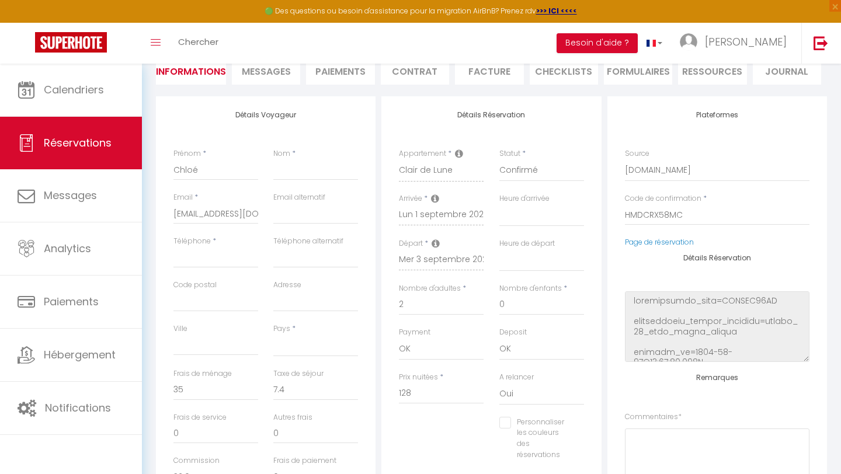
select select
checkbox input "false"
select select
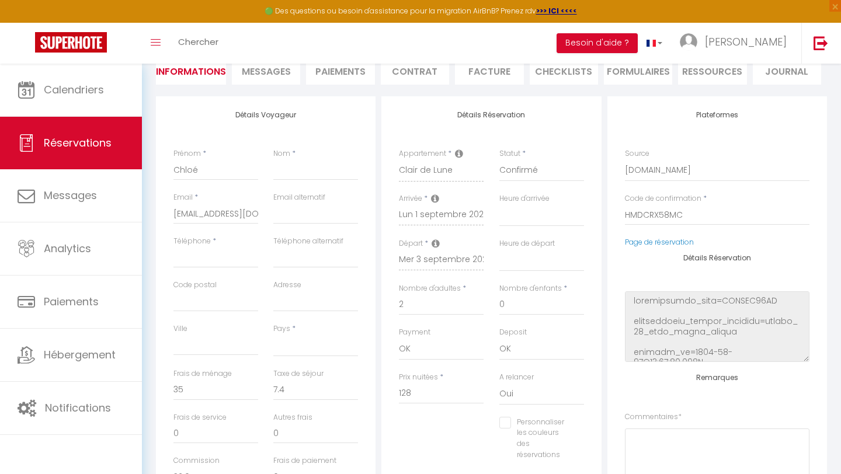
select select
checkbox input "false"
select select
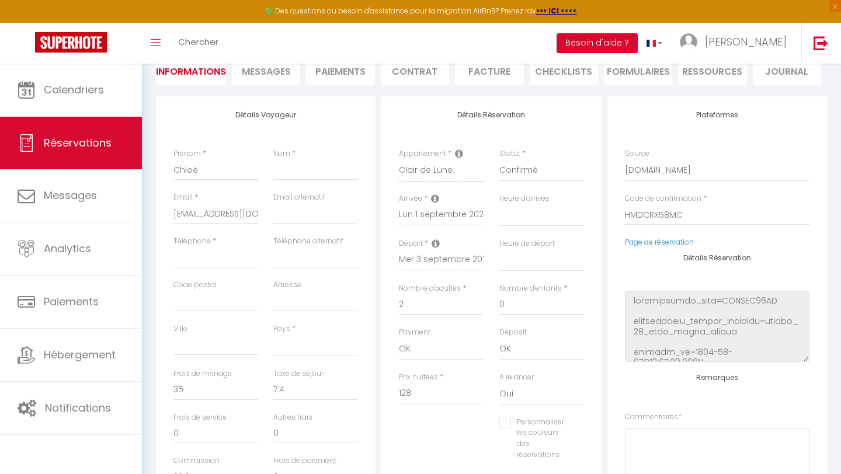
checkbox input "false"
select select
checkbox input "false"
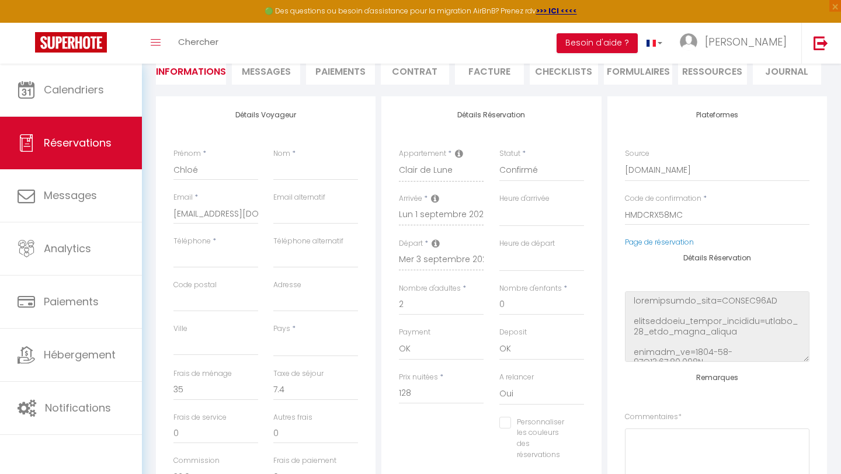
select select
checkbox input "false"
select select
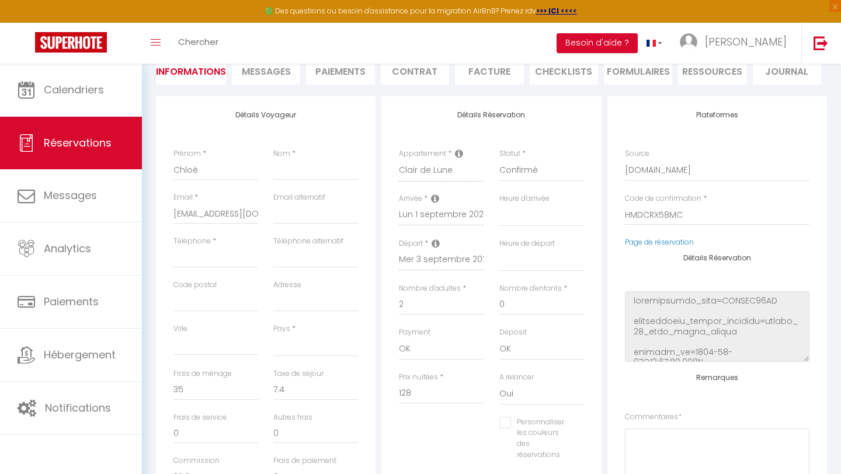
select select
checkbox input "false"
select select
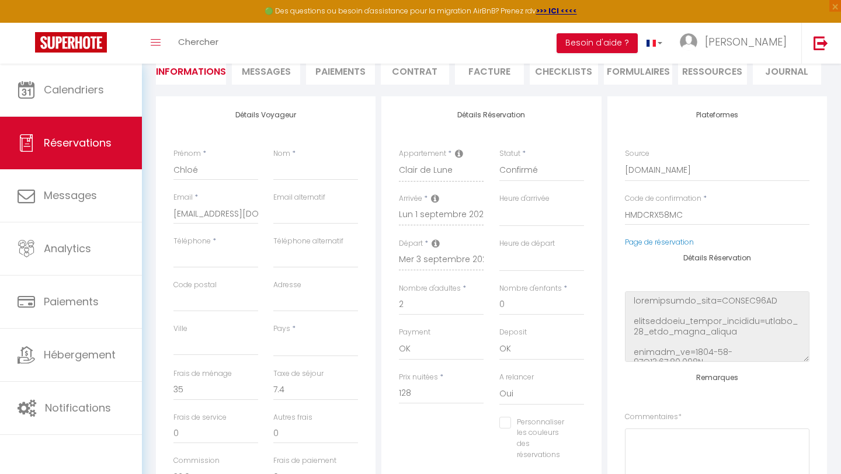
select select
checkbox input "false"
select select
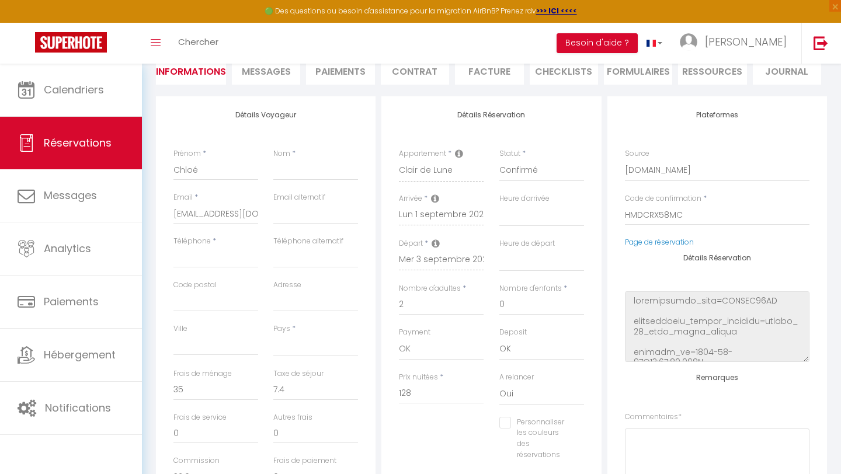
checkbox input "false"
select select
checkbox input "false"
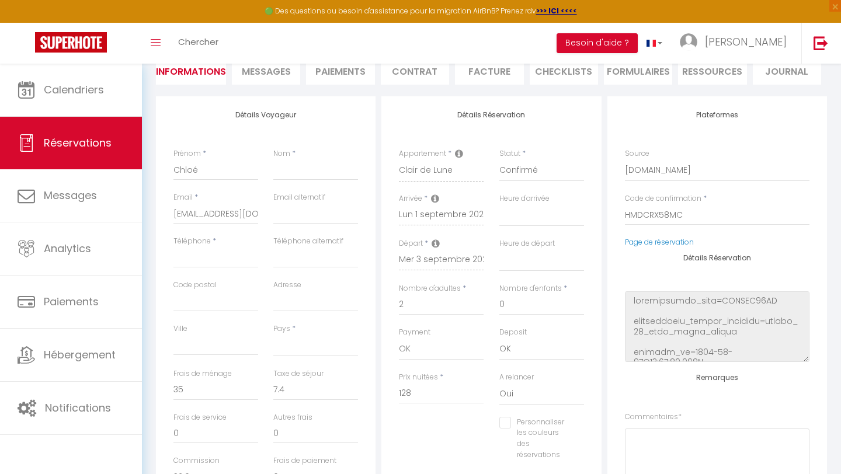
select select
checkbox input "false"
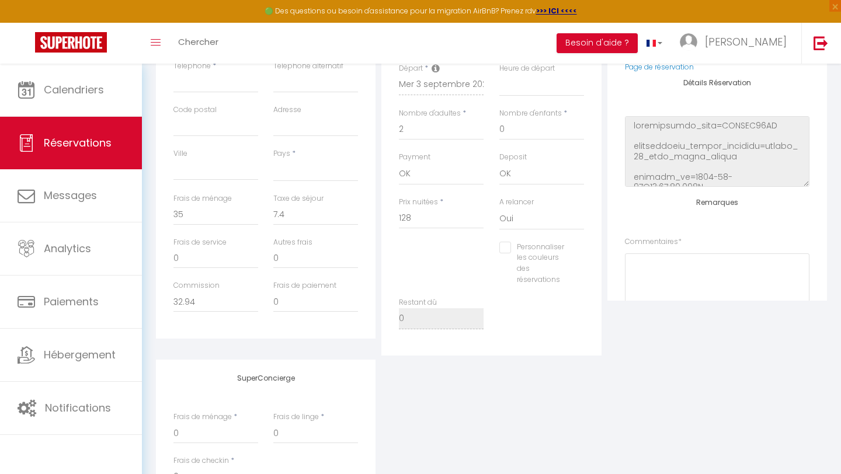
scroll to position [0, 0]
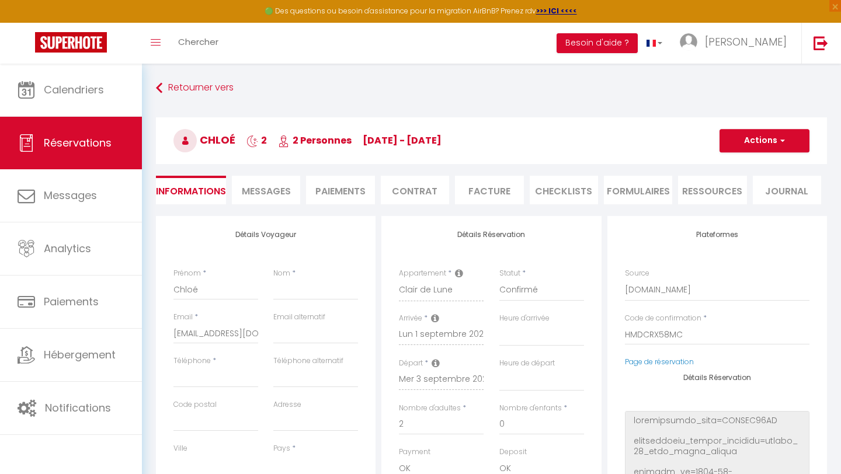
click at [275, 195] on span "Messages" at bounding box center [266, 190] width 49 height 13
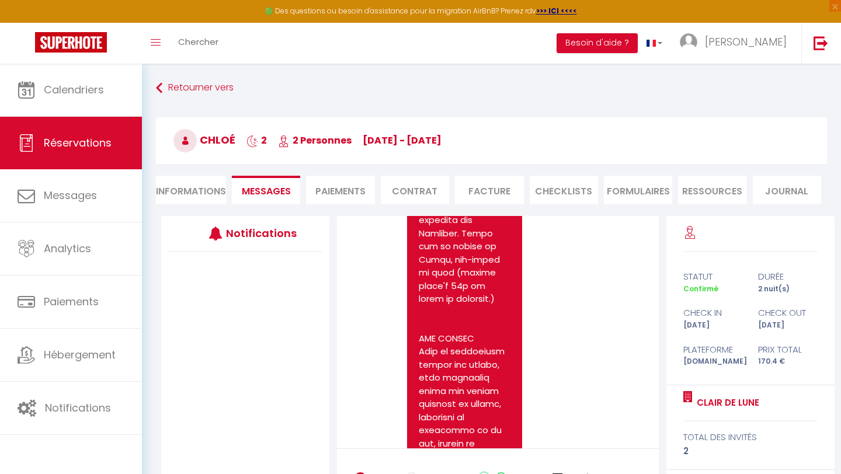
click at [325, 195] on li "Paiements" at bounding box center [340, 190] width 68 height 29
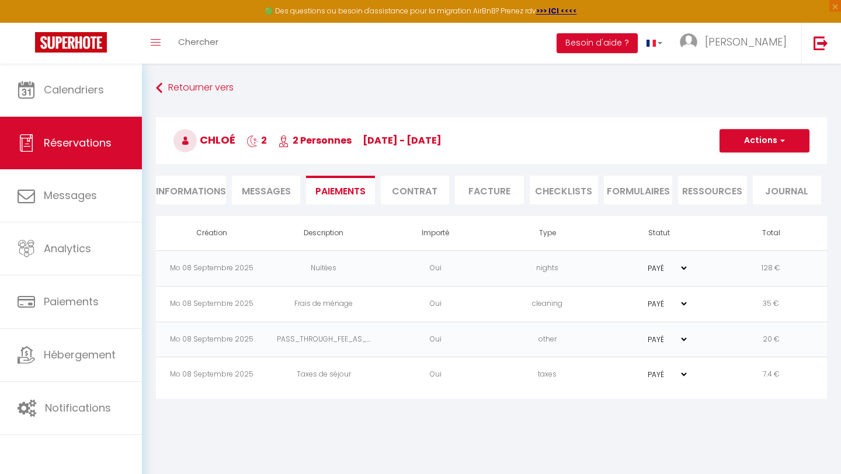
click at [186, 192] on li "Informations" at bounding box center [191, 190] width 70 height 29
select select
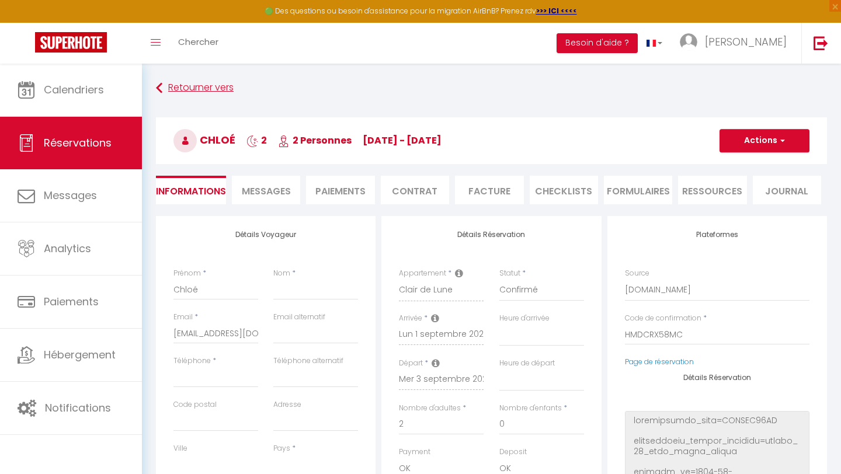
select select
checkbox input "false"
select select
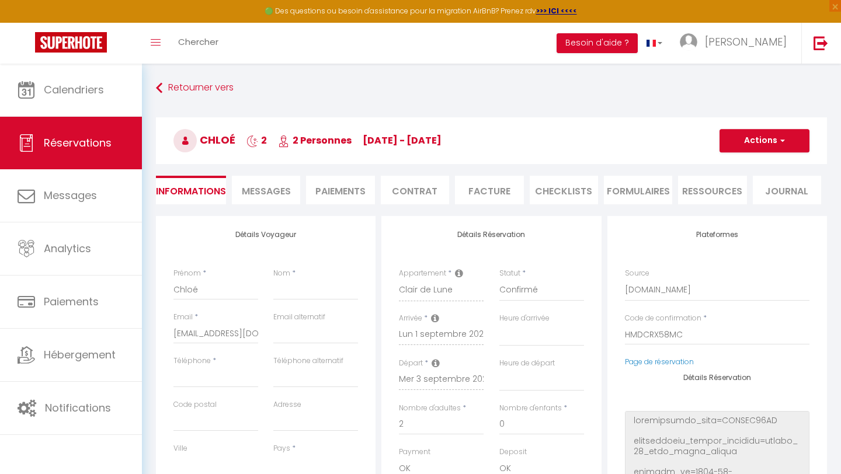
select select
checkbox input "false"
click at [259, 193] on span "Messages" at bounding box center [266, 190] width 49 height 13
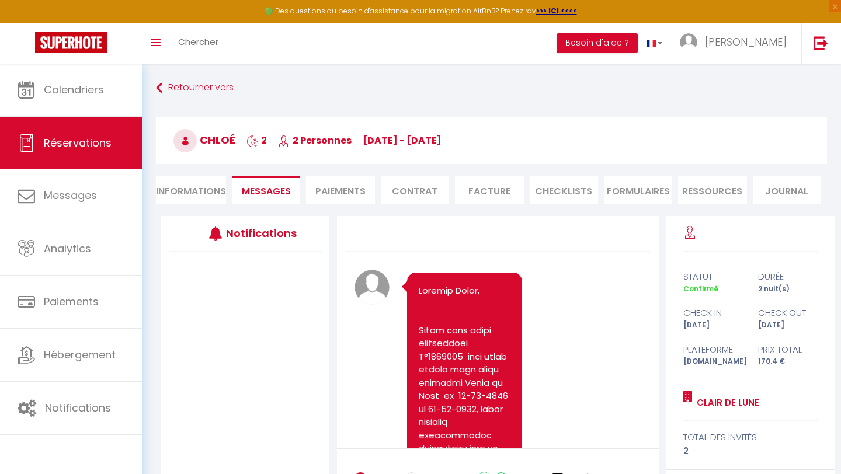
click at [192, 191] on li "Informations" at bounding box center [191, 190] width 70 height 29
select select
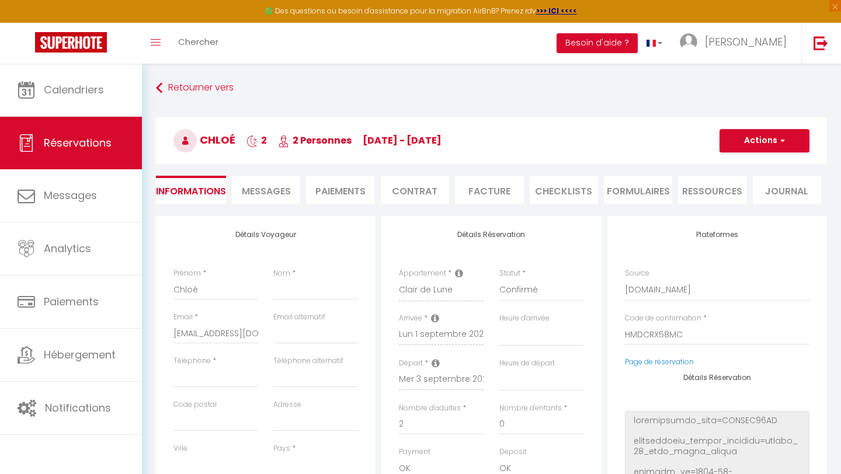
select select
checkbox input "false"
select select
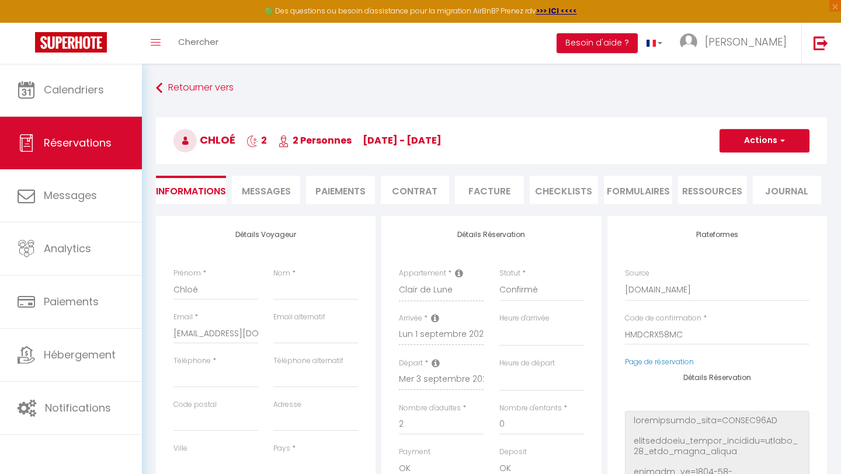
select select
checkbox input "false"
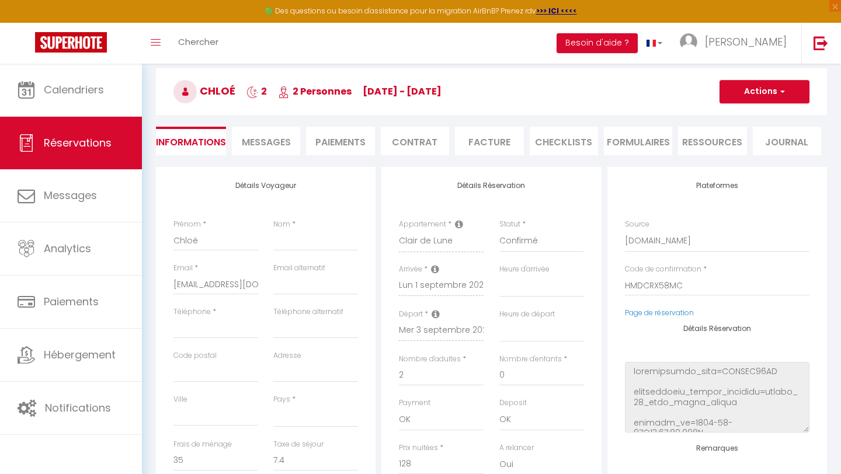
select select
checkbox input "false"
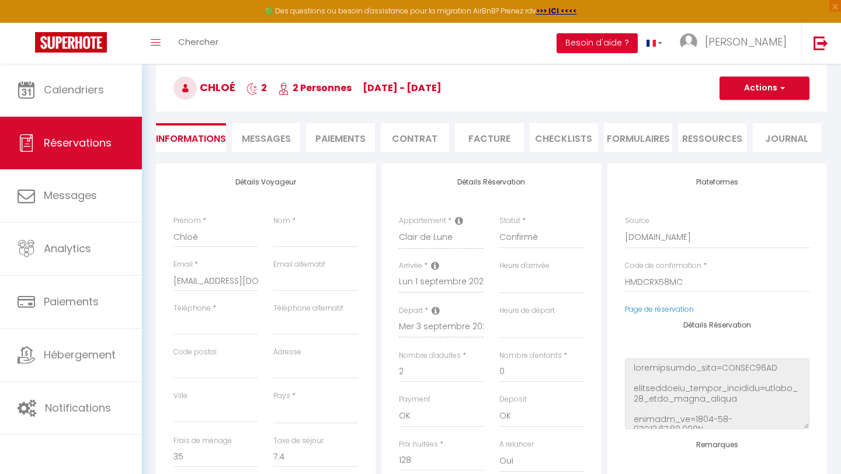
select select
checkbox input "false"
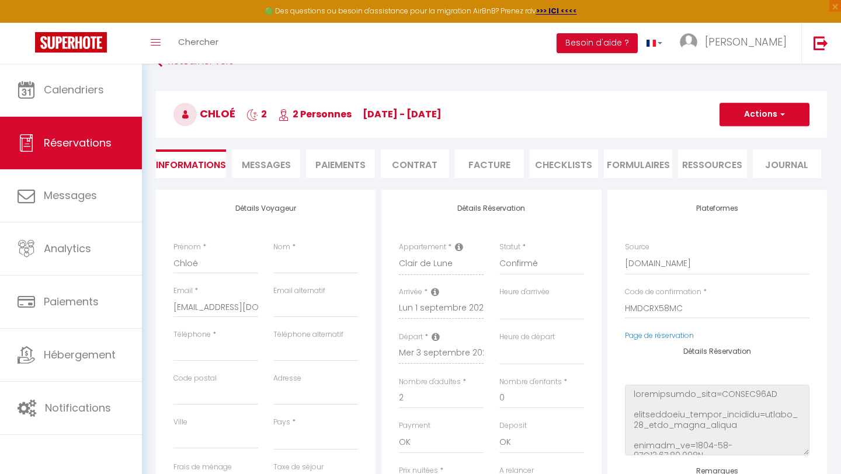
scroll to position [0, 0]
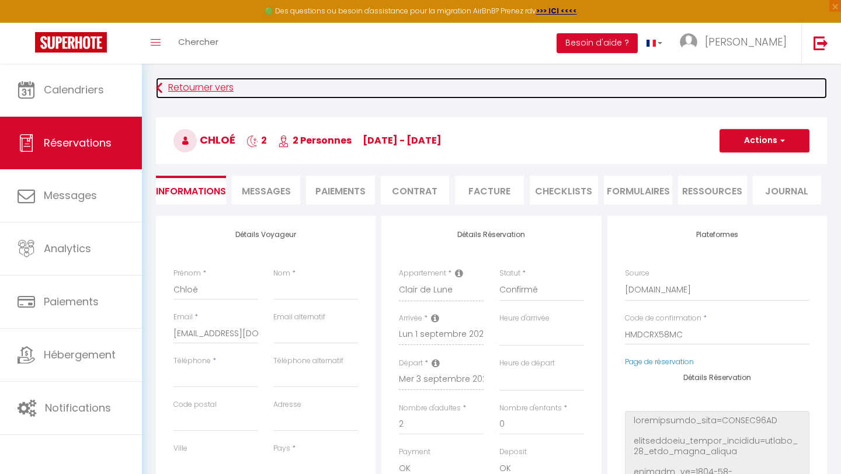
click at [194, 89] on link "Retourner vers" at bounding box center [491, 88] width 671 height 21
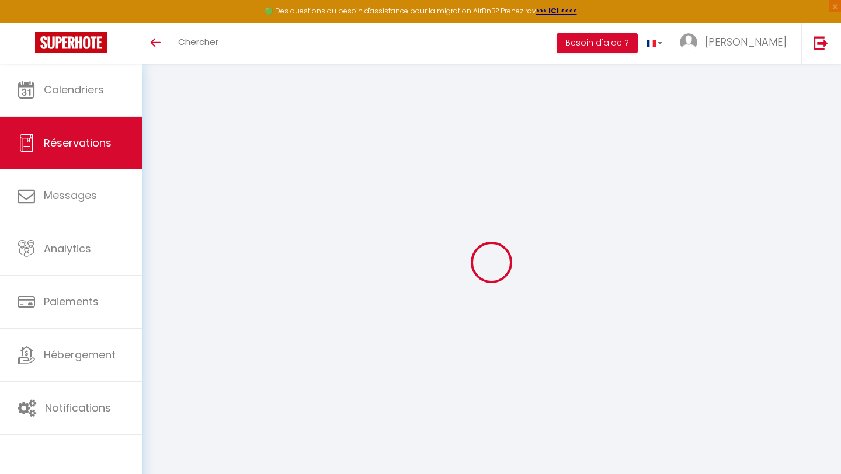
select select
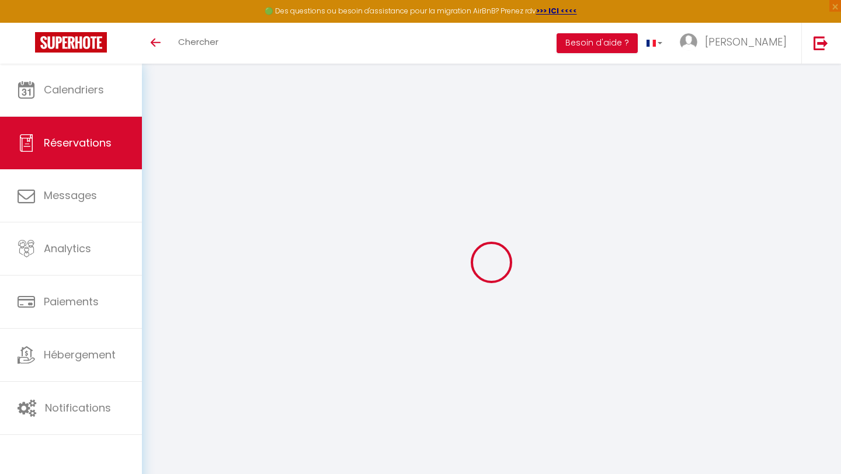
type input "Chloé"
type input "[EMAIL_ADDRESS][DOMAIN_NAME]"
select select
type input "32.94"
select select "61682"
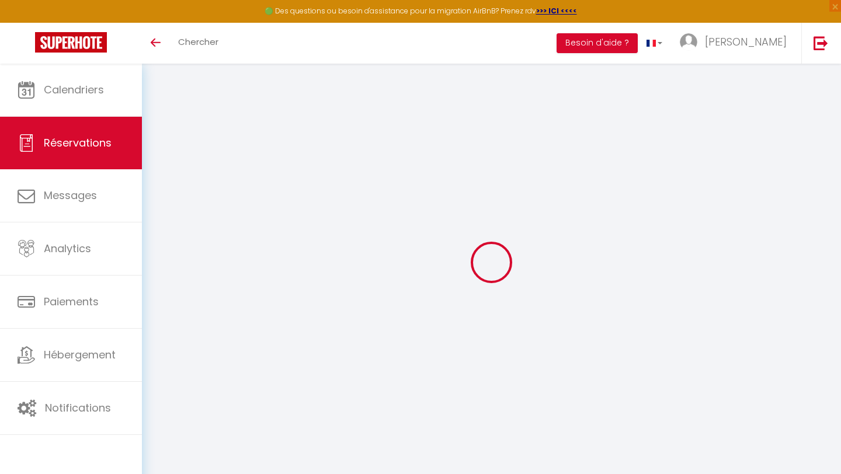
select select "1"
select select
type input "2"
select select "12"
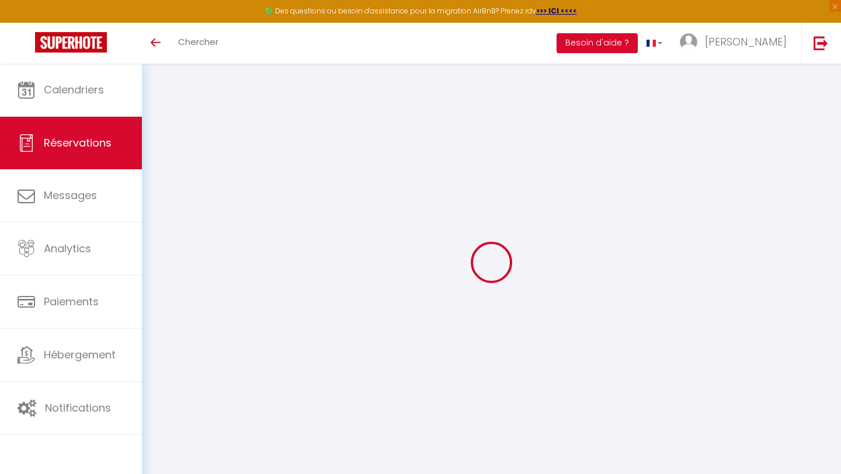
select select
select select "1"
type input "0"
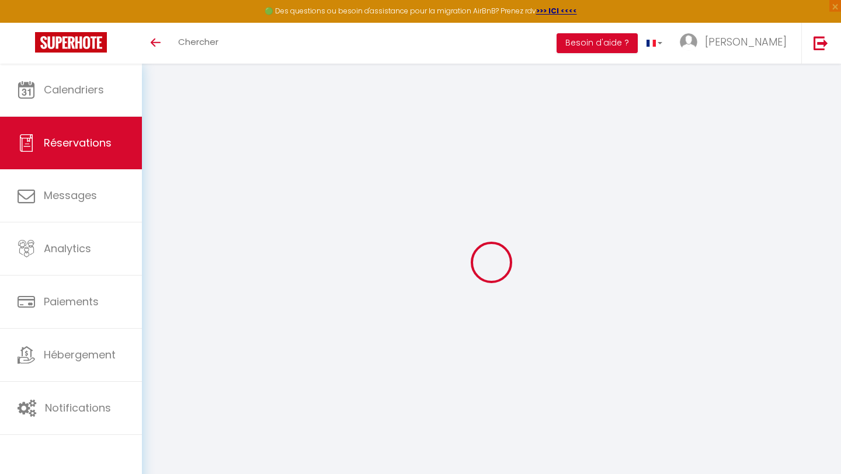
select select
select select "15"
select select
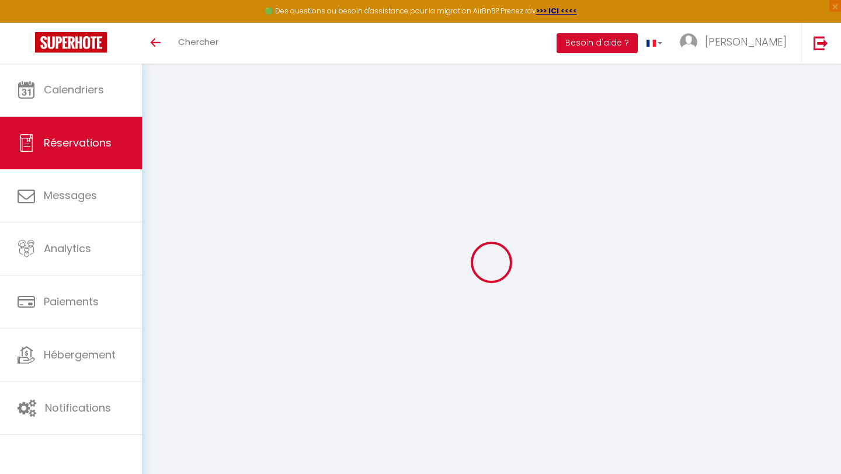
select select
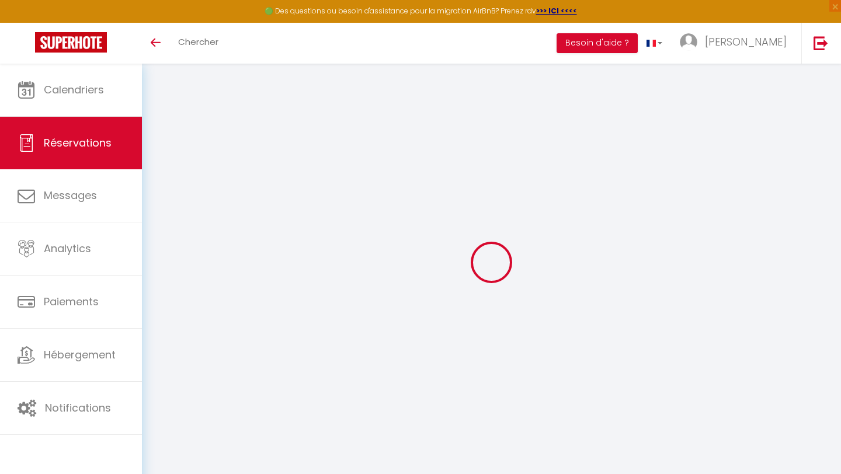
checkbox input "false"
select select
checkbox input "false"
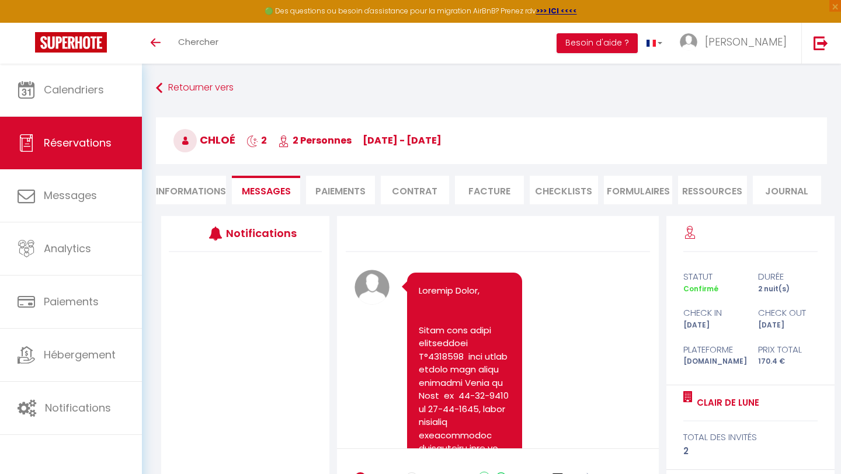
scroll to position [3629, 0]
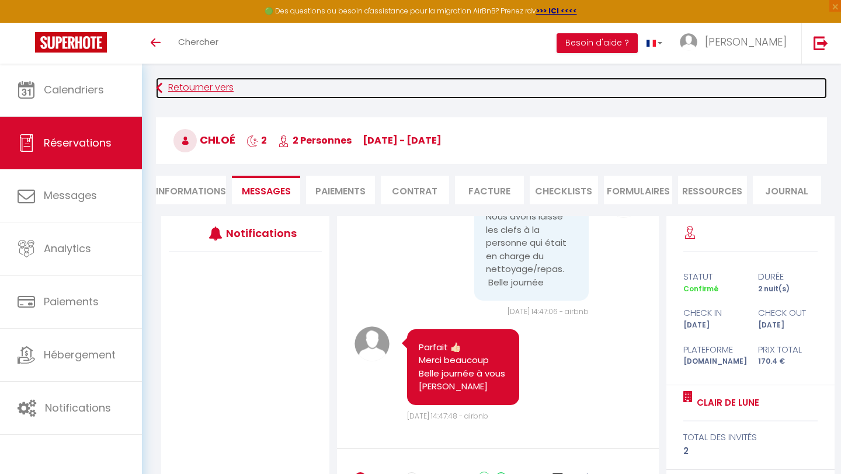
click at [190, 89] on link "Retourner vers" at bounding box center [491, 88] width 671 height 21
select select
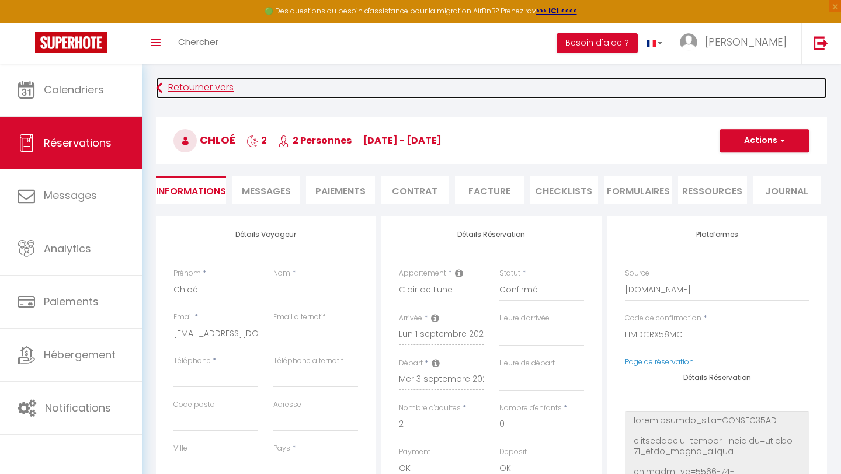
click at [190, 89] on link "Retourner vers" at bounding box center [491, 88] width 671 height 21
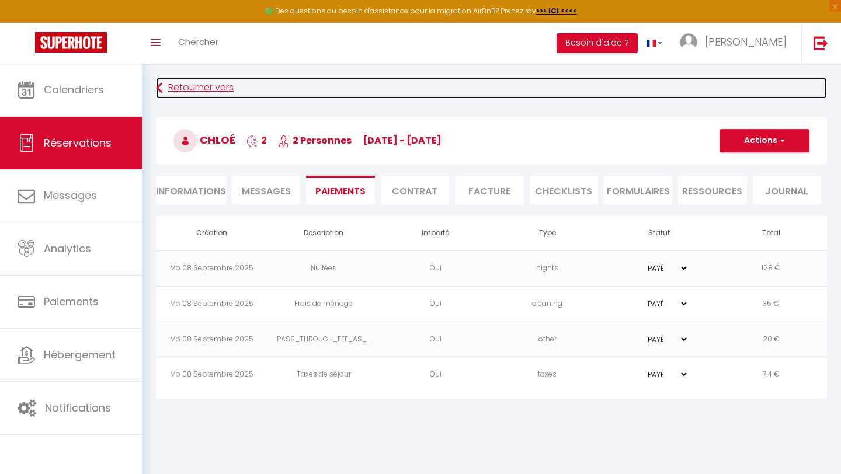
click at [190, 89] on link "Retourner vers" at bounding box center [491, 88] width 671 height 21
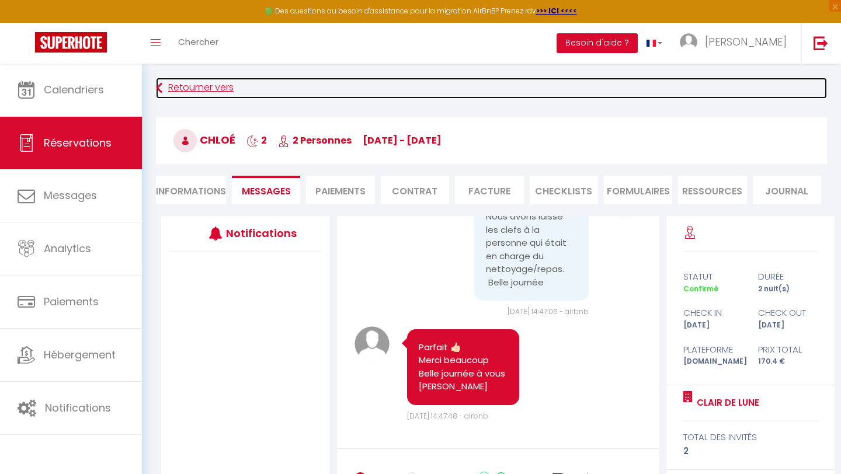
click at [190, 89] on link "Retourner vers" at bounding box center [491, 88] width 671 height 21
select select
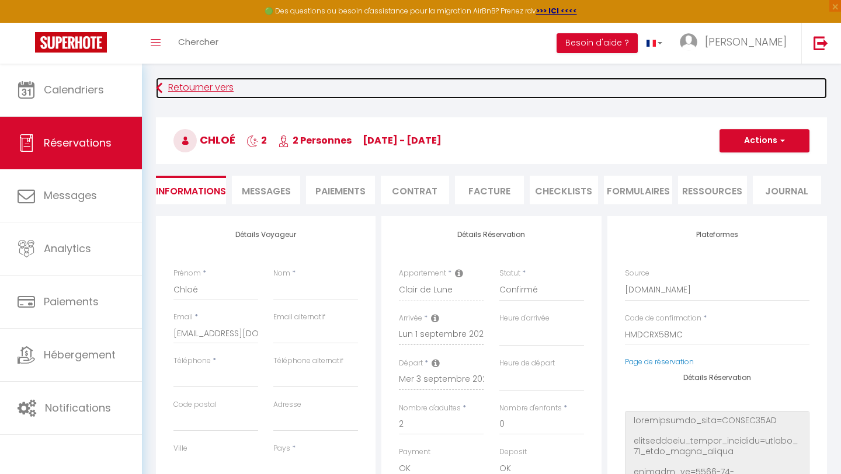
click at [190, 89] on link "Retourner vers" at bounding box center [491, 88] width 671 height 21
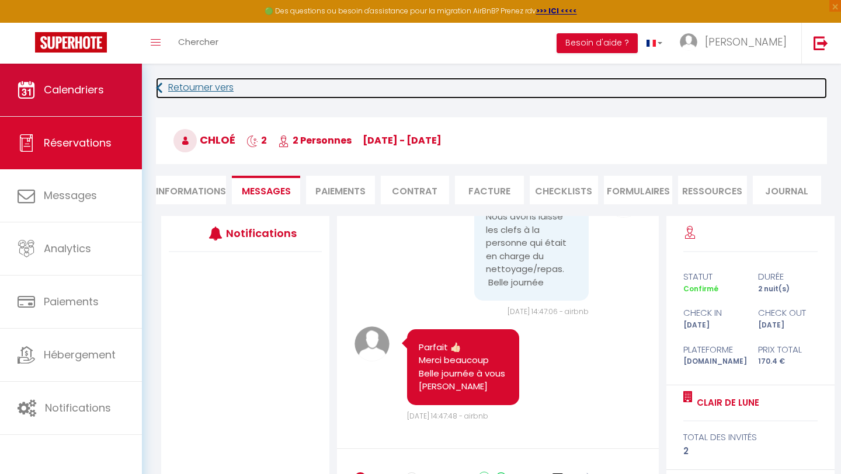
click at [104, 93] on span "Calendriers" at bounding box center [74, 89] width 60 height 15
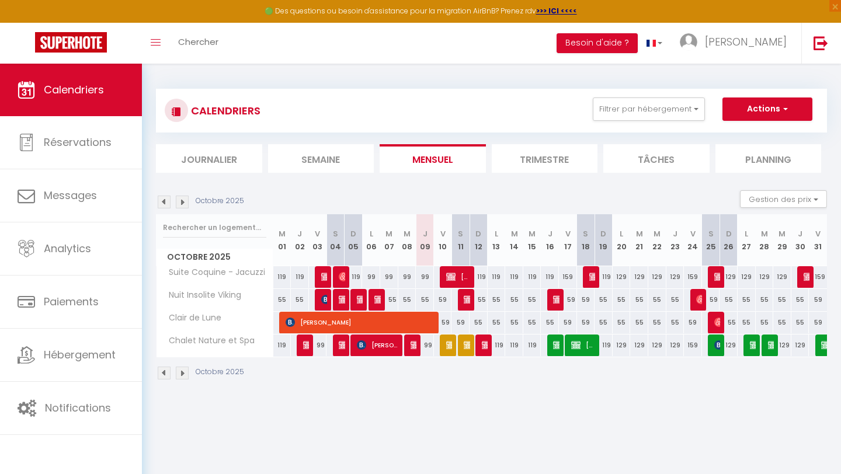
click at [165, 204] on img at bounding box center [164, 202] width 13 height 13
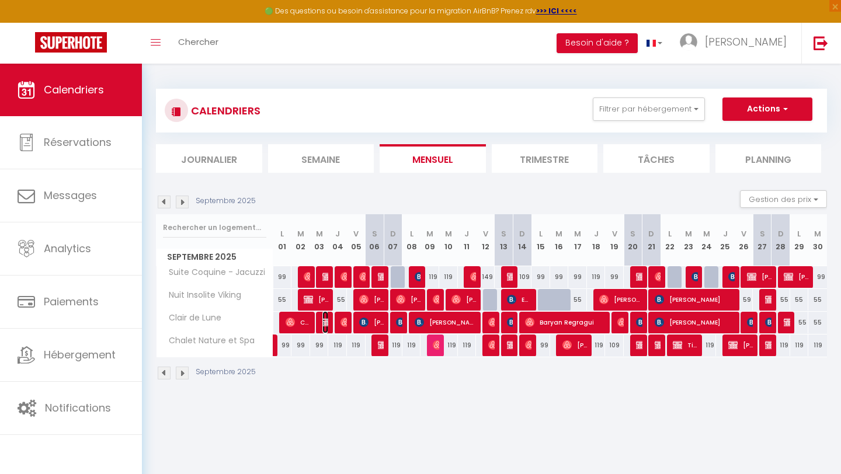
click at [326, 324] on img at bounding box center [326, 322] width 9 height 9
select select "OK"
select select "KO"
select select "0"
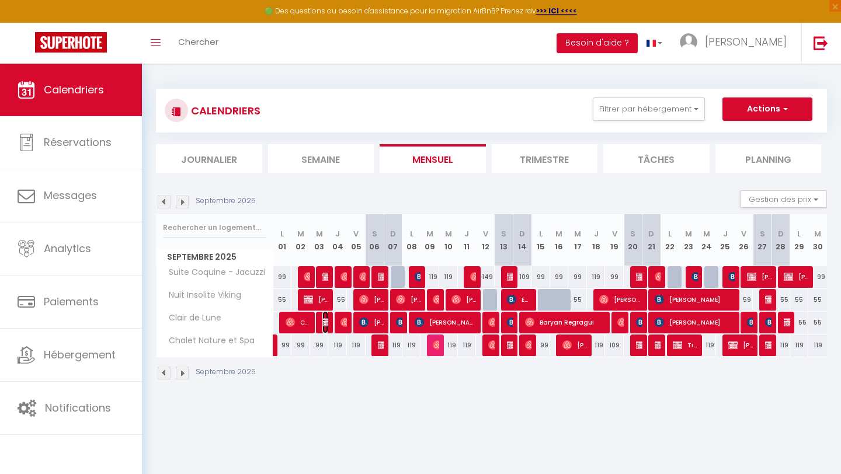
select select "1"
select select
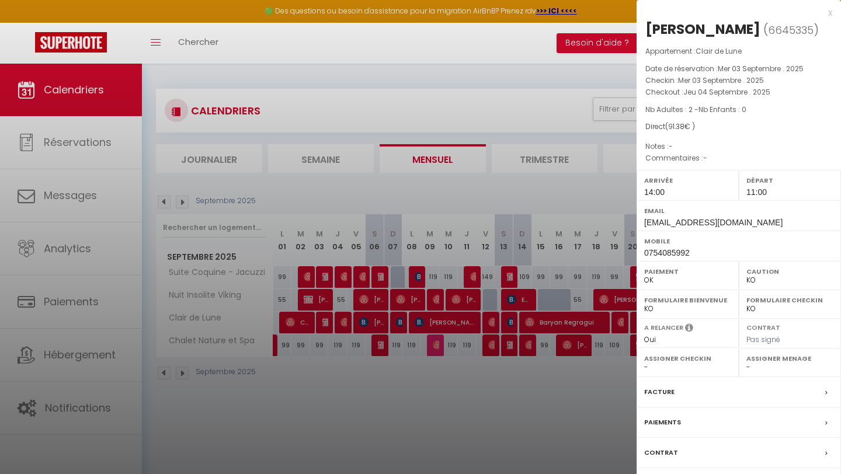
click at [707, 421] on div "Paiements" at bounding box center [738, 422] width 204 height 30
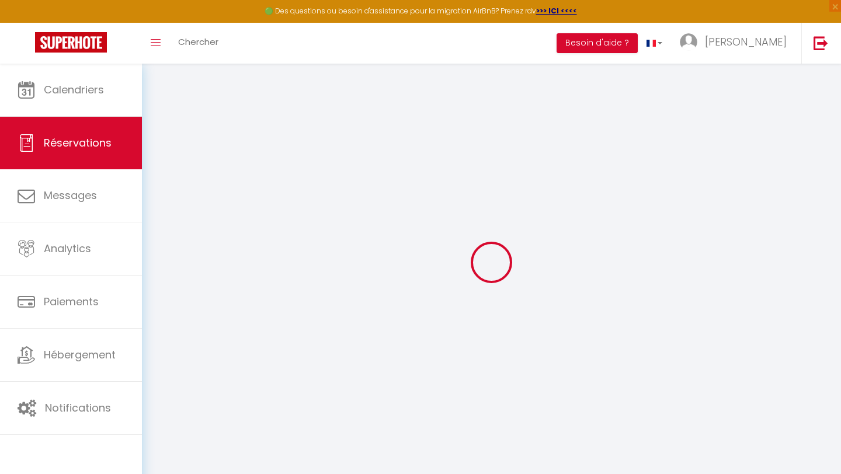
select select "0"
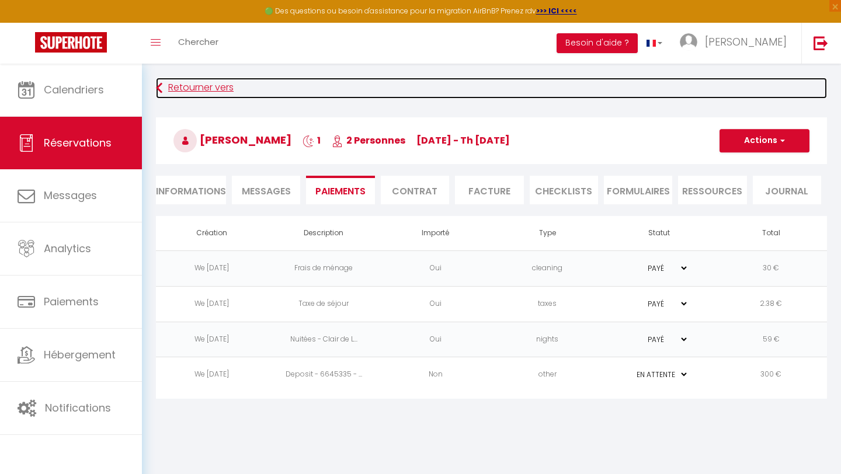
click at [189, 89] on link "Retourner vers" at bounding box center [491, 88] width 671 height 21
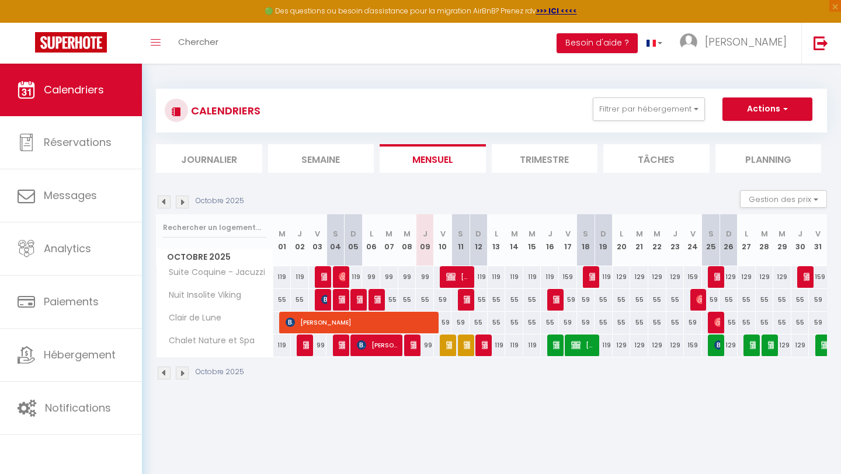
click at [162, 203] on img at bounding box center [164, 202] width 13 height 13
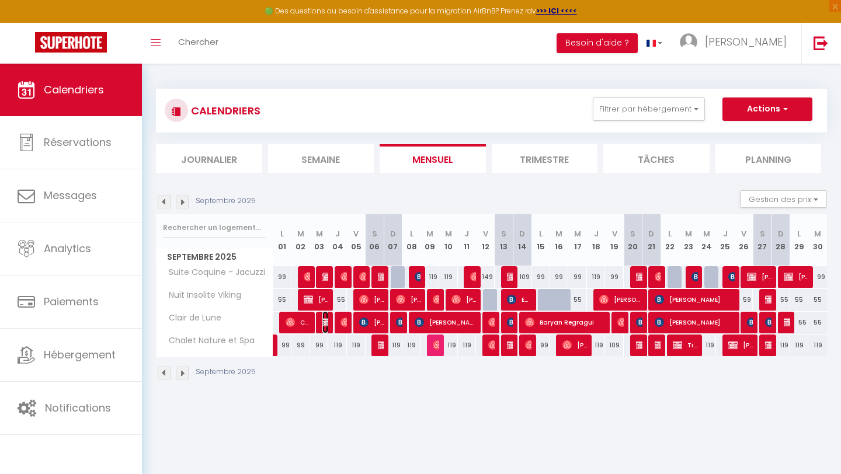
click at [325, 323] on img at bounding box center [326, 322] width 9 height 9
select select "OK"
select select "KO"
select select "0"
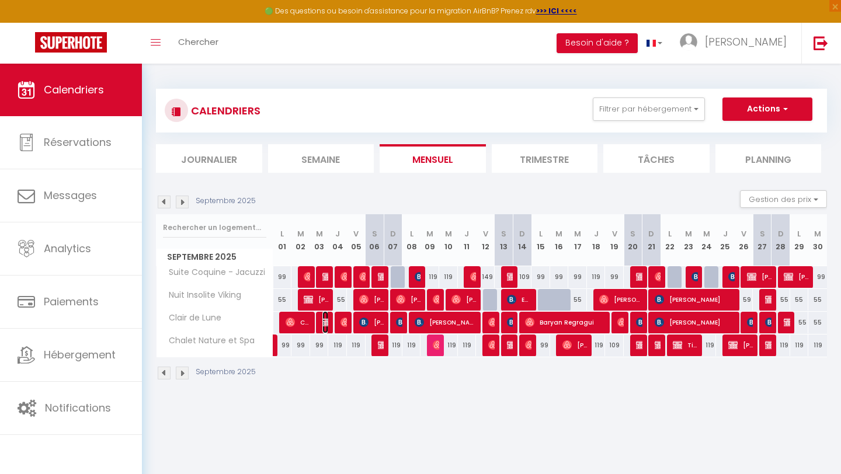
select select "1"
select select
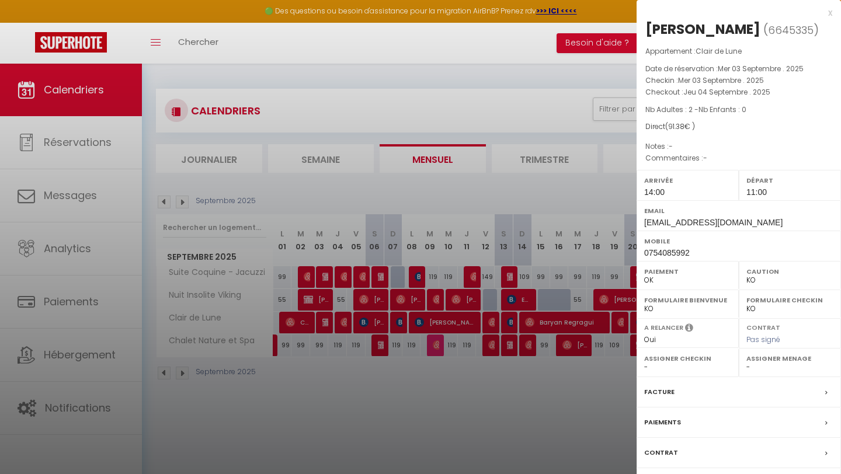
click at [691, 424] on div "Paiements" at bounding box center [738, 422] width 204 height 30
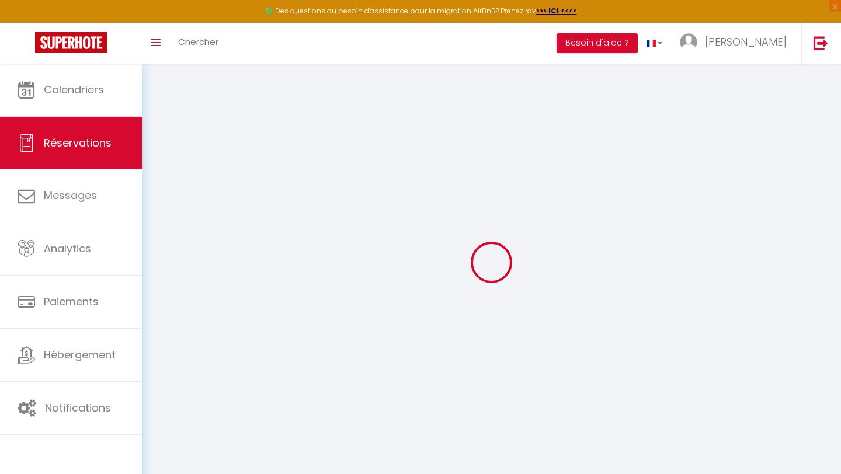
select select "0"
select select
checkbox input "false"
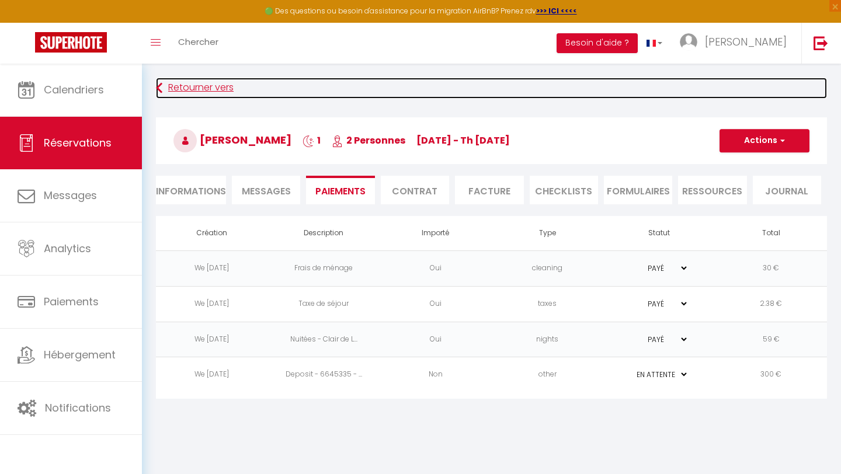
click at [184, 87] on link "Retourner vers" at bounding box center [491, 88] width 671 height 21
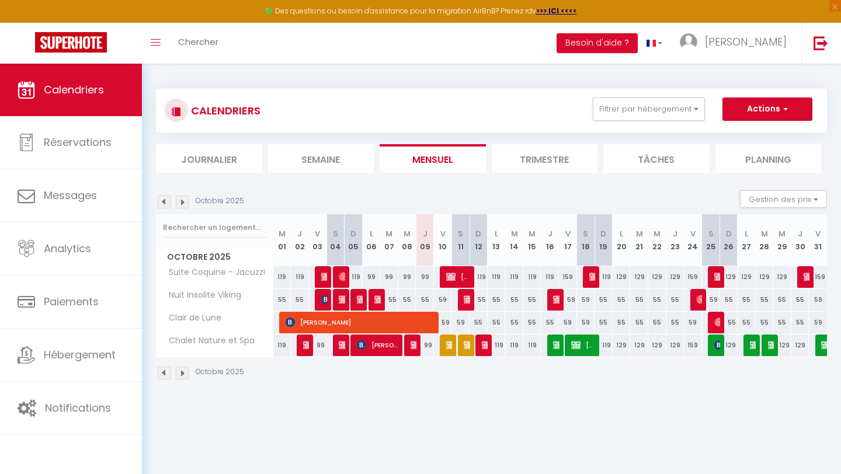
click at [164, 203] on img at bounding box center [164, 202] width 13 height 13
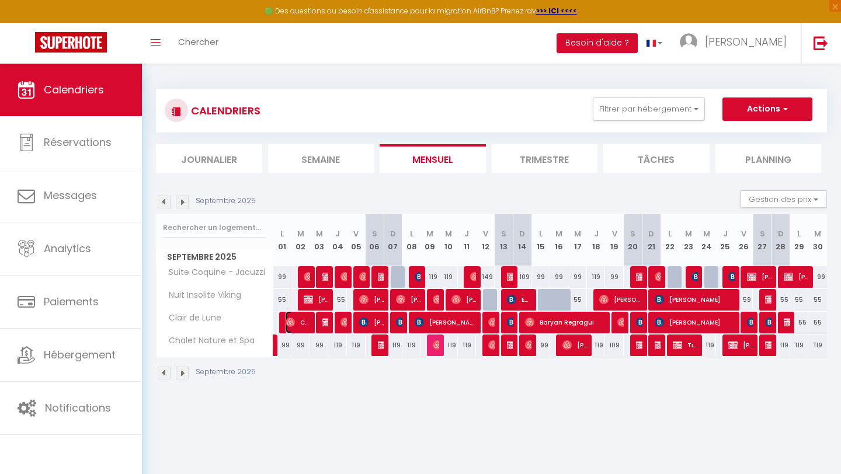
click at [295, 324] on span "Chloé" at bounding box center [297, 322] width 25 height 22
select select "OK"
select select "0"
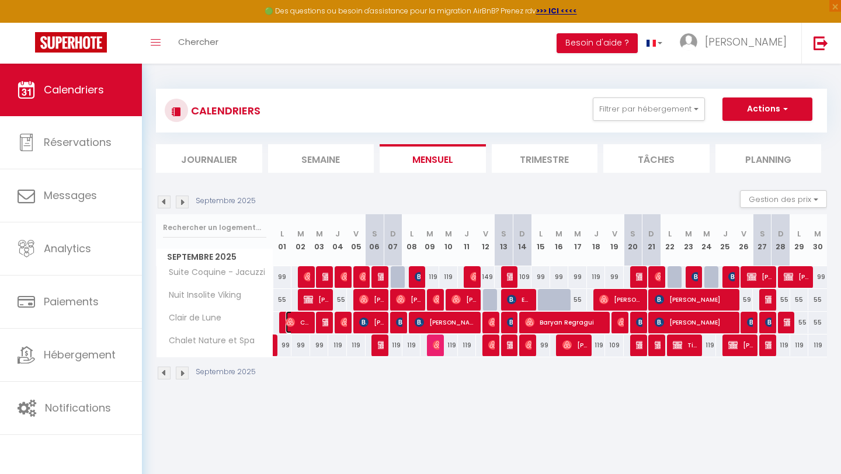
select select "1"
select select
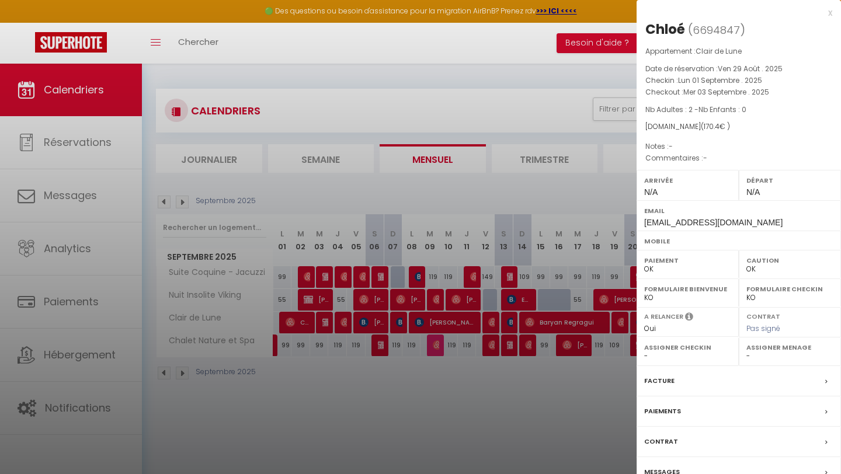
click at [686, 411] on div "Paiements" at bounding box center [738, 411] width 204 height 30
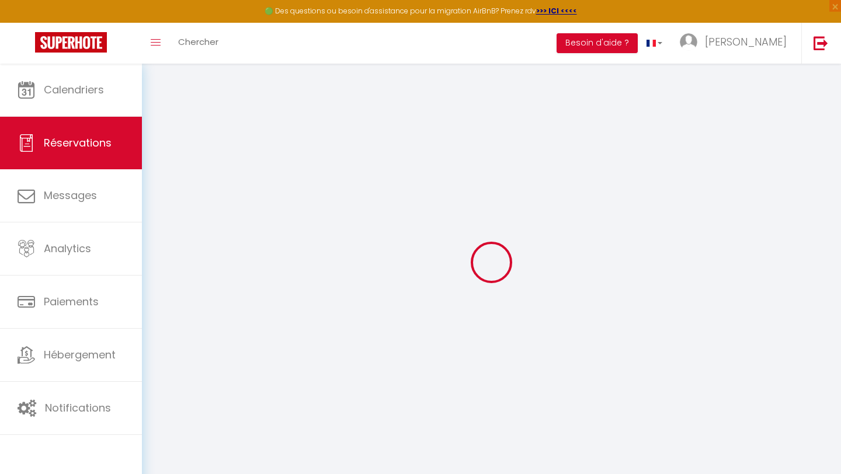
select select
checkbox input "false"
select select
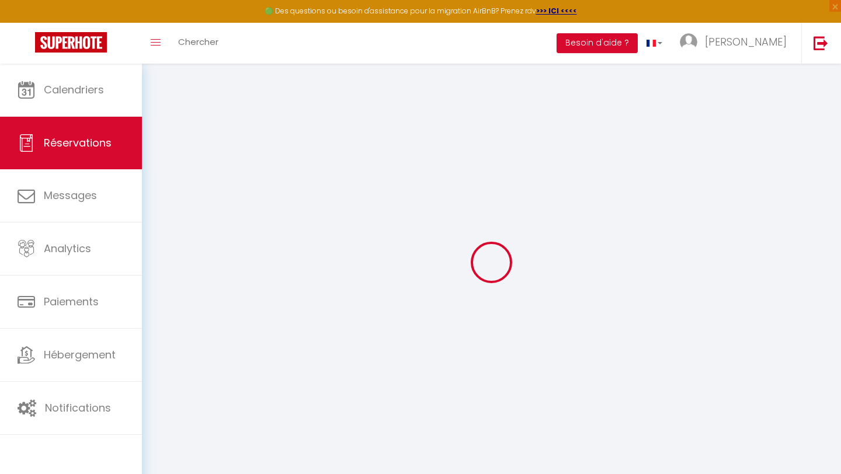
select select
checkbox input "false"
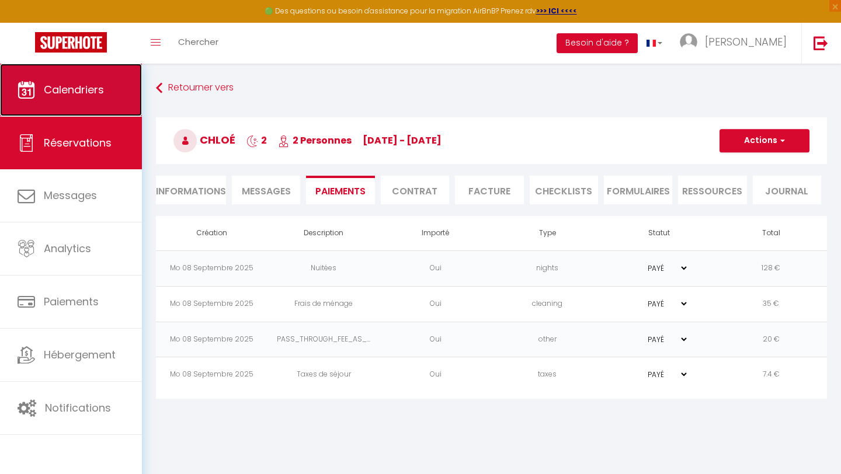
click at [93, 90] on span "Calendriers" at bounding box center [74, 89] width 60 height 15
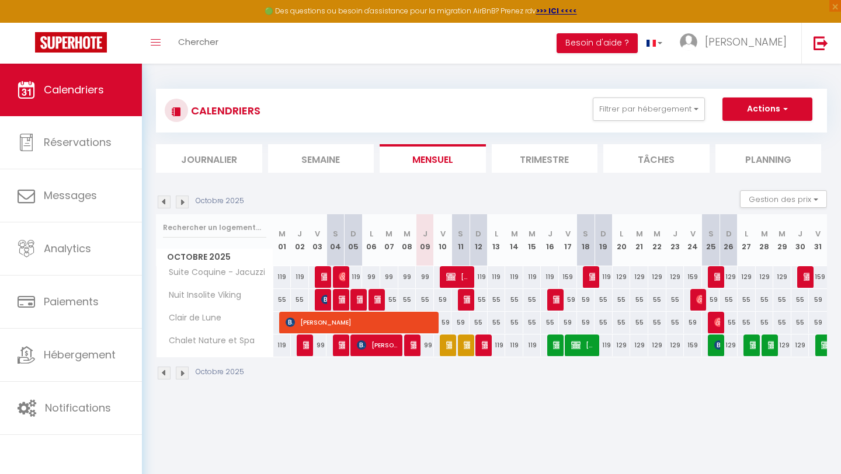
click at [163, 203] on img at bounding box center [164, 202] width 13 height 13
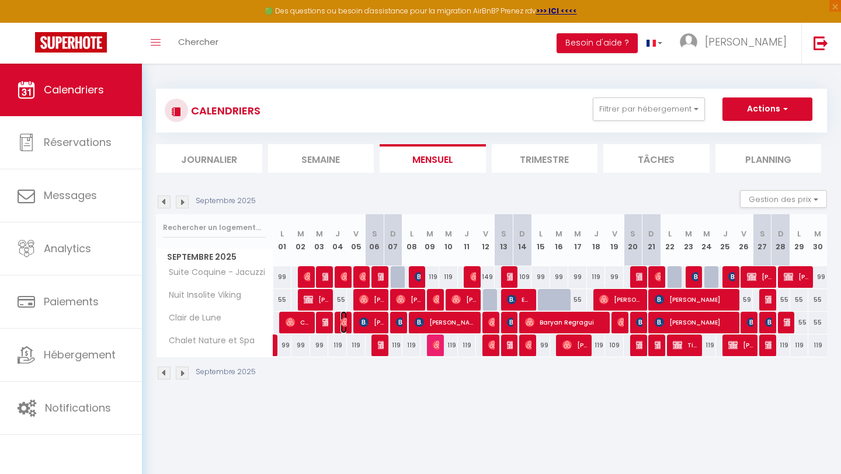
click at [343, 325] on img at bounding box center [344, 322] width 9 height 9
select select "OK"
select select "0"
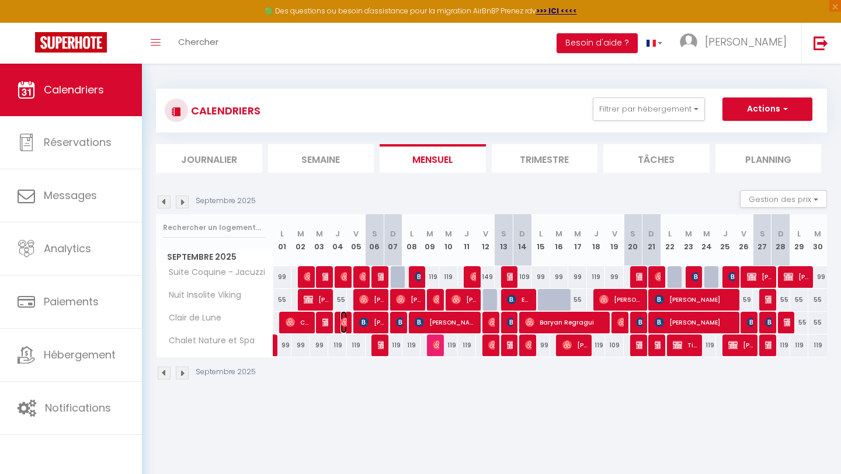
select select "1"
select select
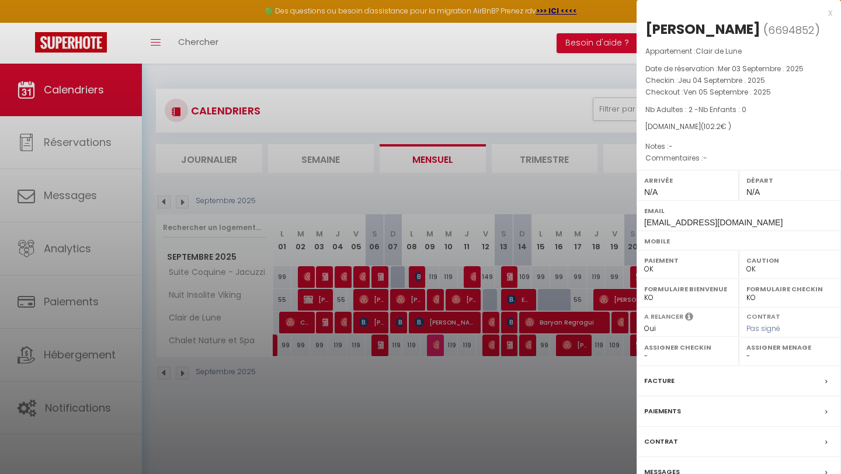
click at [732, 427] on div "Paiements" at bounding box center [738, 411] width 204 height 30
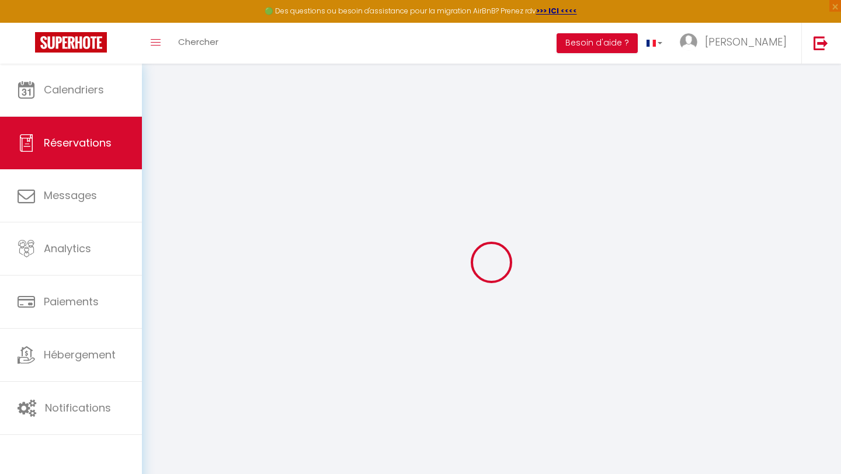
select select
checkbox input "false"
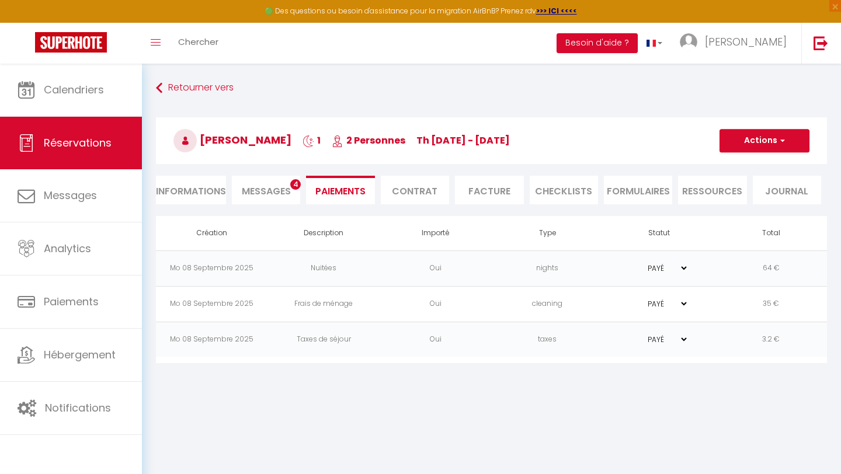
click at [256, 187] on span "Messages" at bounding box center [266, 190] width 49 height 13
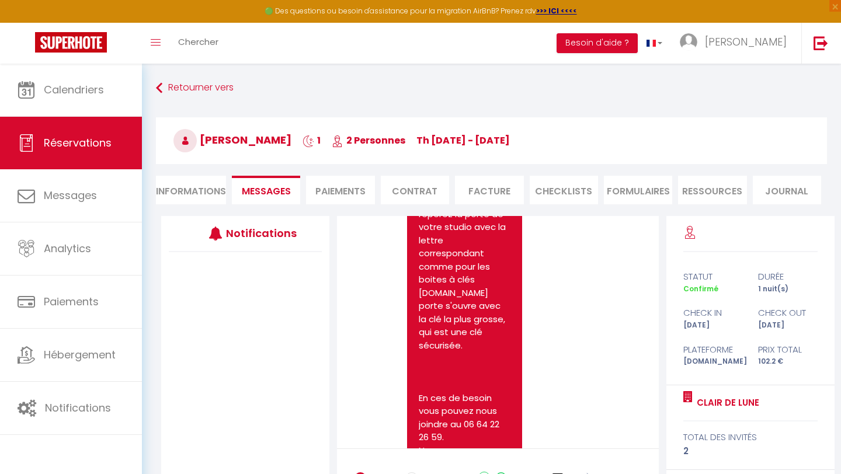
scroll to position [979, 0]
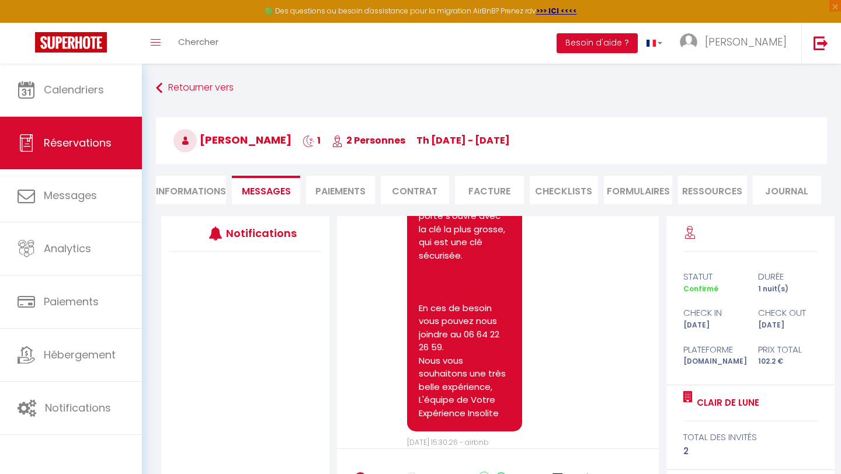
click at [203, 196] on li "Informations" at bounding box center [191, 190] width 70 height 29
select select
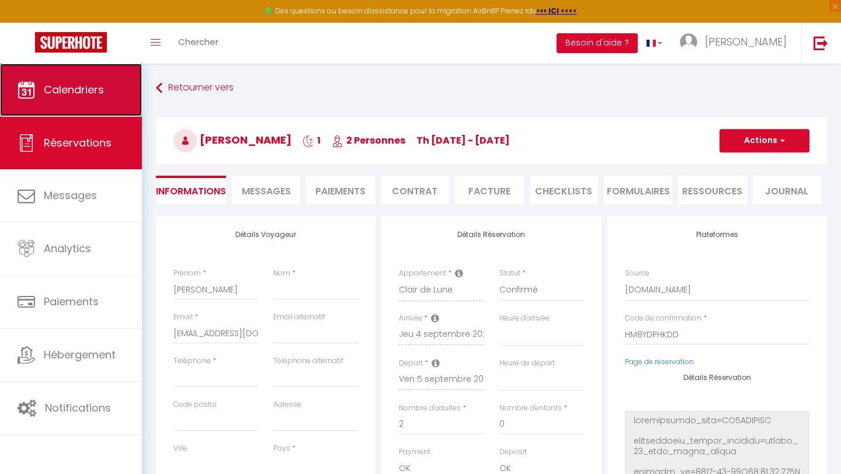
click at [81, 90] on span "Calendriers" at bounding box center [74, 89] width 60 height 15
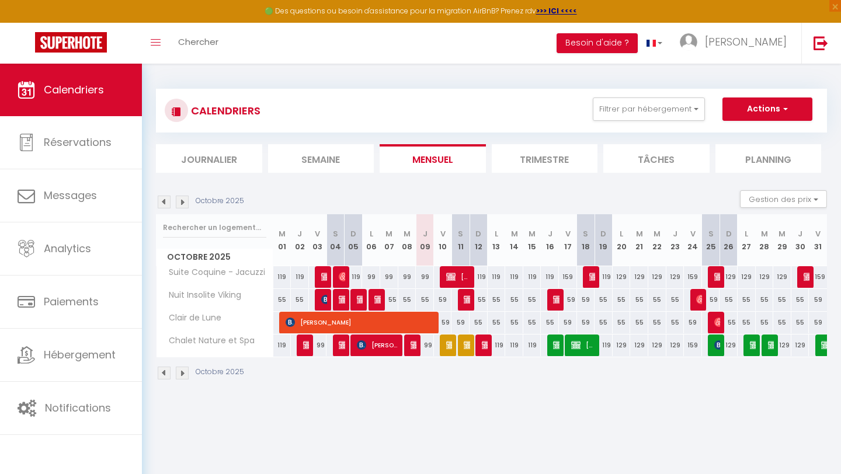
click at [164, 204] on img at bounding box center [164, 202] width 13 height 13
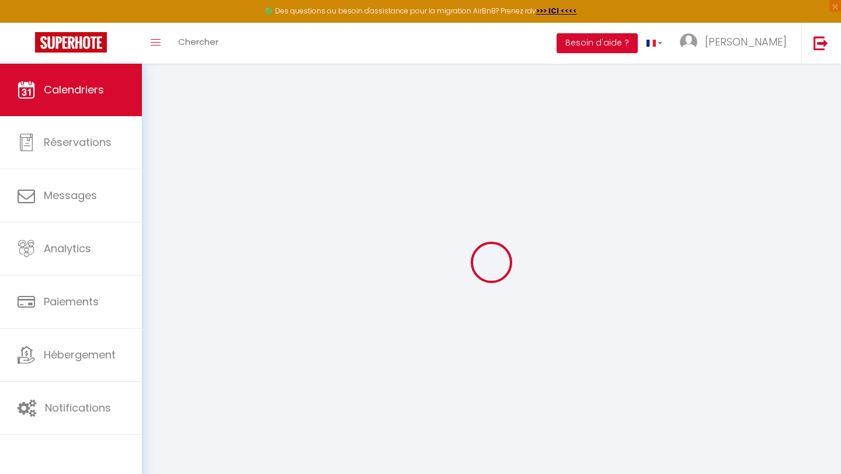
select select
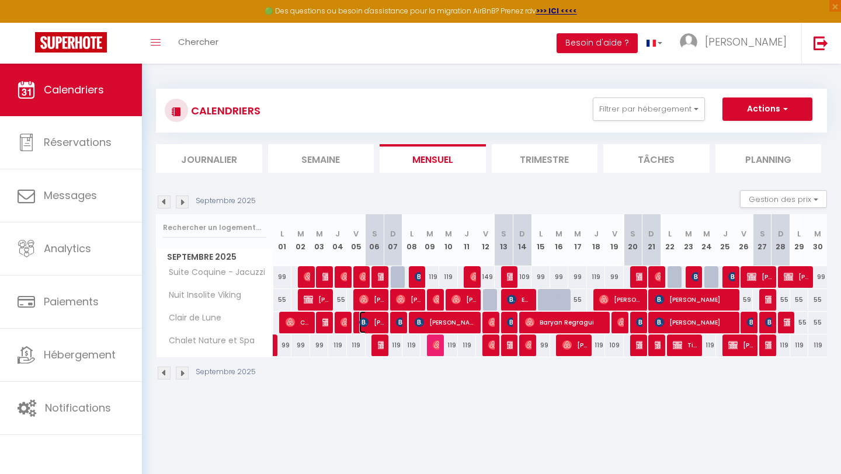
click at [375, 324] on span "[PERSON_NAME] Logiudice" at bounding box center [371, 322] width 25 height 22
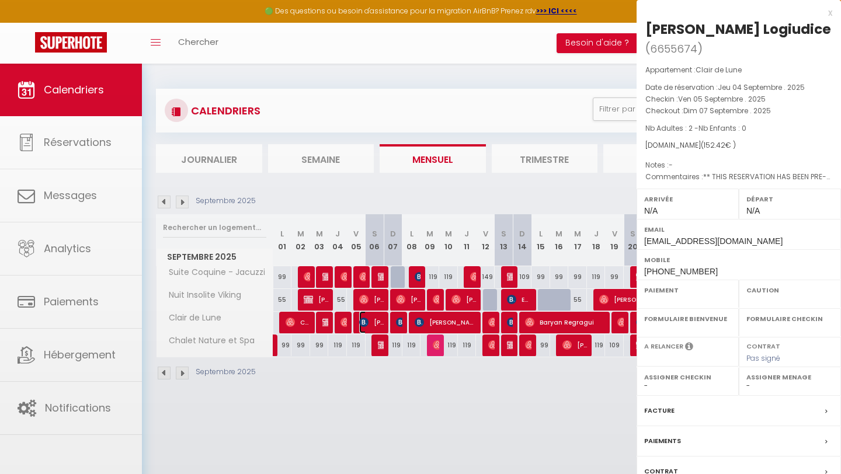
select select "OK"
select select "0"
select select "1"
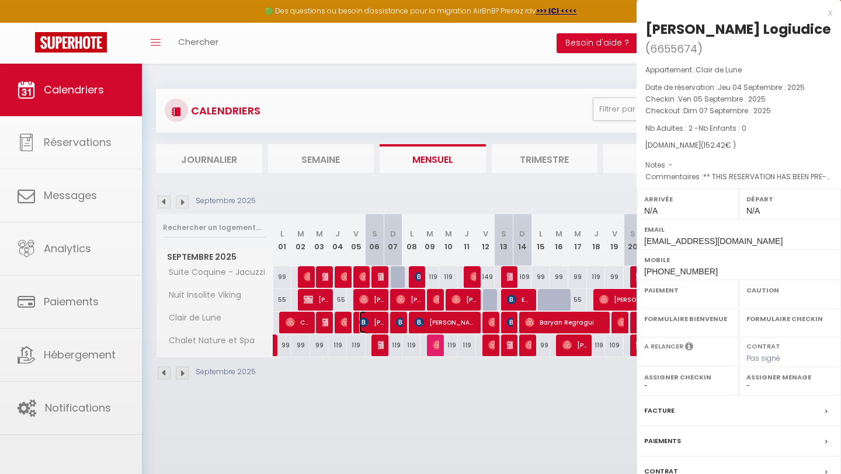
select select
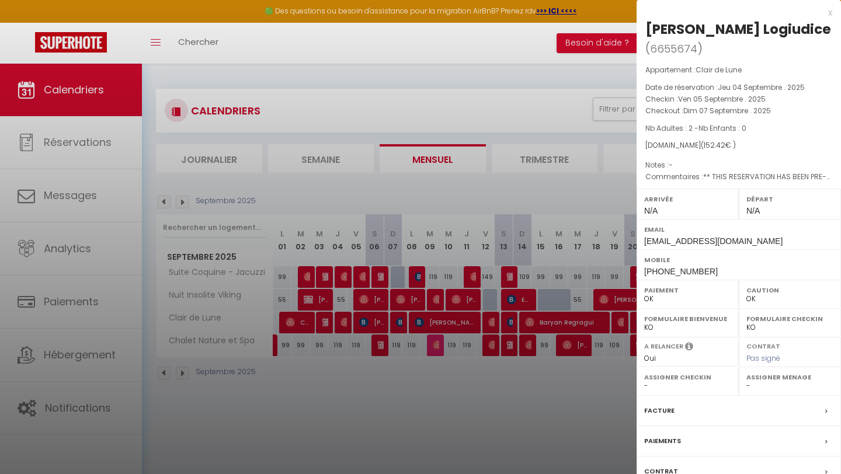
click at [713, 442] on div "Paiements" at bounding box center [738, 441] width 204 height 30
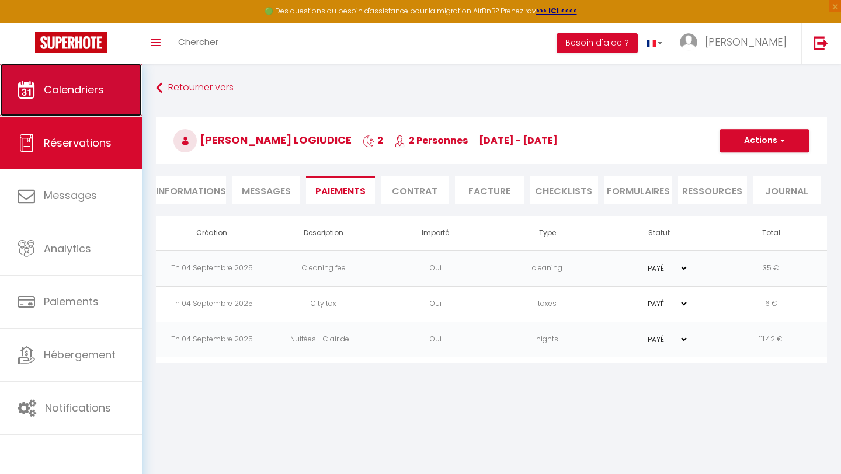
click at [97, 86] on span "Calendriers" at bounding box center [74, 89] width 60 height 15
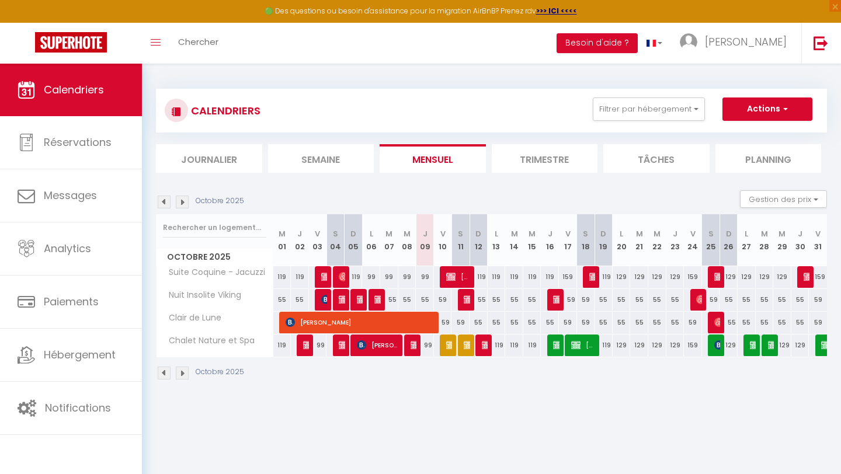
click at [164, 203] on img at bounding box center [164, 202] width 13 height 13
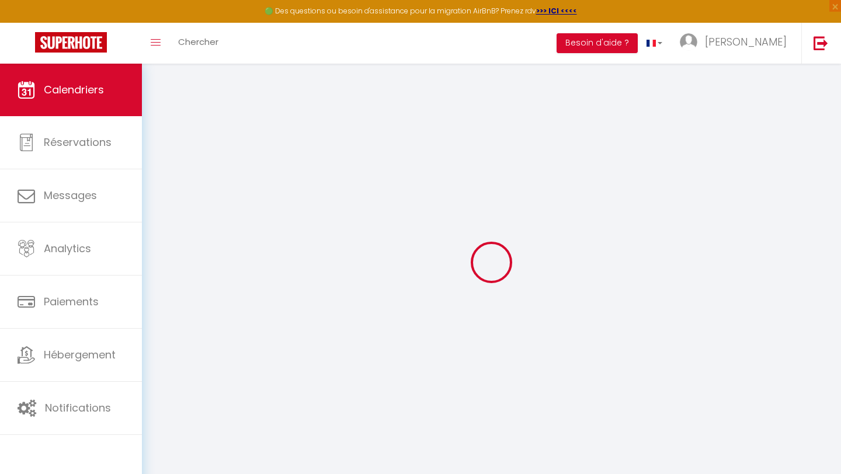
select select
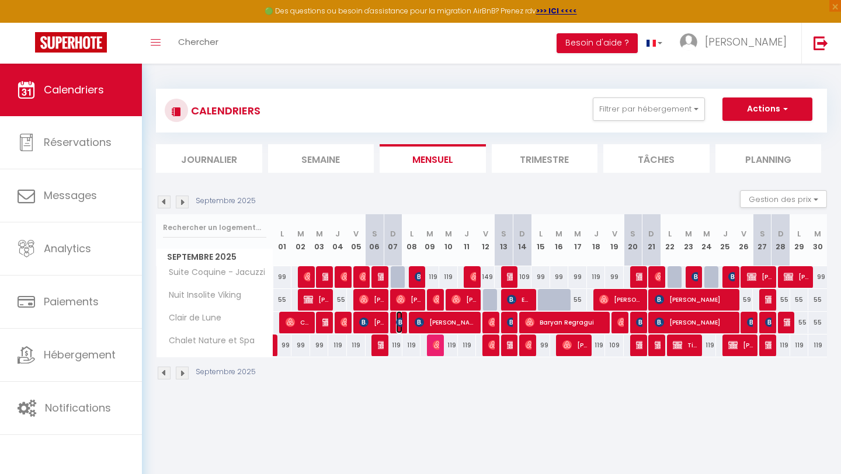
click at [399, 325] on img at bounding box center [400, 322] width 9 height 9
select select "OK"
select select "0"
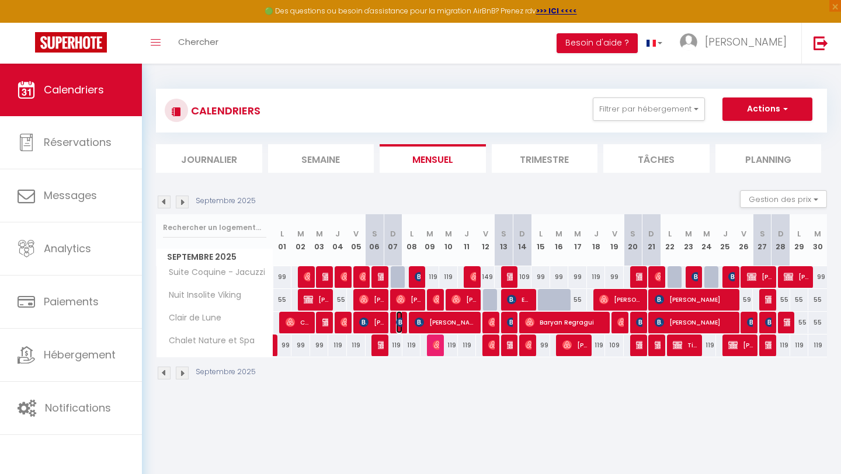
select select "1"
select select
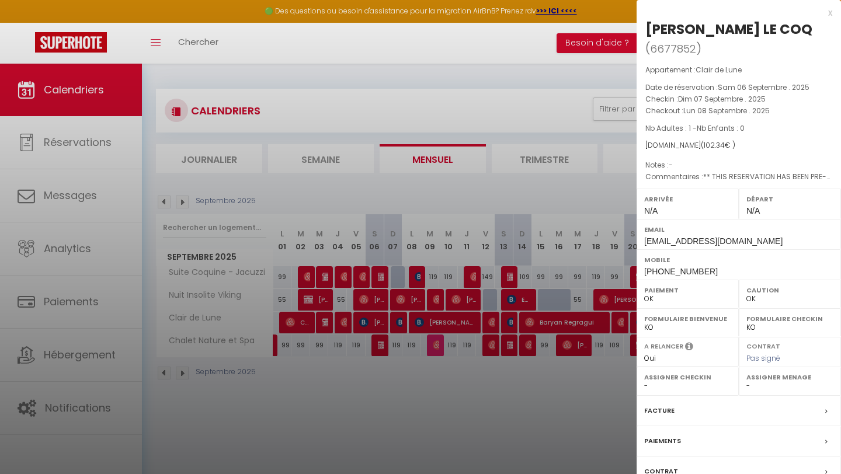
click at [710, 426] on div "Paiements" at bounding box center [738, 441] width 204 height 30
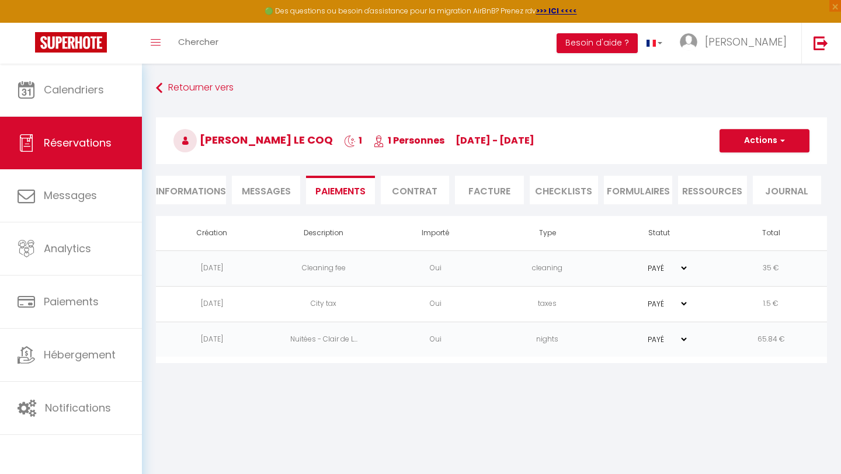
click at [196, 190] on li "Informations" at bounding box center [191, 190] width 70 height 29
select select
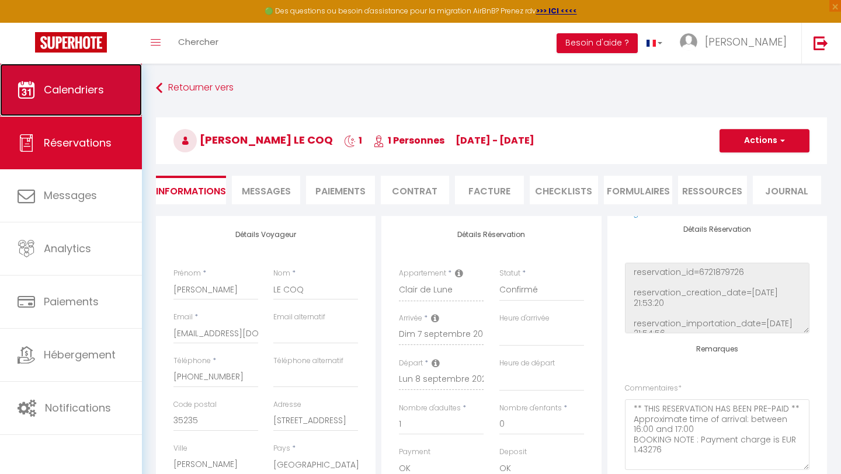
click at [57, 90] on span "Calendriers" at bounding box center [74, 89] width 60 height 15
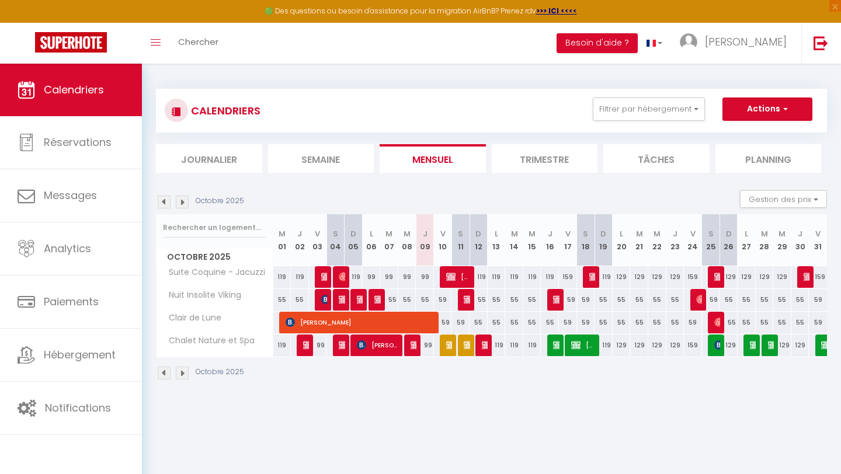
click at [165, 200] on img at bounding box center [164, 202] width 13 height 13
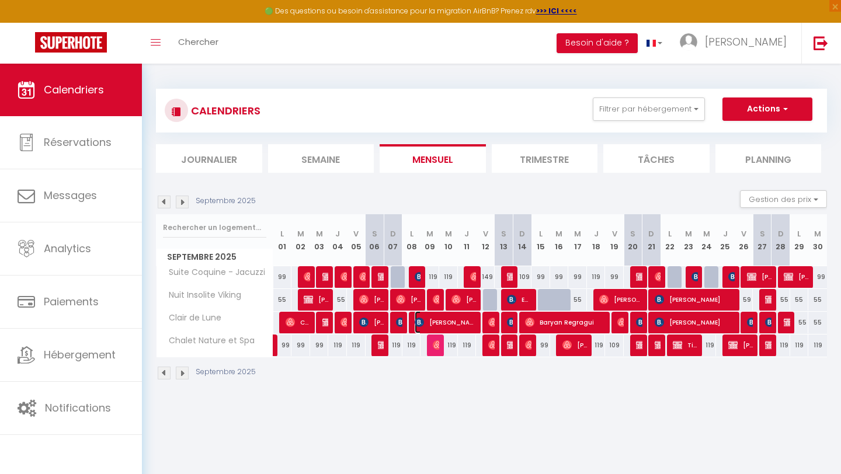
click at [451, 323] on span "[PERSON_NAME]" at bounding box center [445, 322] width 62 height 22
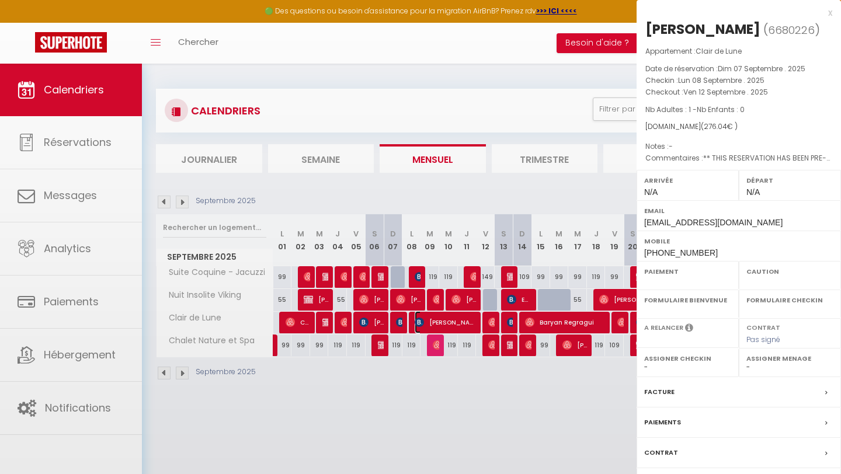
select select "OK"
select select "0"
select select "1"
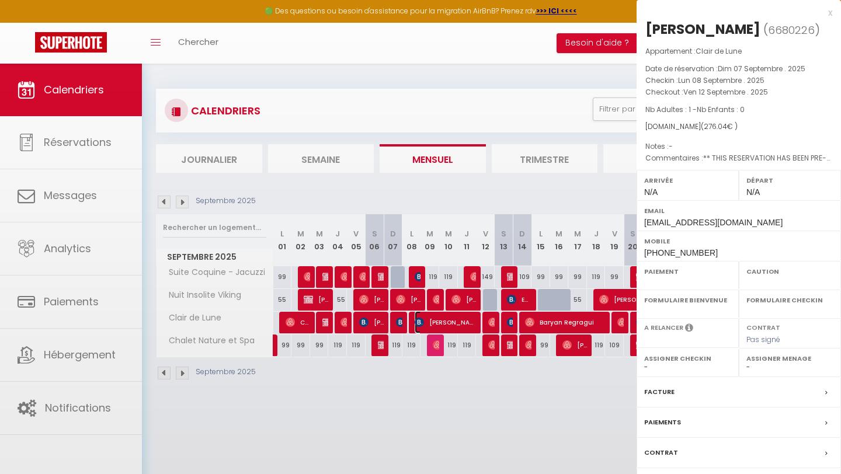
select select
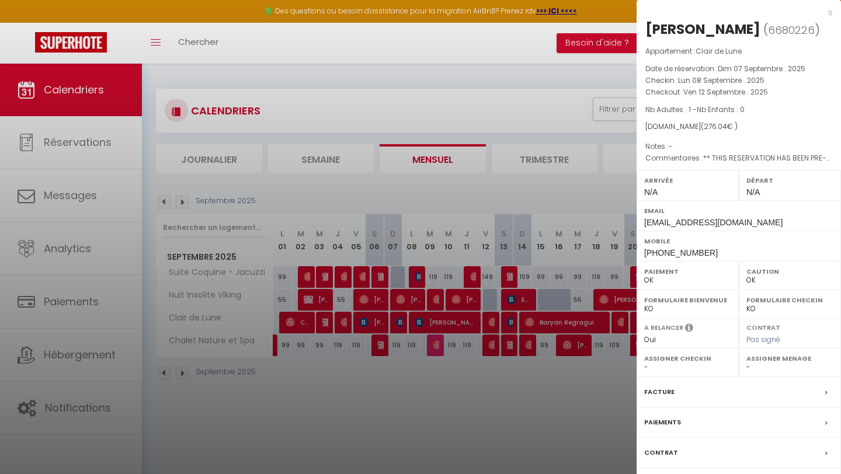
click at [682, 425] on div "Paiements" at bounding box center [738, 422] width 204 height 30
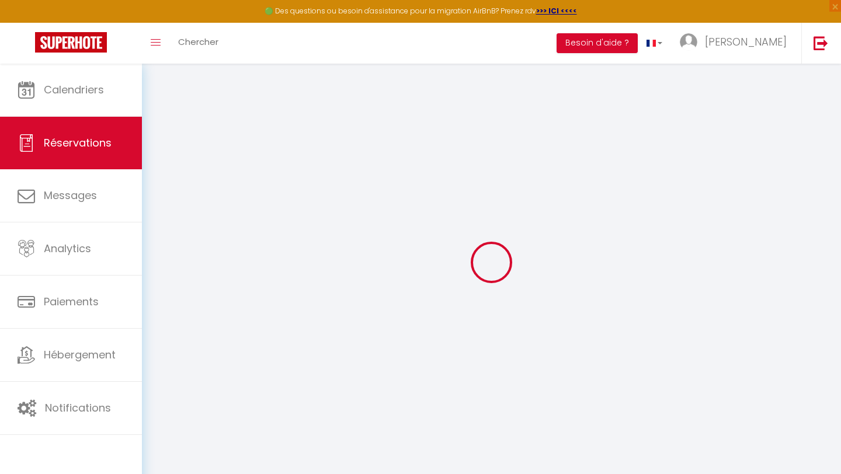
select select
checkbox input "false"
type textarea "** THIS RESERVATION HAS BEEN PRE-PAID ** BOOKING NOTE : Payment charge is EUR 3…"
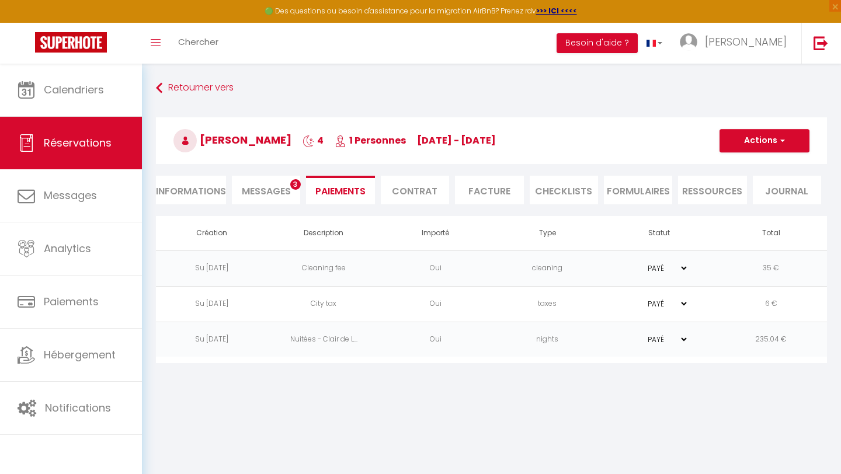
click at [252, 191] on span "Messages" at bounding box center [266, 190] width 49 height 13
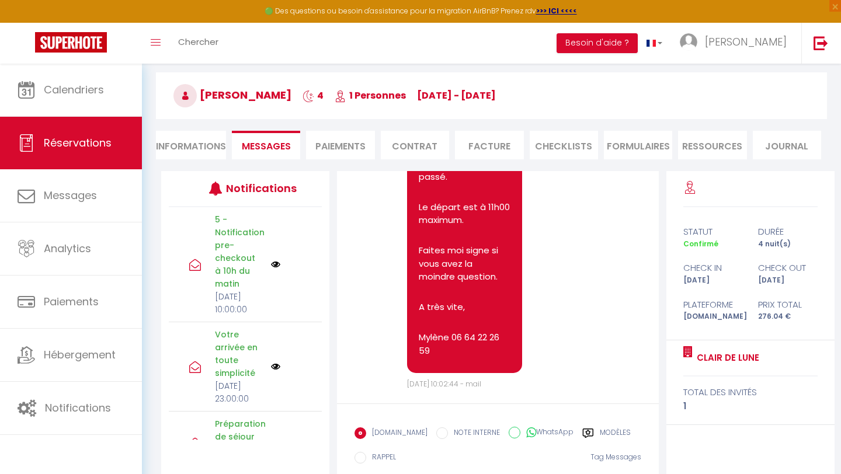
scroll to position [116, 0]
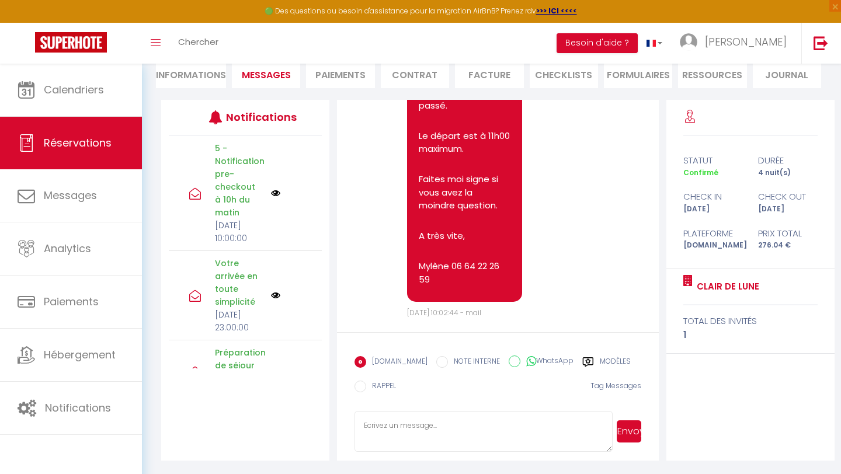
click at [203, 78] on li "Informations" at bounding box center [191, 74] width 70 height 29
select select
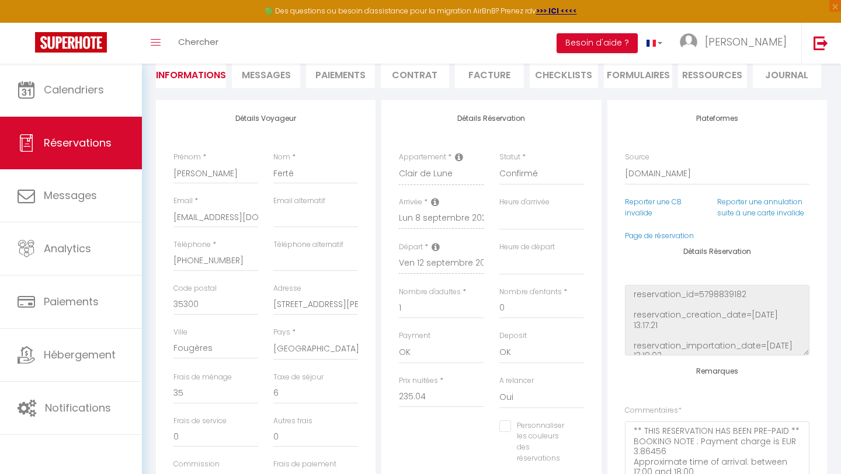
select select
checkbox input "false"
select select
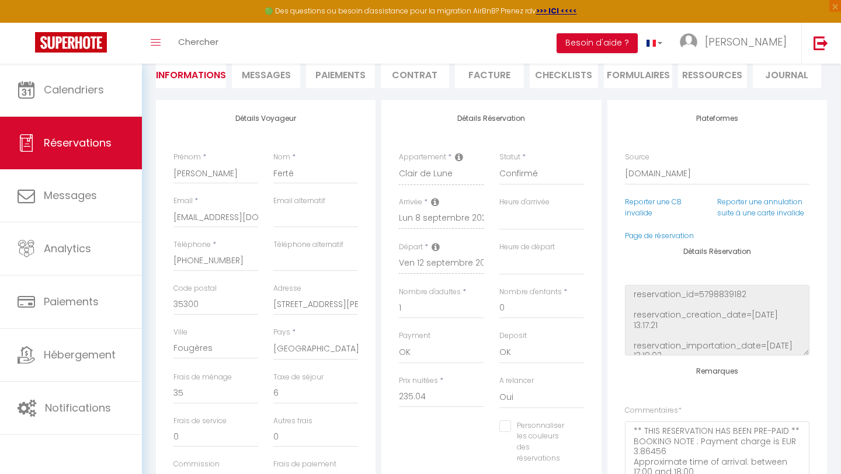
checkbox input "false"
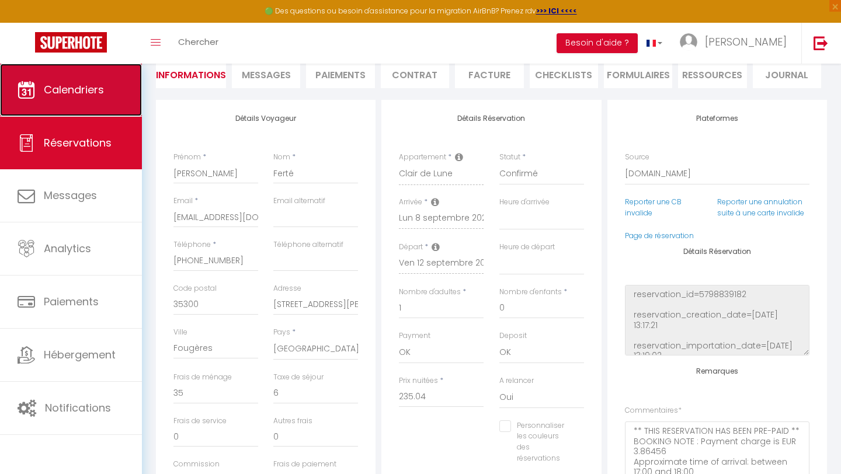
click at [65, 91] on span "Calendriers" at bounding box center [74, 89] width 60 height 15
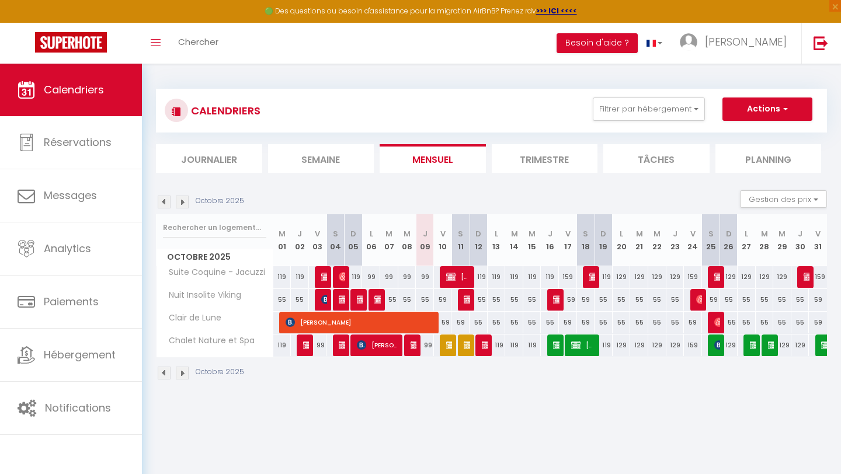
click at [162, 201] on img at bounding box center [164, 202] width 13 height 13
select select
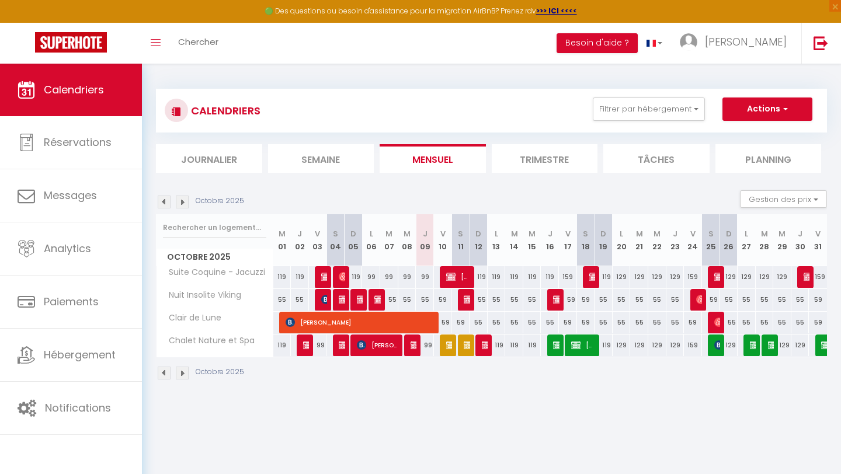
select select
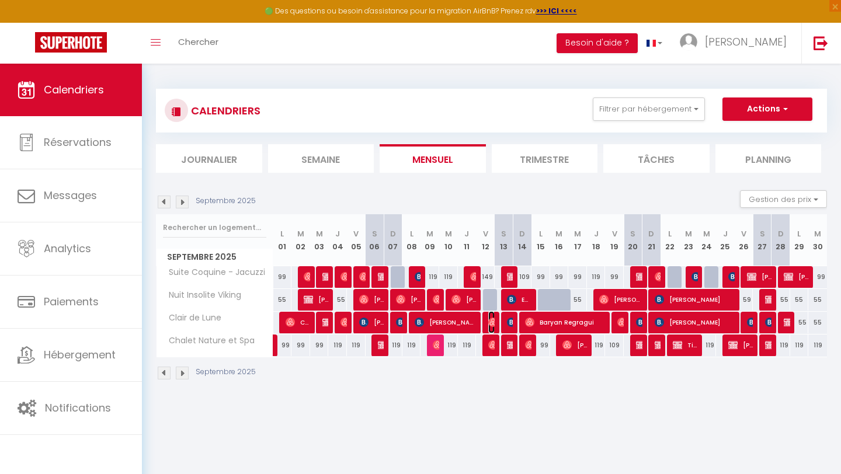
click at [489, 323] on img at bounding box center [492, 322] width 9 height 9
select select "OK"
select select "0"
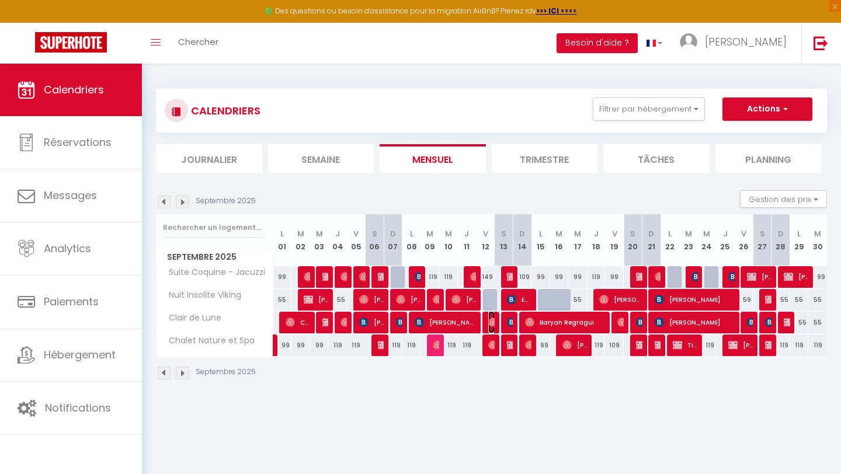
select select "1"
select select
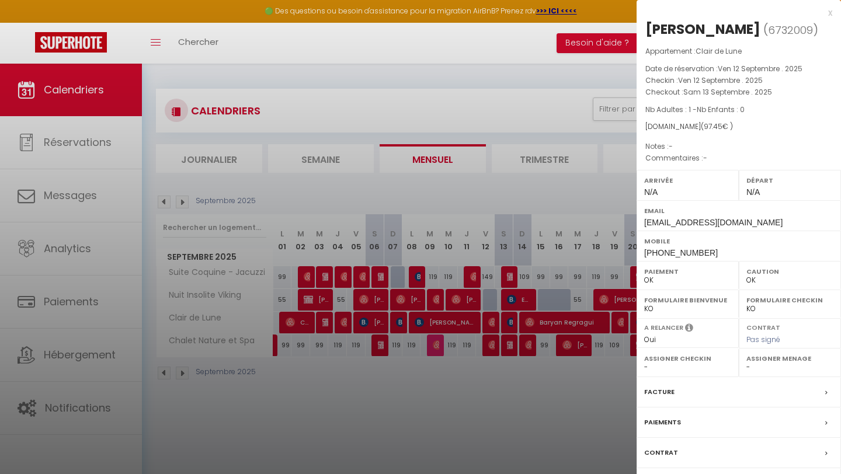
click at [699, 438] on div "Paiements" at bounding box center [738, 422] width 204 height 30
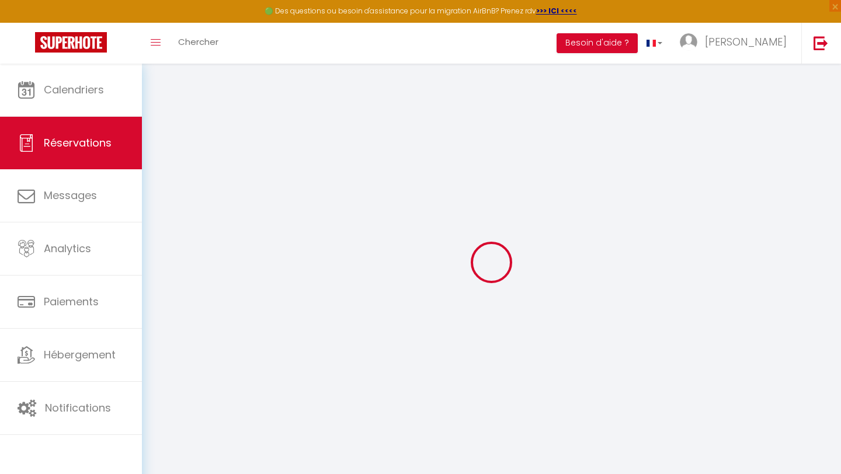
select select
checkbox input "false"
select select
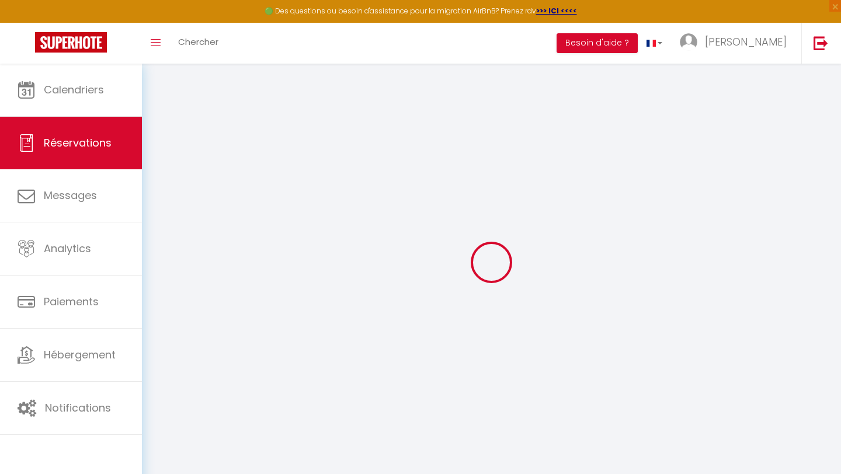
select select
checkbox input "false"
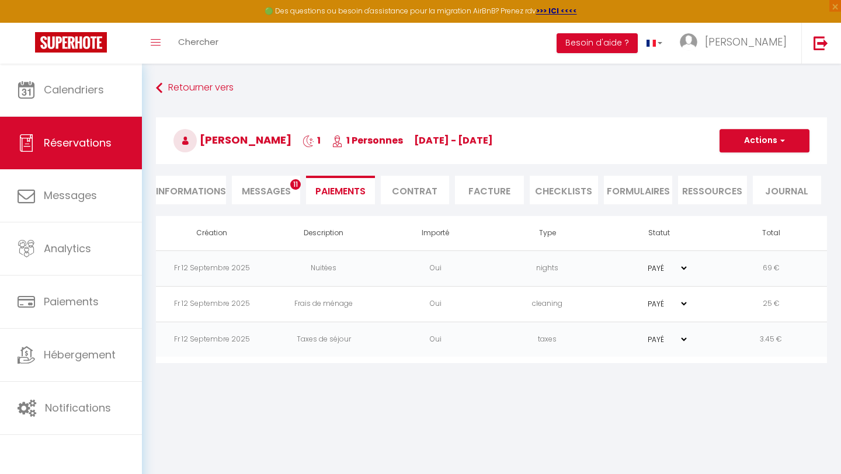
click at [259, 193] on span "Messages" at bounding box center [266, 190] width 49 height 13
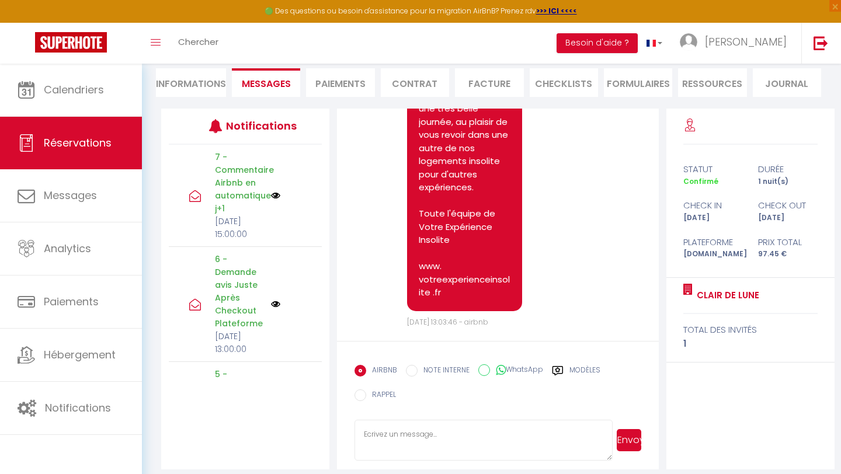
scroll to position [116, 0]
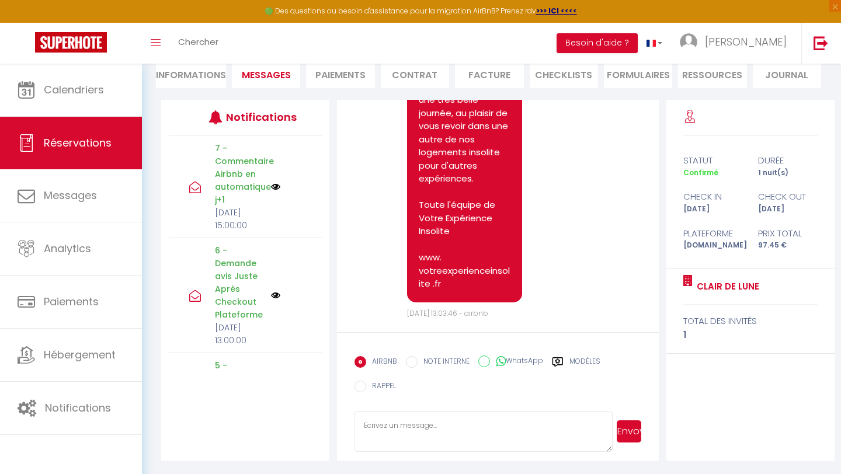
click at [204, 80] on li "Informations" at bounding box center [191, 74] width 70 height 29
select select
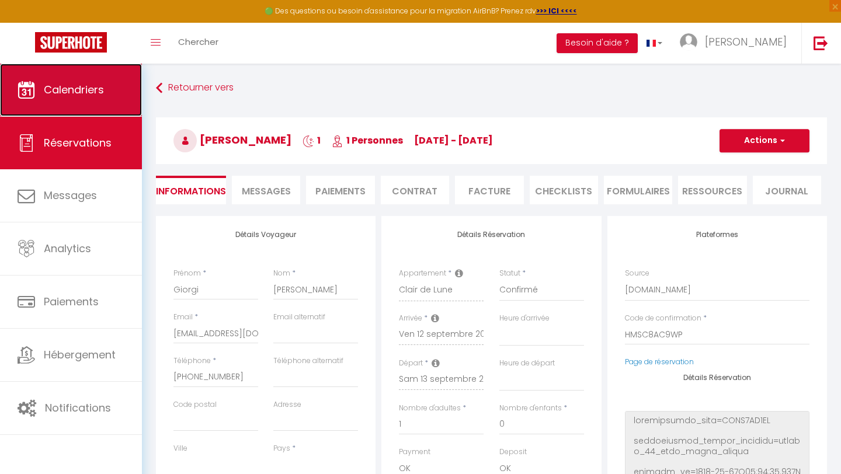
click at [89, 85] on span "Calendriers" at bounding box center [74, 89] width 60 height 15
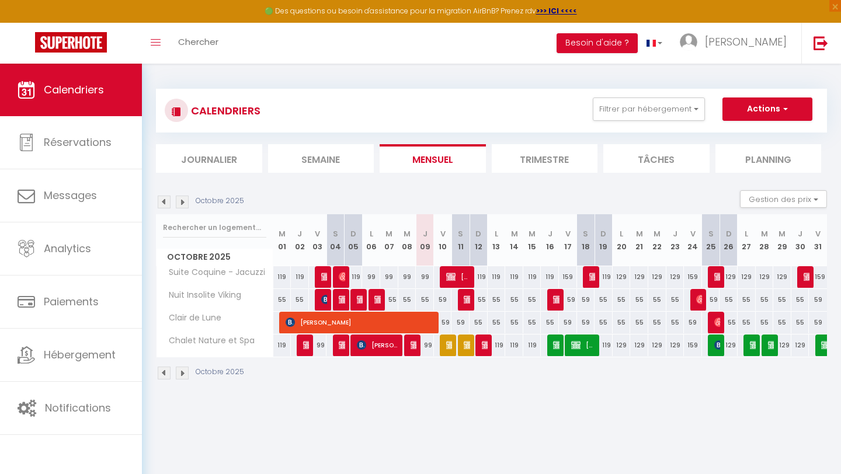
click at [165, 200] on img at bounding box center [164, 202] width 13 height 13
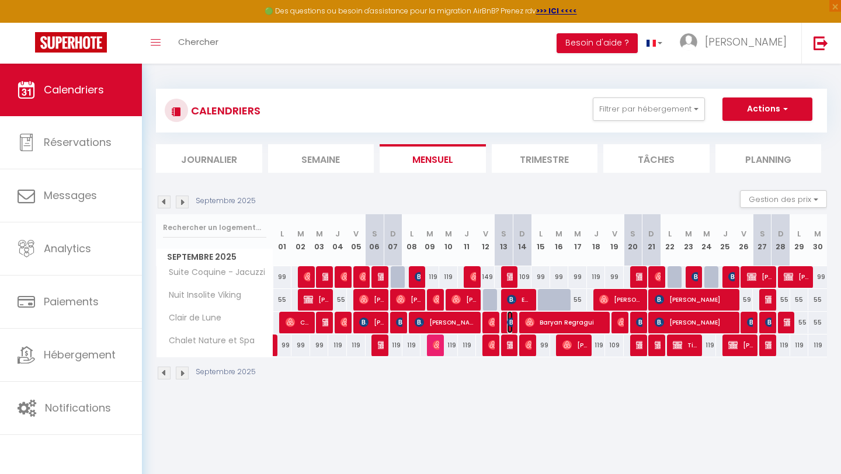
click at [510, 321] on img at bounding box center [511, 322] width 9 height 9
select select "OK"
select select "0"
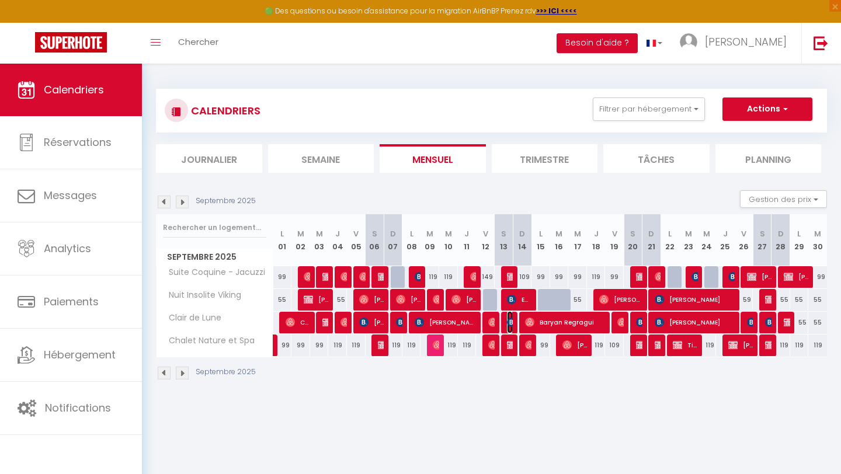
select select "1"
select select
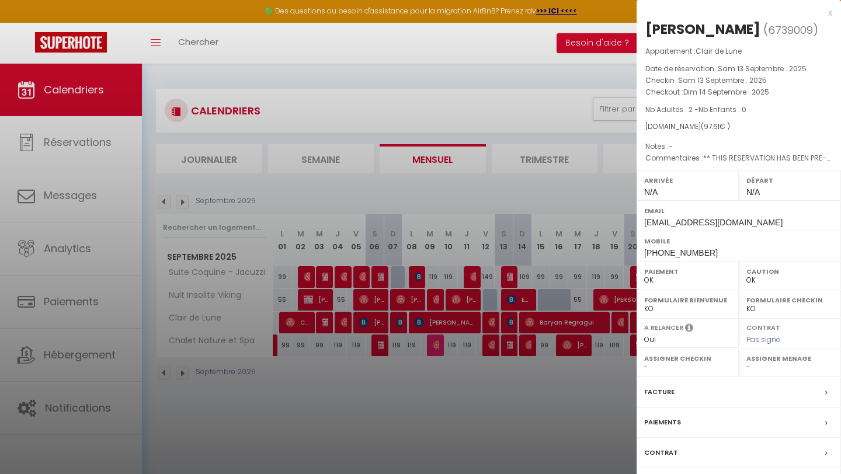
click at [709, 420] on div "Paiements" at bounding box center [738, 422] width 204 height 30
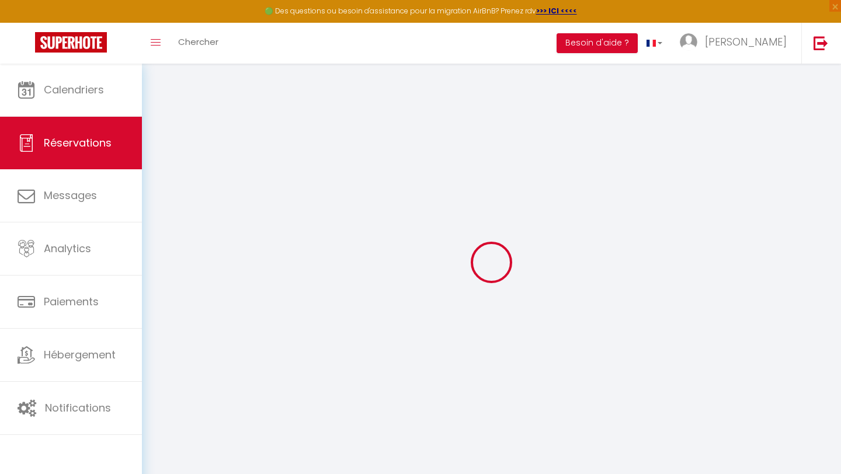
select select
checkbox input "false"
type textarea "** THIS RESERVATION HAS BEEN PRE-PAID ** BOOKING NOTE : Payment charge is EUR 1…"
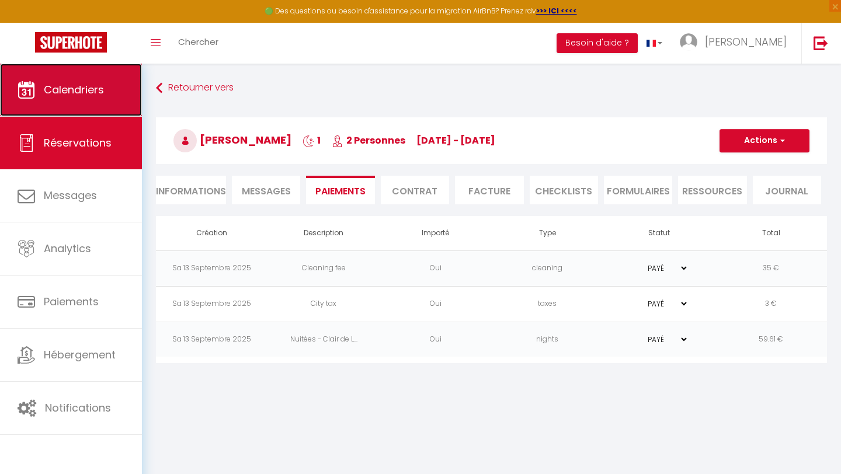
click at [107, 90] on link "Calendriers" at bounding box center [71, 90] width 142 height 53
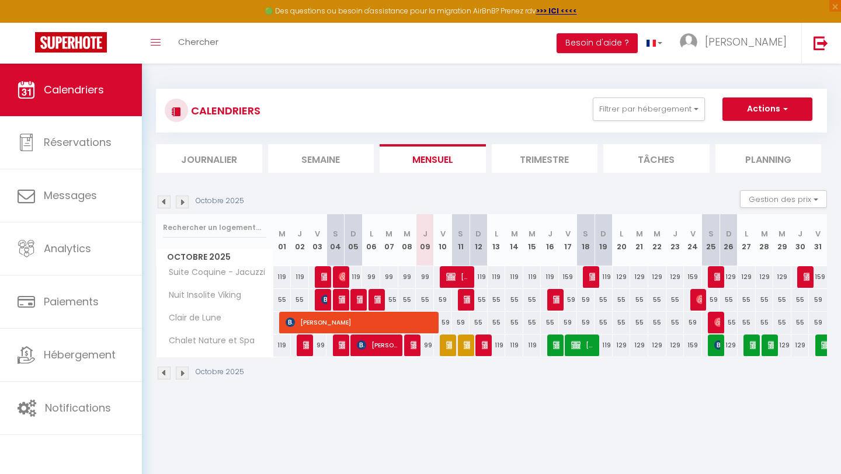
click at [166, 203] on img at bounding box center [164, 202] width 13 height 13
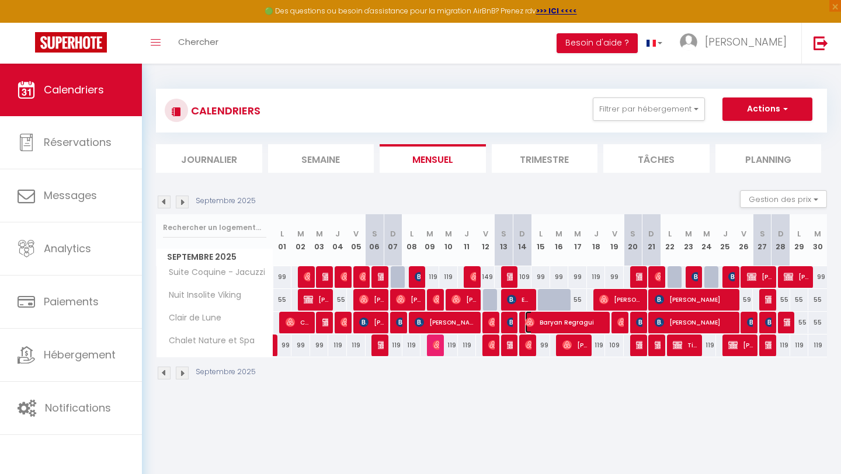
click at [588, 321] on span "Baryan Regragui" at bounding box center [565, 322] width 81 height 22
select select "OK"
select select "0"
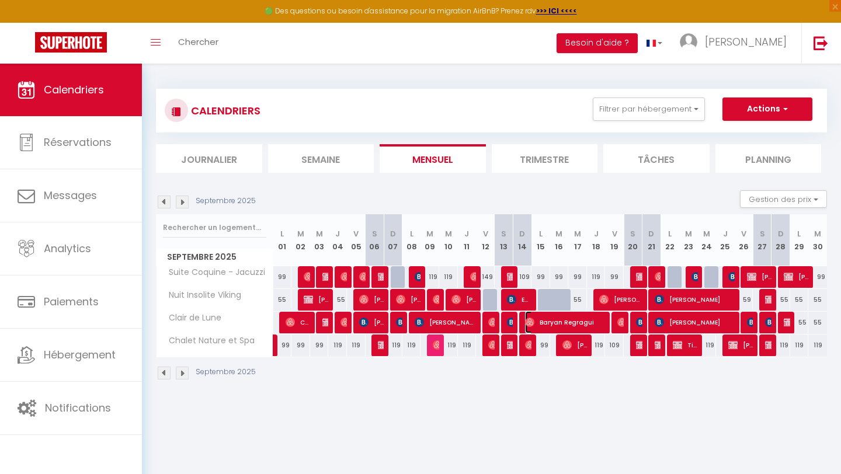
select select "1"
select select
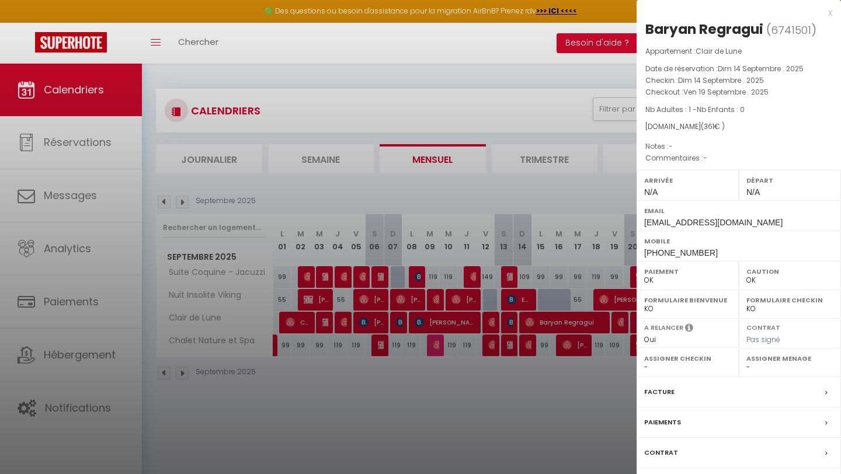
click at [715, 428] on div "Paiements" at bounding box center [738, 422] width 204 height 30
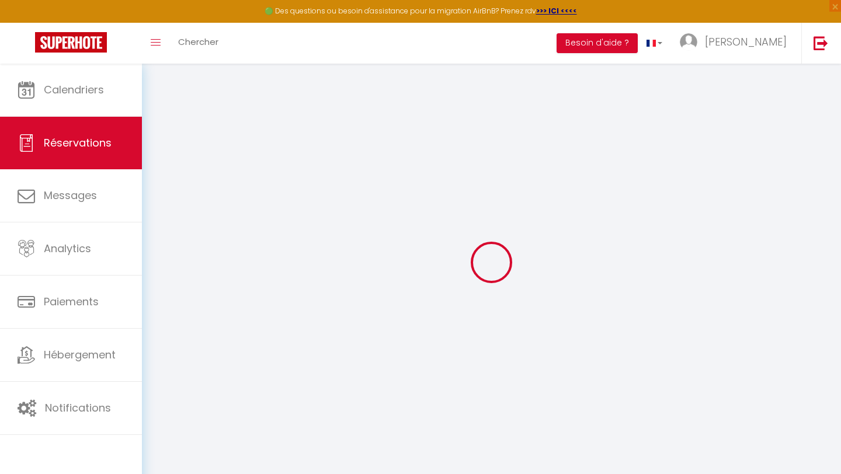
select select
checkbox input "false"
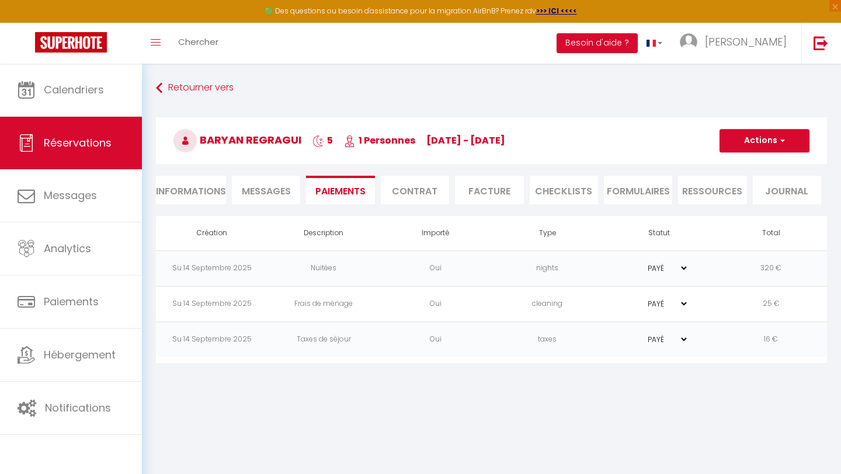
click at [198, 194] on li "Informations" at bounding box center [191, 190] width 70 height 29
select select
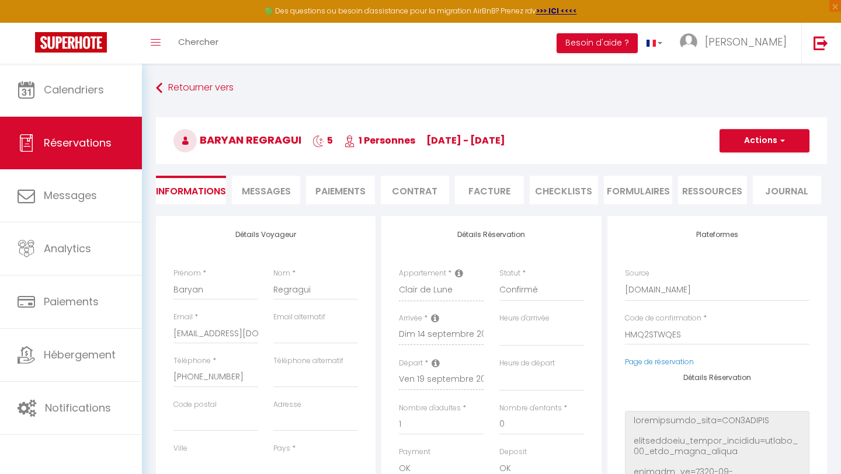
click at [261, 193] on span "Messages" at bounding box center [266, 190] width 49 height 13
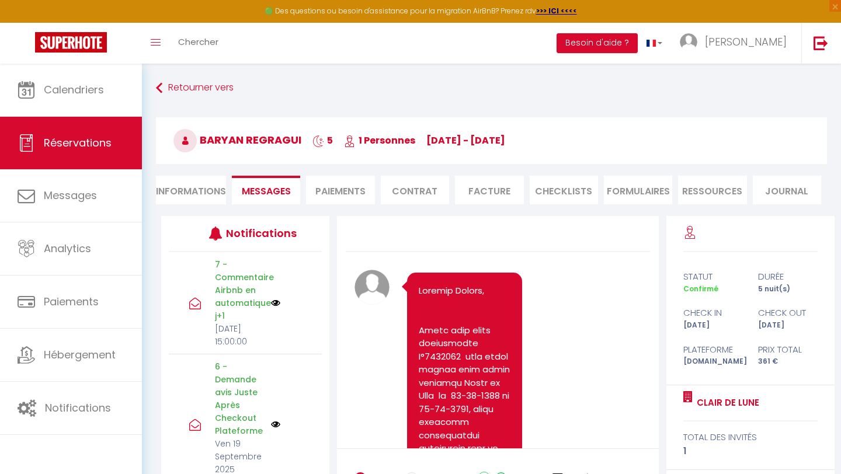
click at [333, 196] on li "Paiements" at bounding box center [340, 190] width 68 height 29
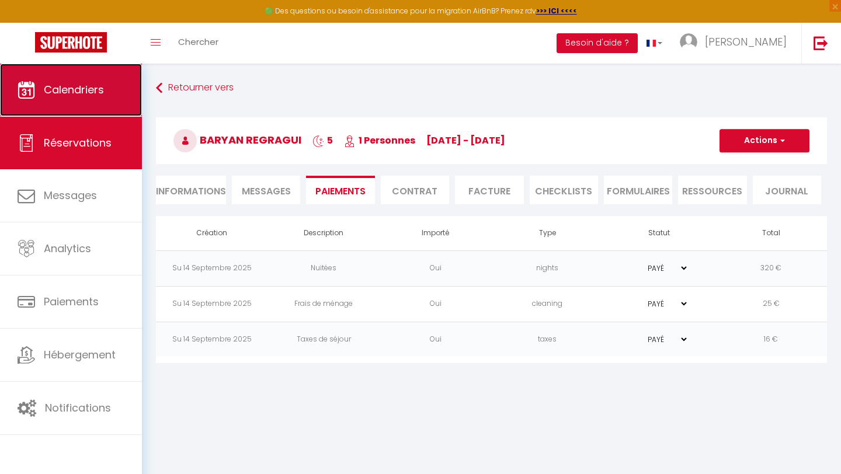
click at [97, 89] on span "Calendriers" at bounding box center [74, 89] width 60 height 15
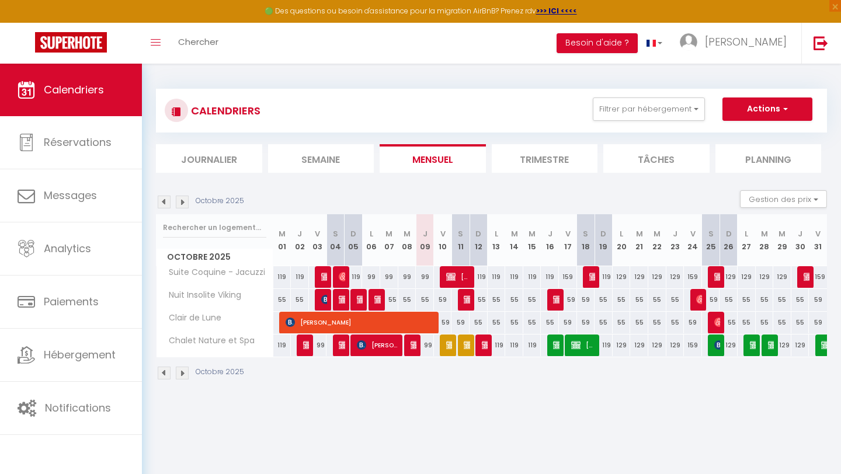
click at [164, 202] on img at bounding box center [164, 202] width 13 height 13
select select
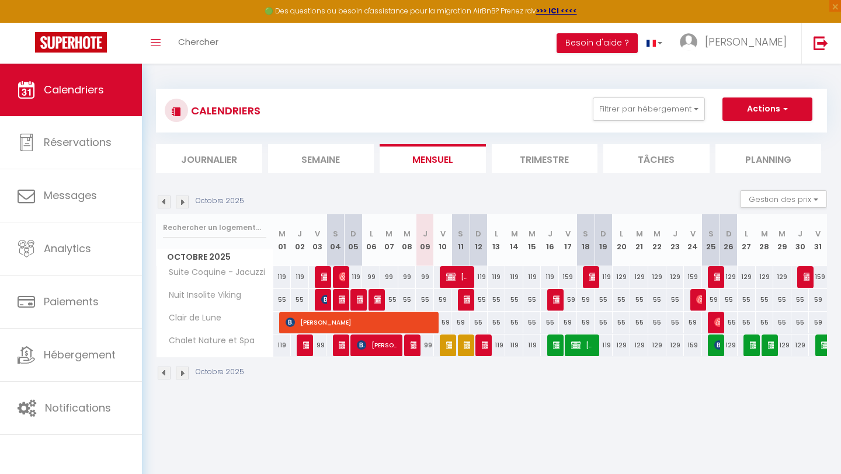
select select
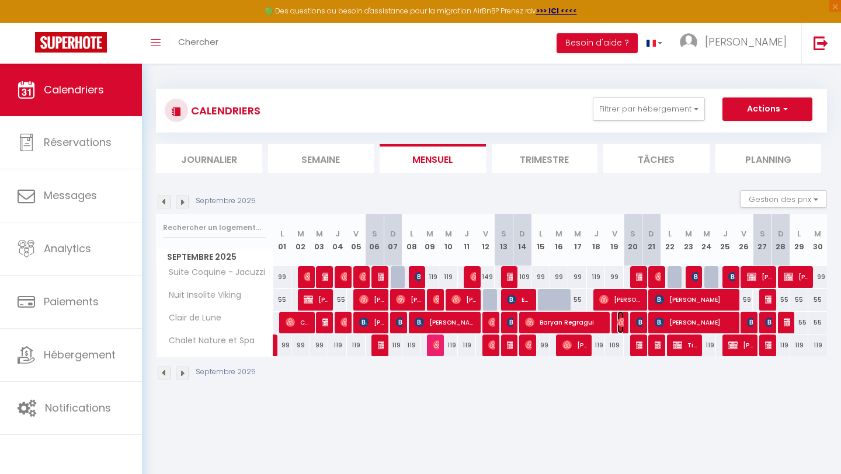
click at [618, 325] on img at bounding box center [621, 322] width 9 height 9
select select "OK"
select select "0"
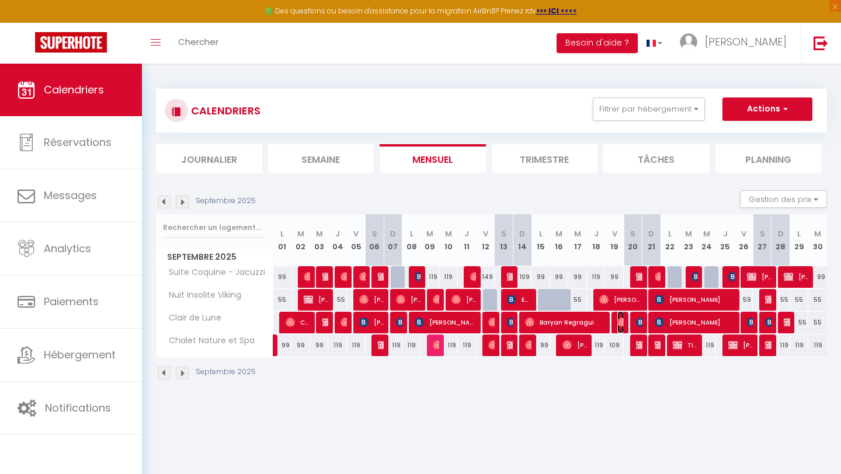
select select "1"
select select
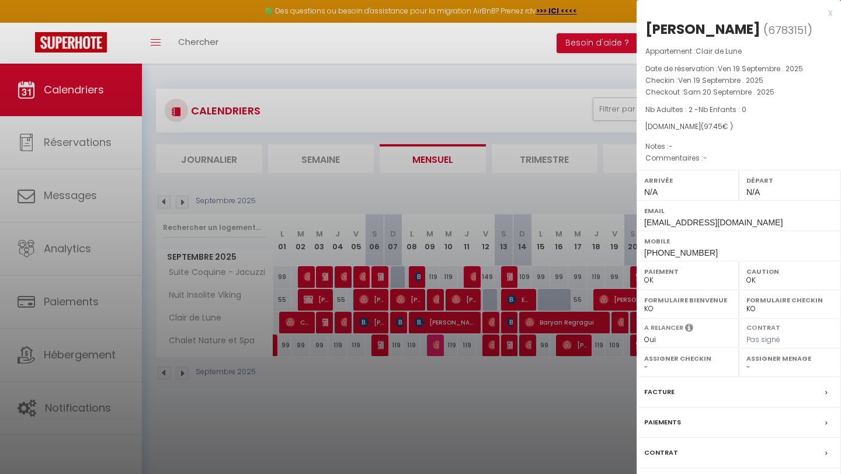
click at [672, 424] on label "Paiements" at bounding box center [662, 422] width 37 height 12
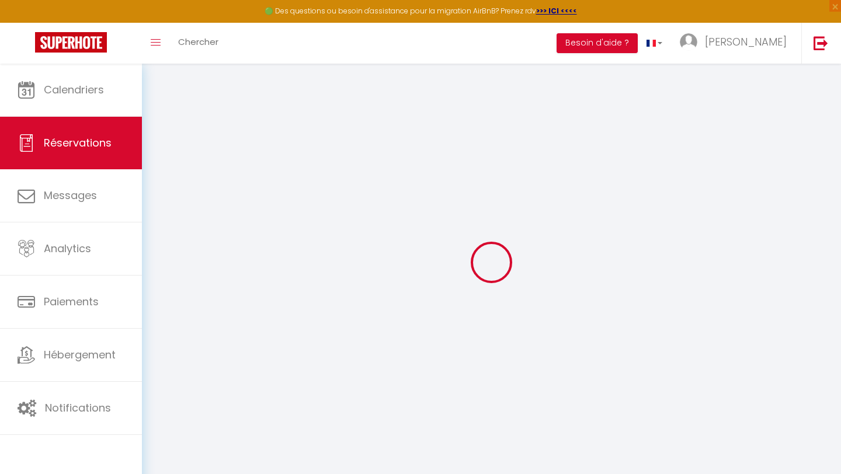
type input "[PERSON_NAME]"
type input "Gako"
type input "[EMAIL_ADDRESS][DOMAIN_NAME]"
type input "[PHONE_NUMBER]"
select select
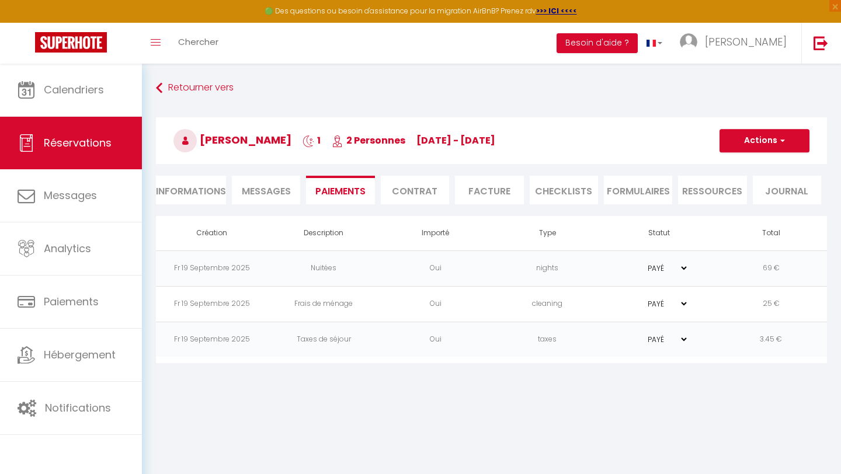
click at [209, 193] on li "Informations" at bounding box center [191, 190] width 70 height 29
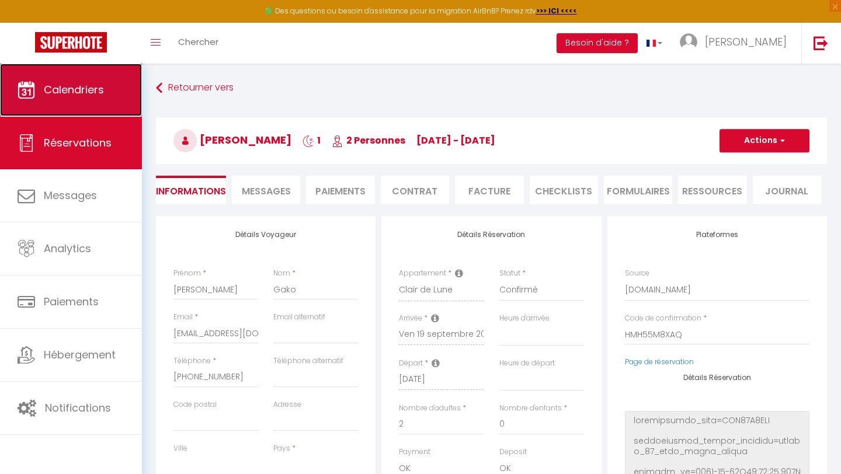
click at [78, 89] on span "Calendriers" at bounding box center [74, 89] width 60 height 15
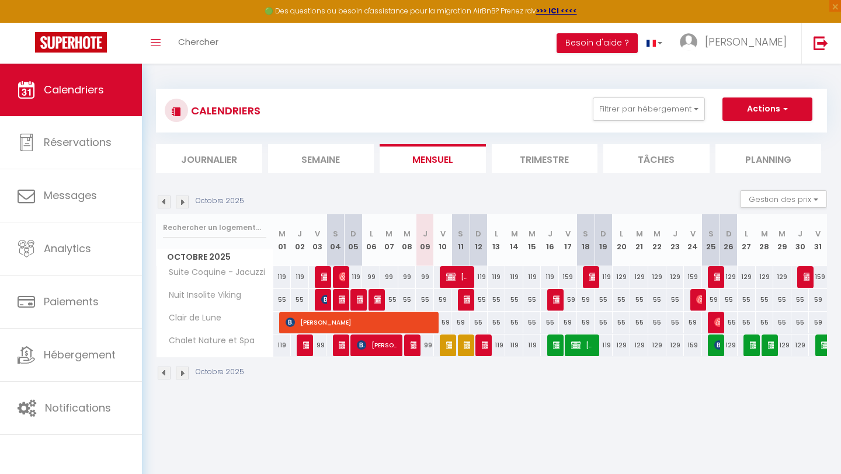
click at [164, 201] on img at bounding box center [164, 202] width 13 height 13
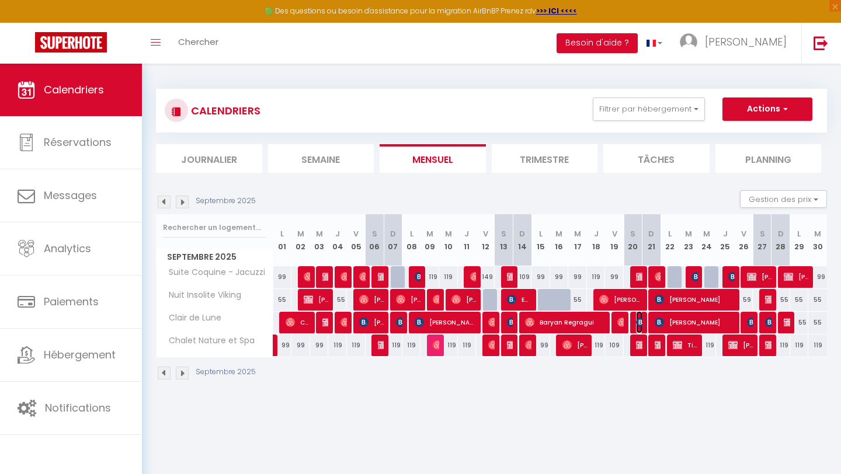
click at [638, 325] on img at bounding box center [640, 322] width 9 height 9
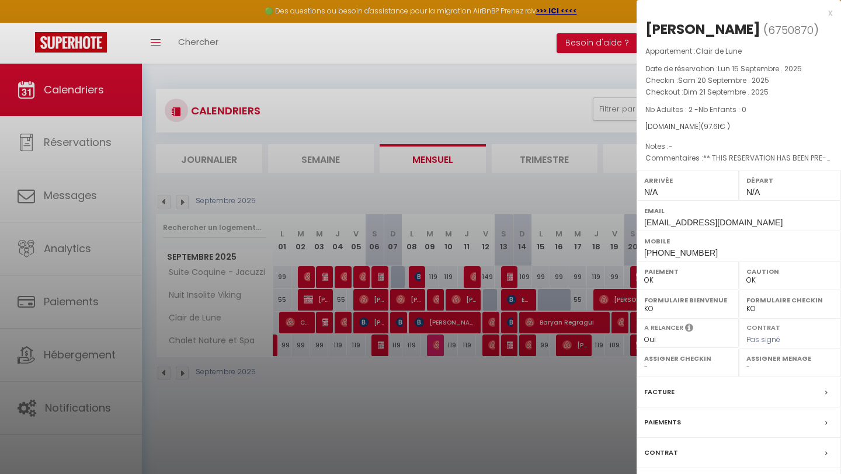
click at [699, 424] on div "Paiements" at bounding box center [738, 422] width 204 height 30
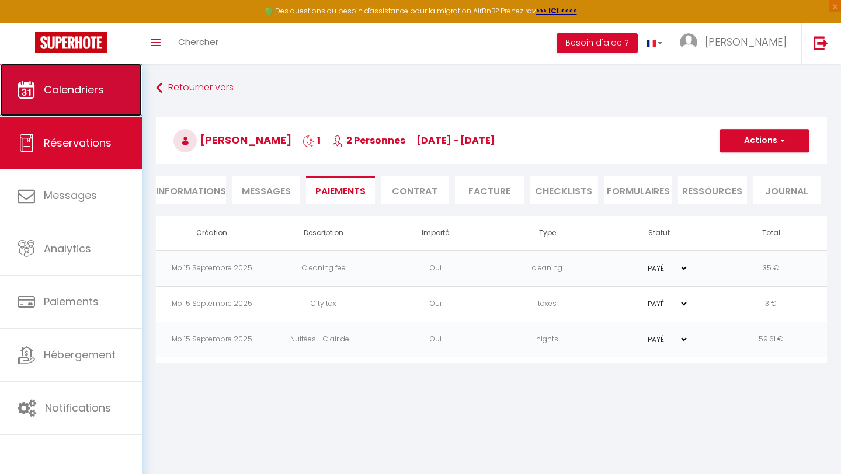
click at [58, 92] on span "Calendriers" at bounding box center [74, 89] width 60 height 15
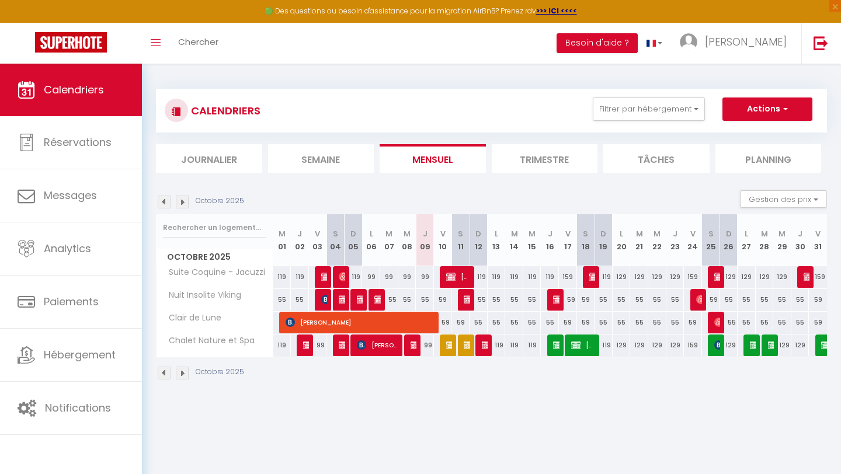
click at [165, 202] on img at bounding box center [164, 202] width 13 height 13
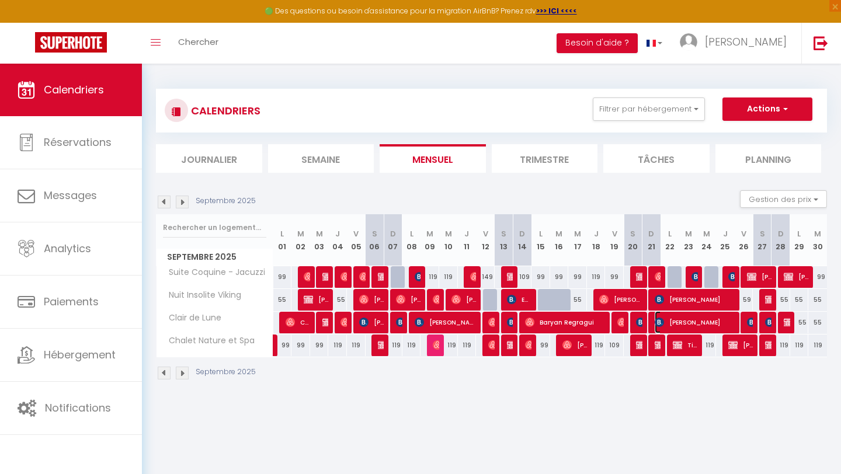
click at [679, 324] on span "[PERSON_NAME]" at bounding box center [694, 322] width 81 height 22
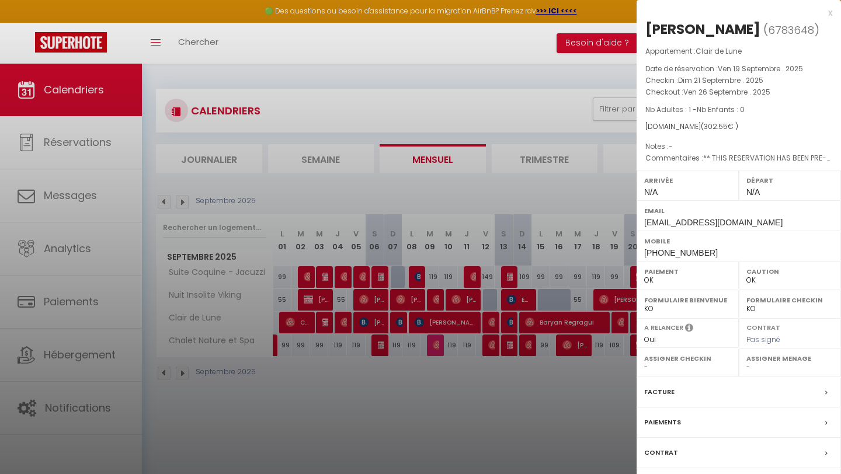
click at [695, 427] on div "Paiements" at bounding box center [738, 422] width 204 height 30
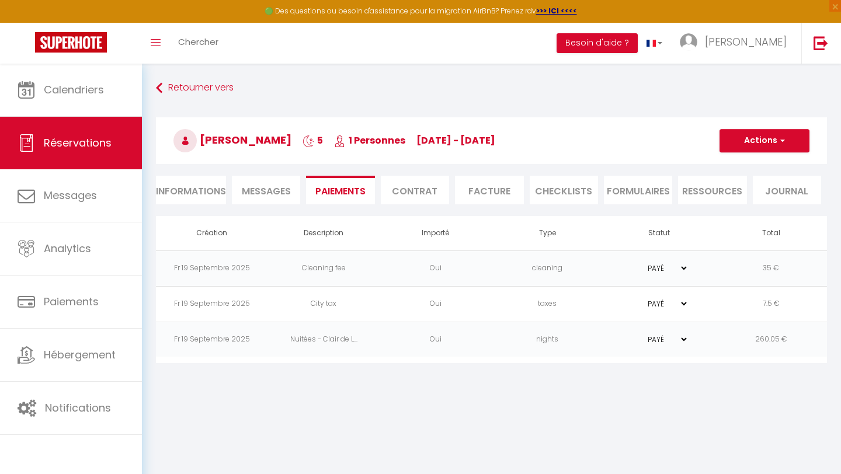
click at [210, 191] on li "Informations" at bounding box center [191, 190] width 70 height 29
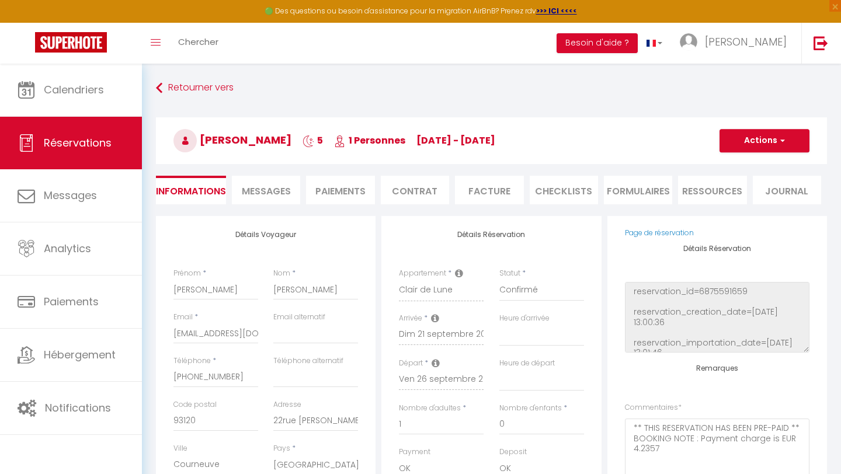
scroll to position [138, 0]
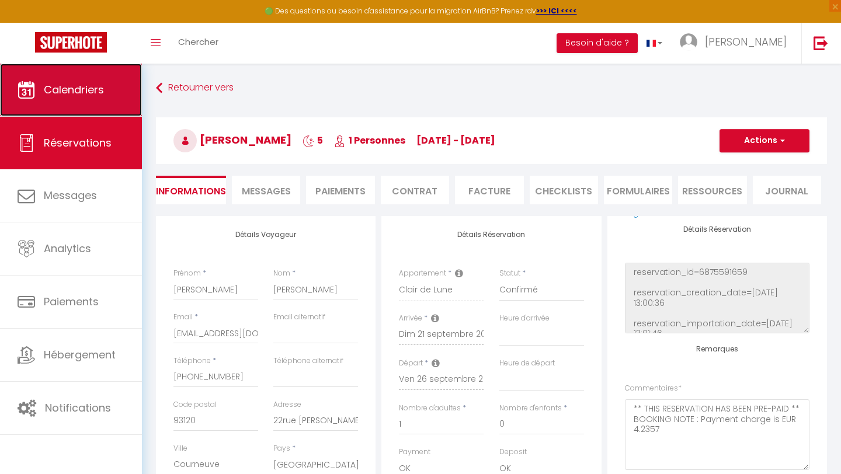
click at [91, 97] on link "Calendriers" at bounding box center [71, 90] width 142 height 53
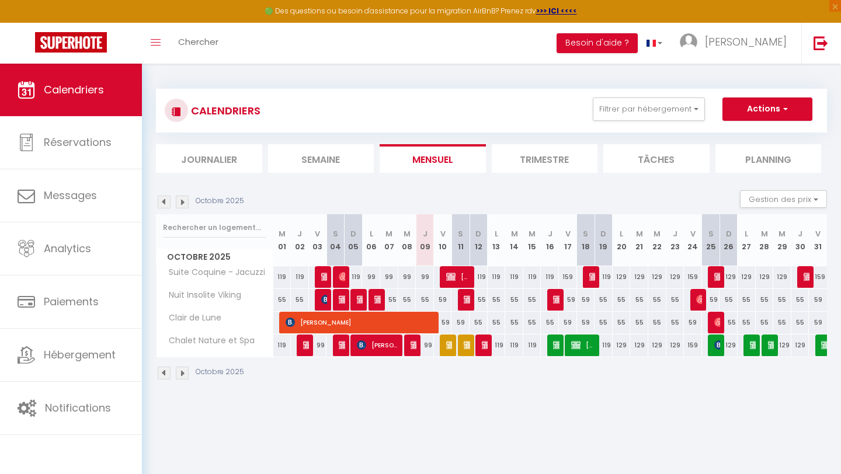
click at [165, 200] on img at bounding box center [164, 202] width 13 height 13
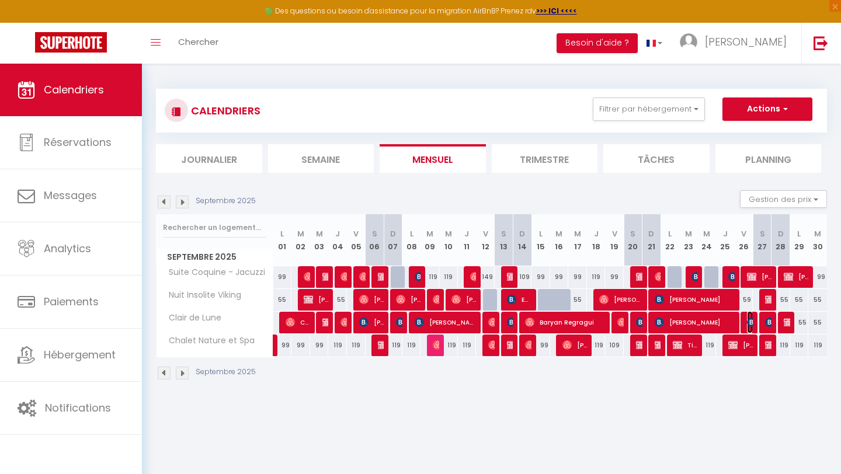
click at [749, 320] on img at bounding box center [751, 322] width 9 height 9
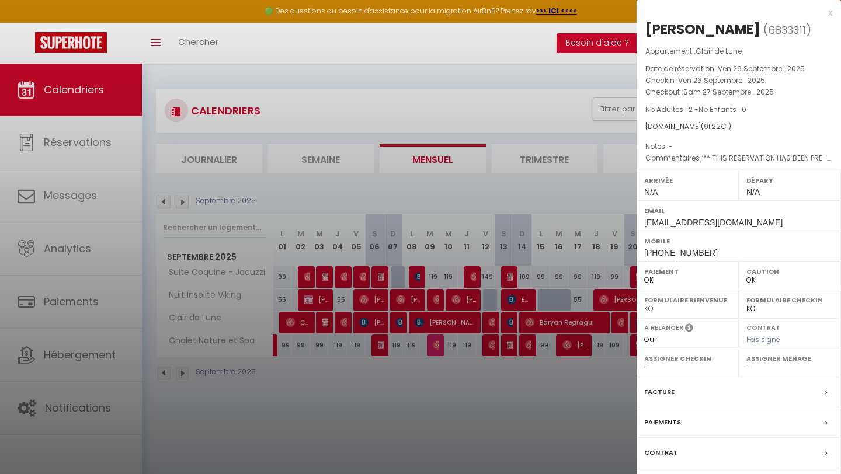
click at [691, 427] on div "Paiements" at bounding box center [738, 422] width 204 height 30
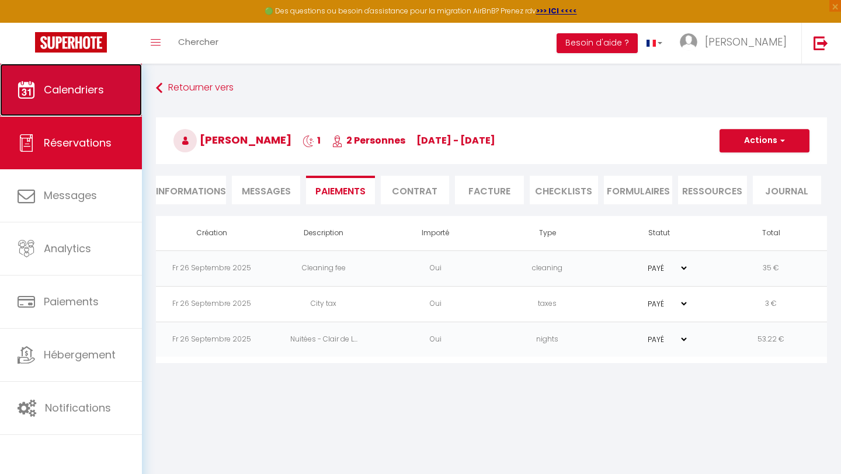
click at [94, 91] on span "Calendriers" at bounding box center [74, 89] width 60 height 15
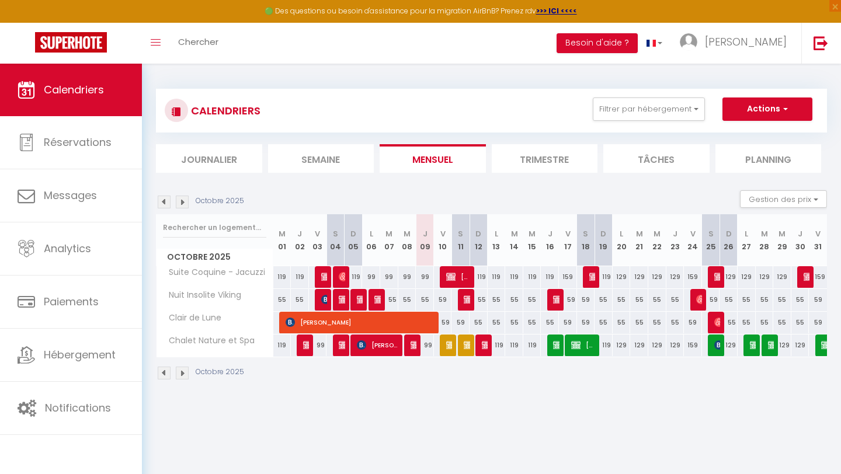
click at [163, 204] on img at bounding box center [164, 202] width 13 height 13
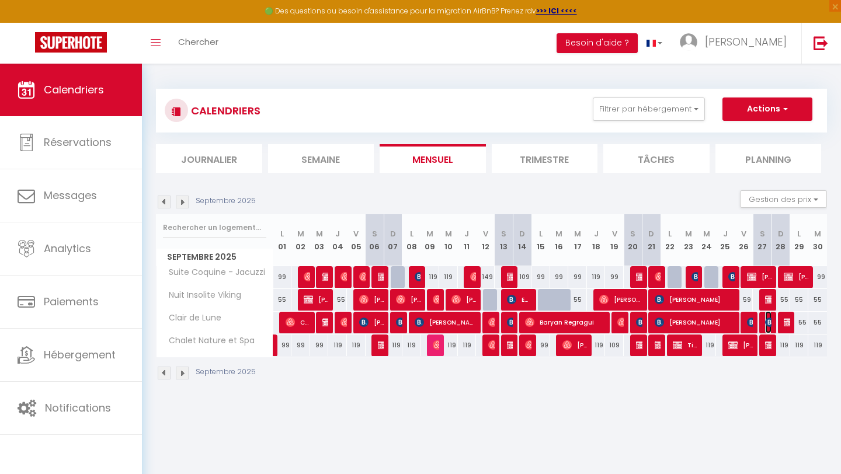
click at [768, 326] on img at bounding box center [769, 322] width 9 height 9
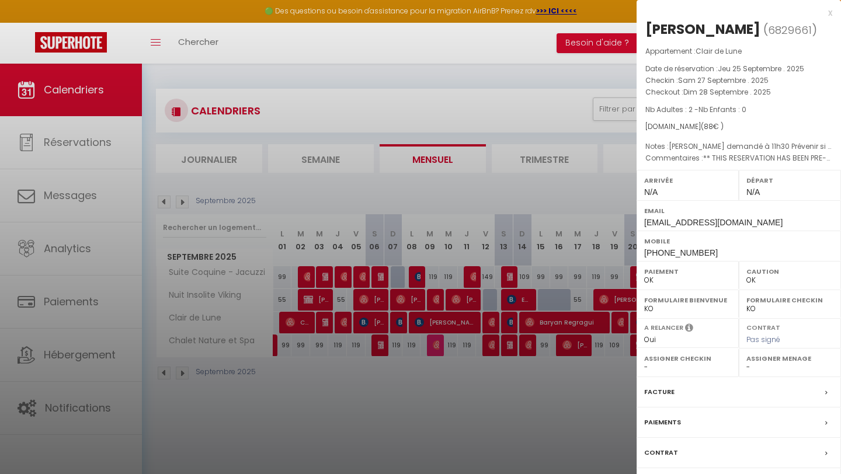
click at [699, 426] on div "Paiements" at bounding box center [738, 422] width 204 height 30
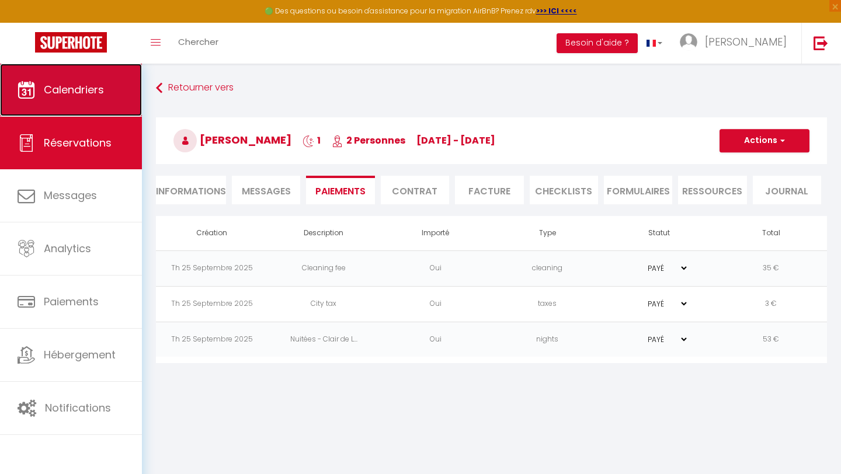
click at [75, 90] on span "Calendriers" at bounding box center [74, 89] width 60 height 15
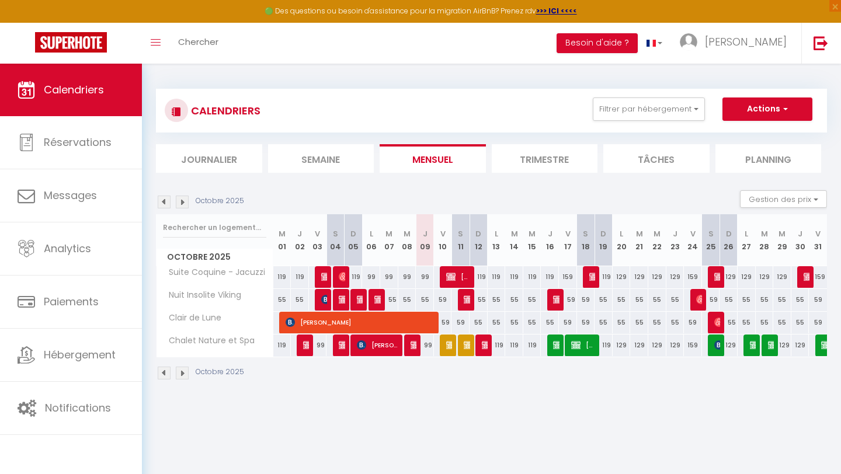
click at [165, 203] on img at bounding box center [164, 202] width 13 height 13
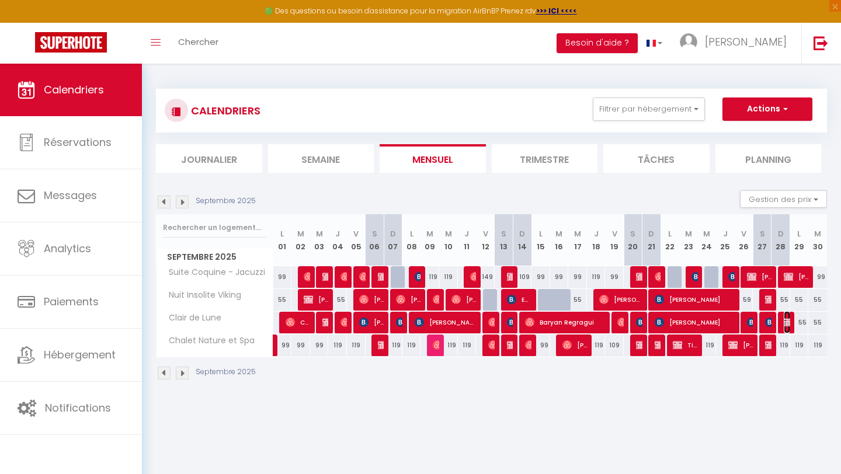
click at [788, 325] on img at bounding box center [787, 322] width 9 height 9
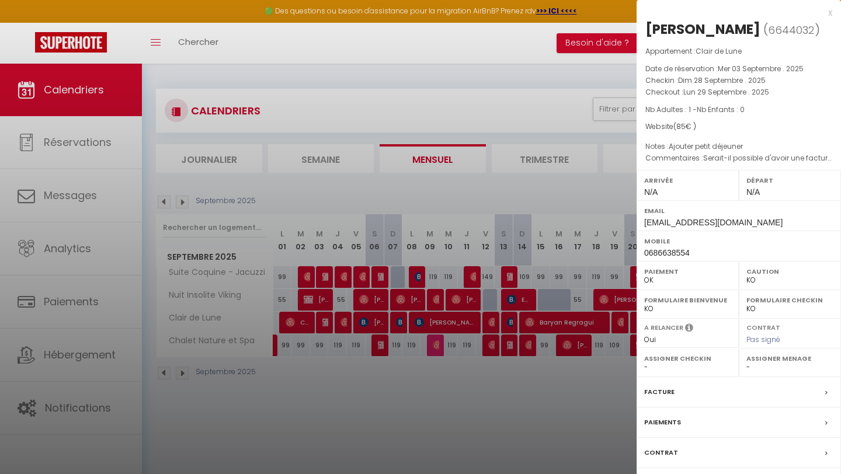
click at [728, 423] on div "Paiements" at bounding box center [738, 422] width 204 height 30
